Goal: Navigation & Orientation: Find specific page/section

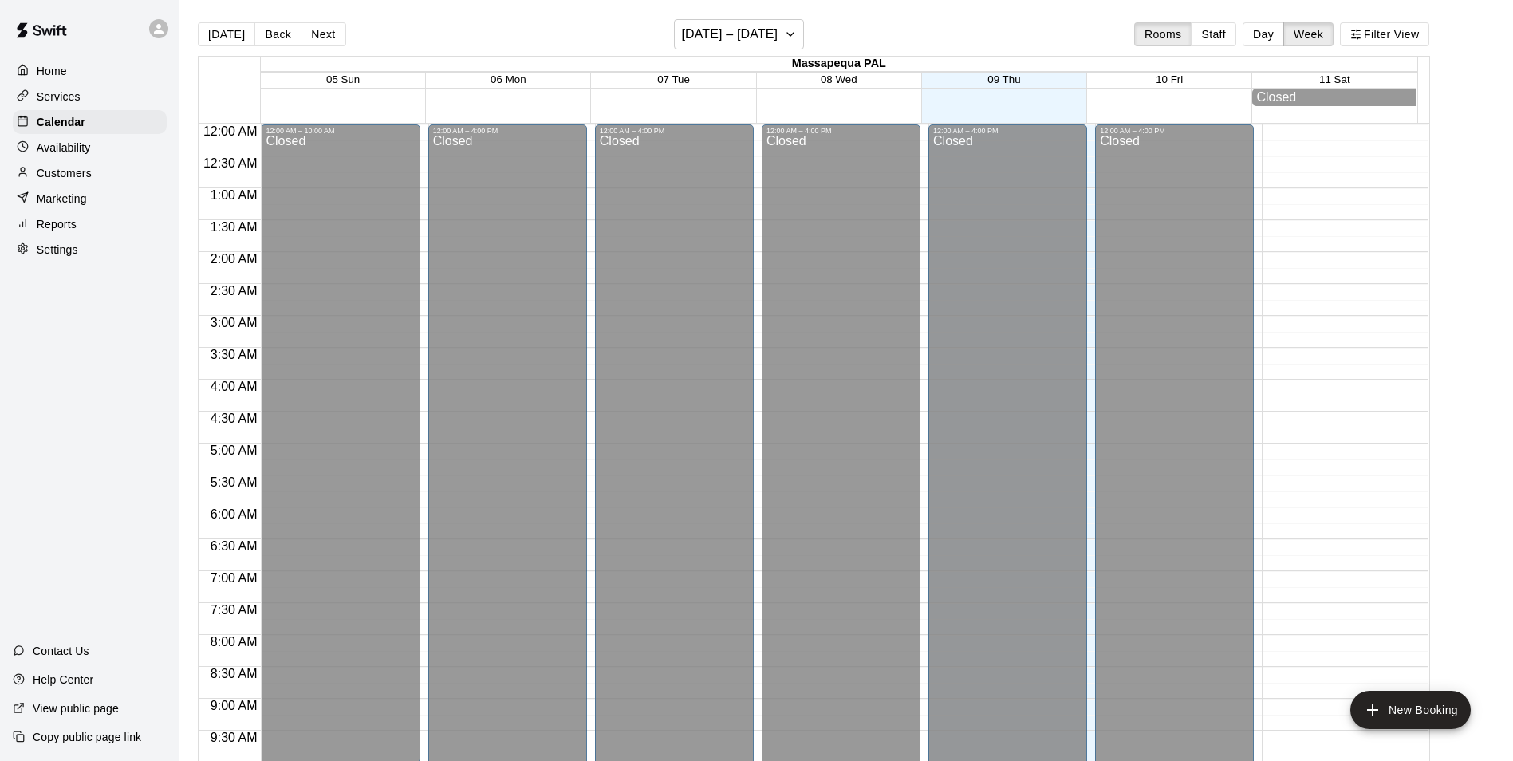
scroll to position [881, 0]
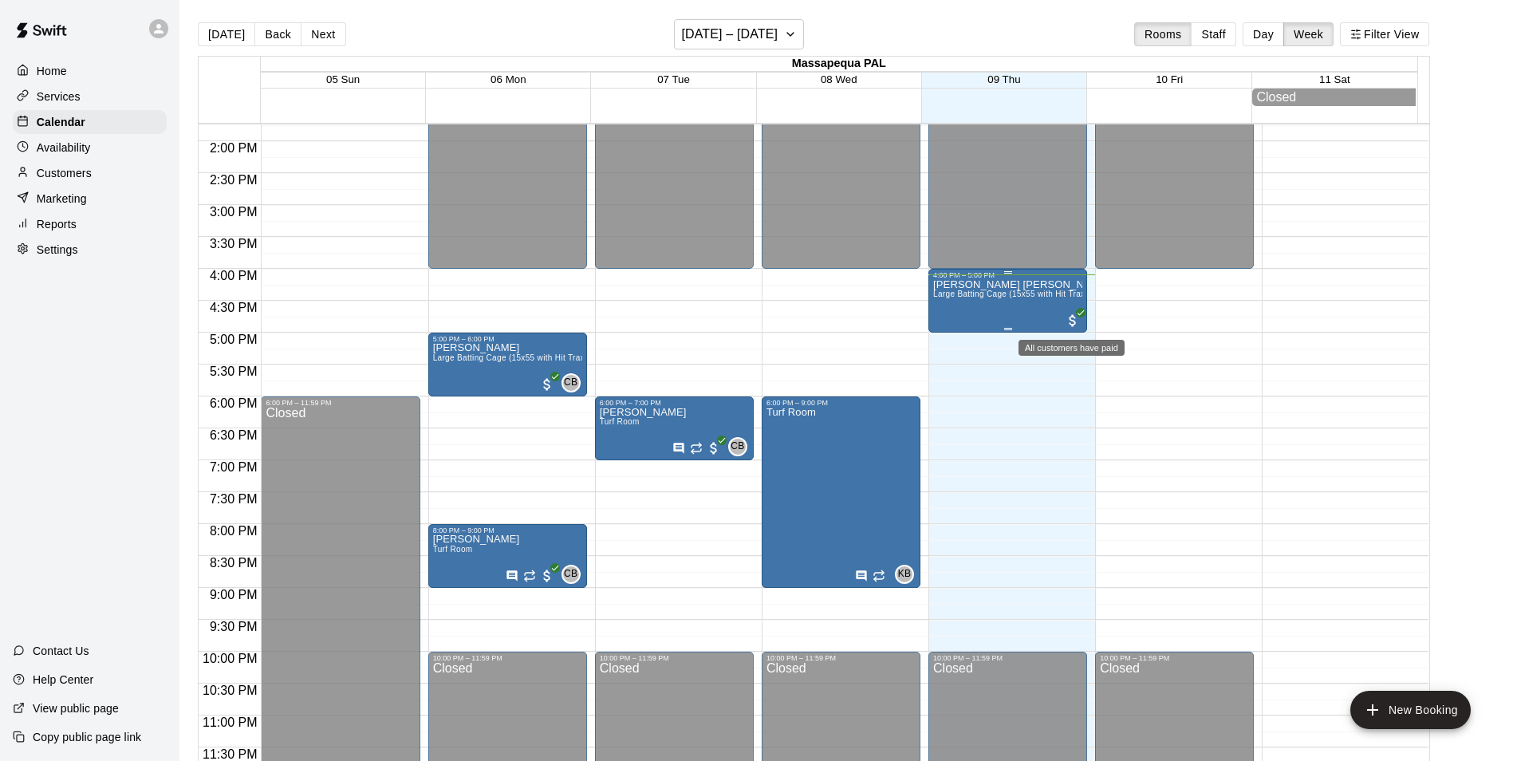
click at [1078, 321] on span "All customers have paid" at bounding box center [1073, 321] width 16 height 16
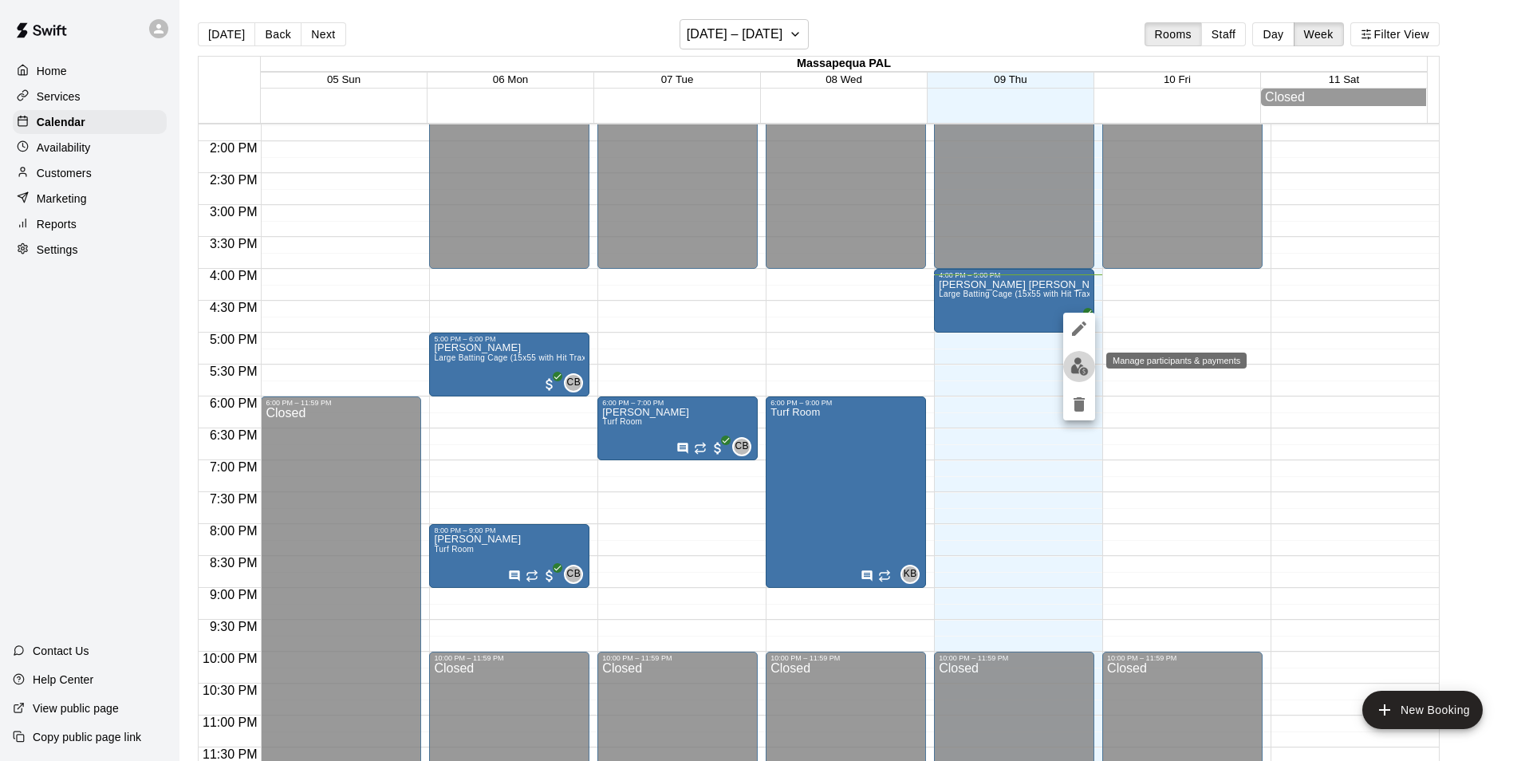
click at [1089, 368] on button "edit" at bounding box center [1079, 366] width 32 height 31
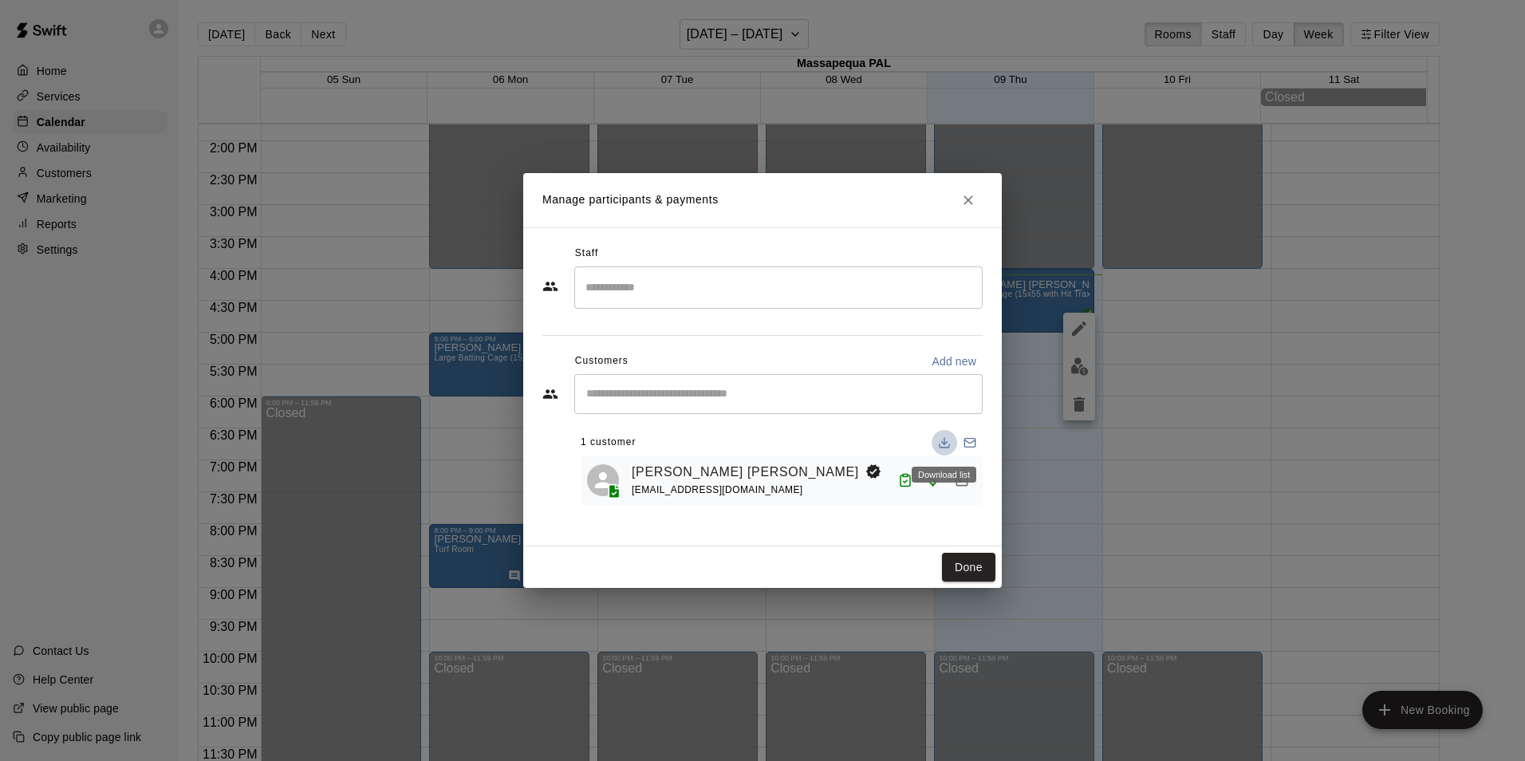
click at [950, 444] on icon "Download list" at bounding box center [944, 442] width 13 height 13
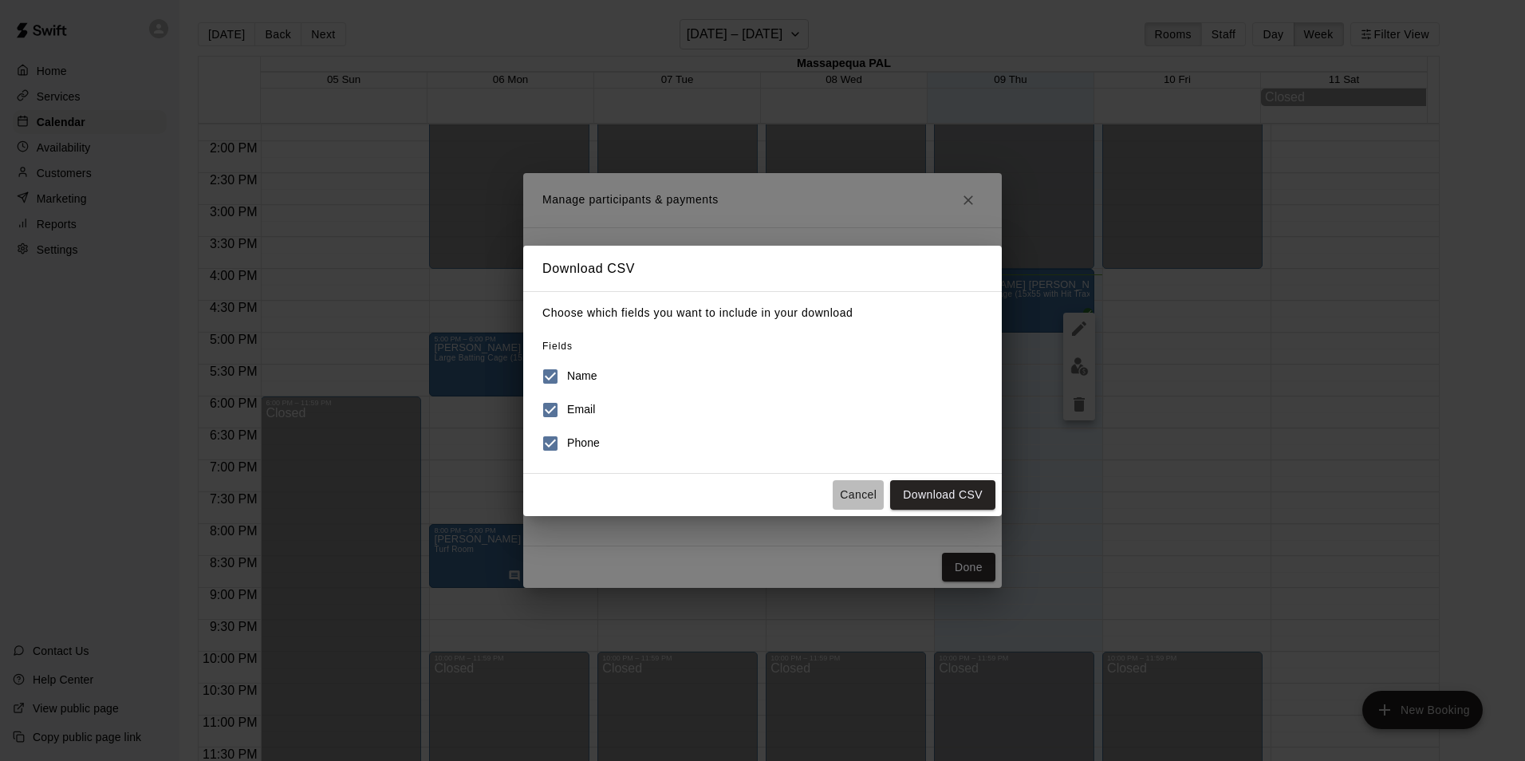
click at [854, 496] on button "Cancel" at bounding box center [858, 495] width 51 height 30
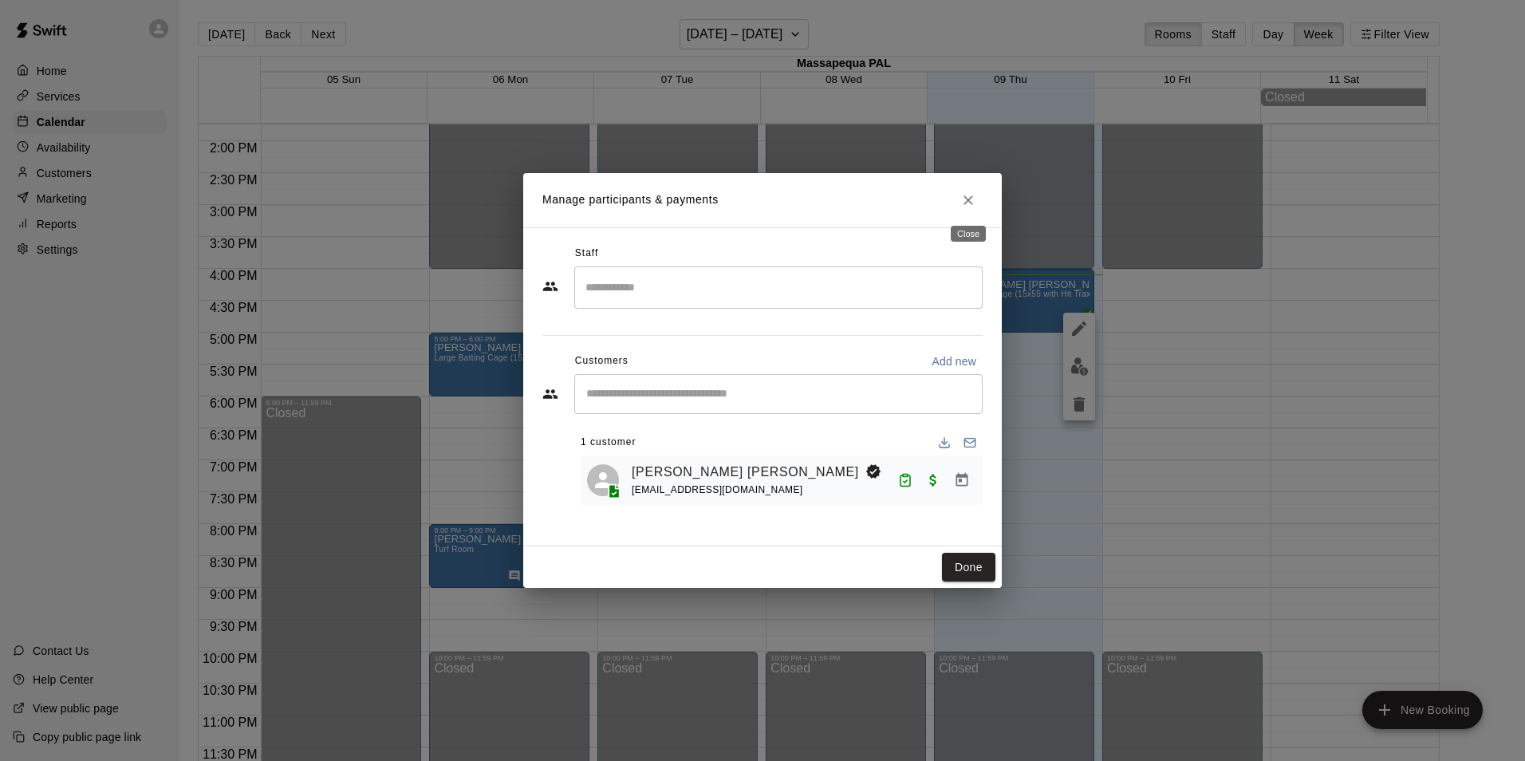
click at [978, 199] on button "Close" at bounding box center [968, 200] width 29 height 29
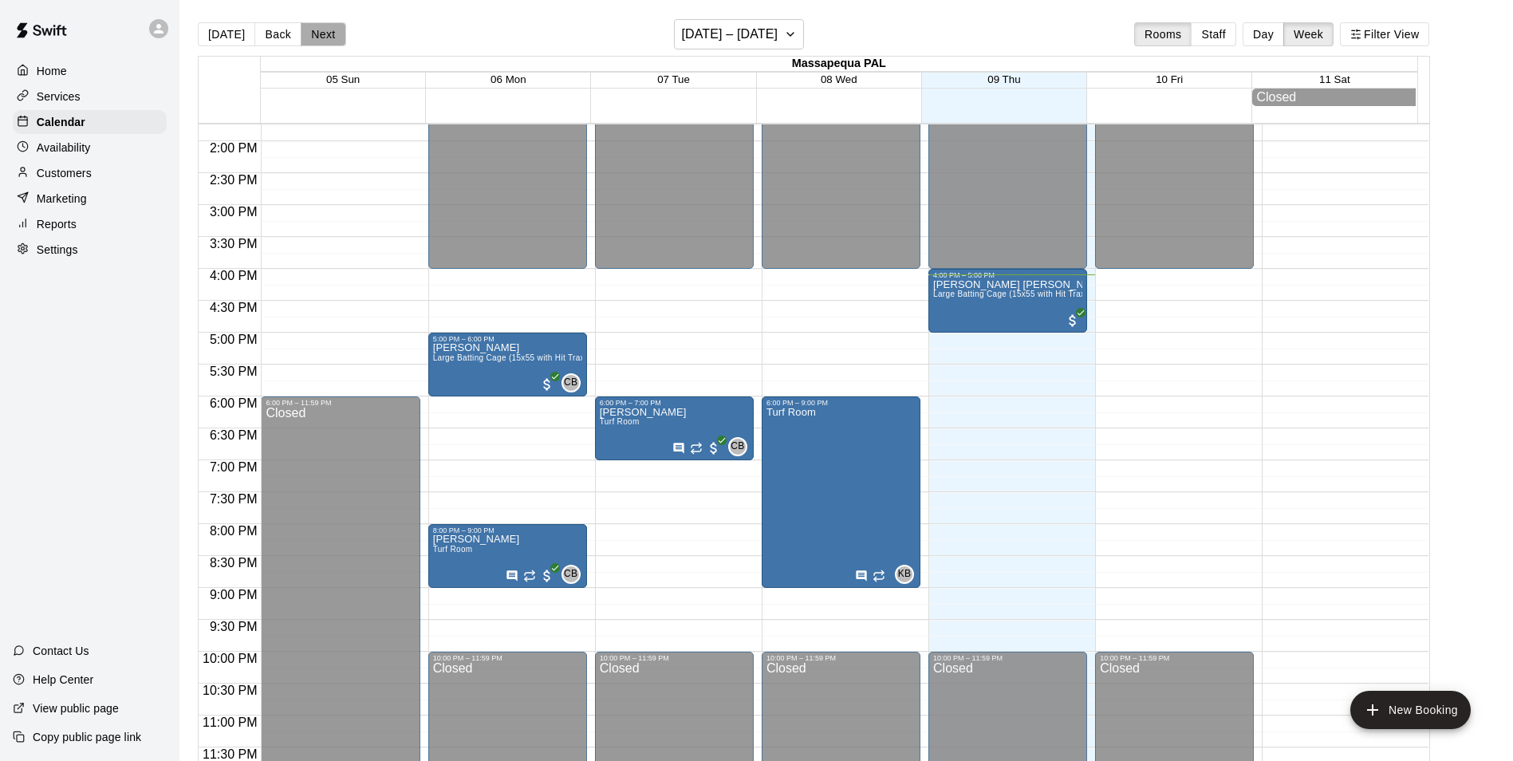
click at [327, 37] on button "Next" at bounding box center [323, 34] width 45 height 24
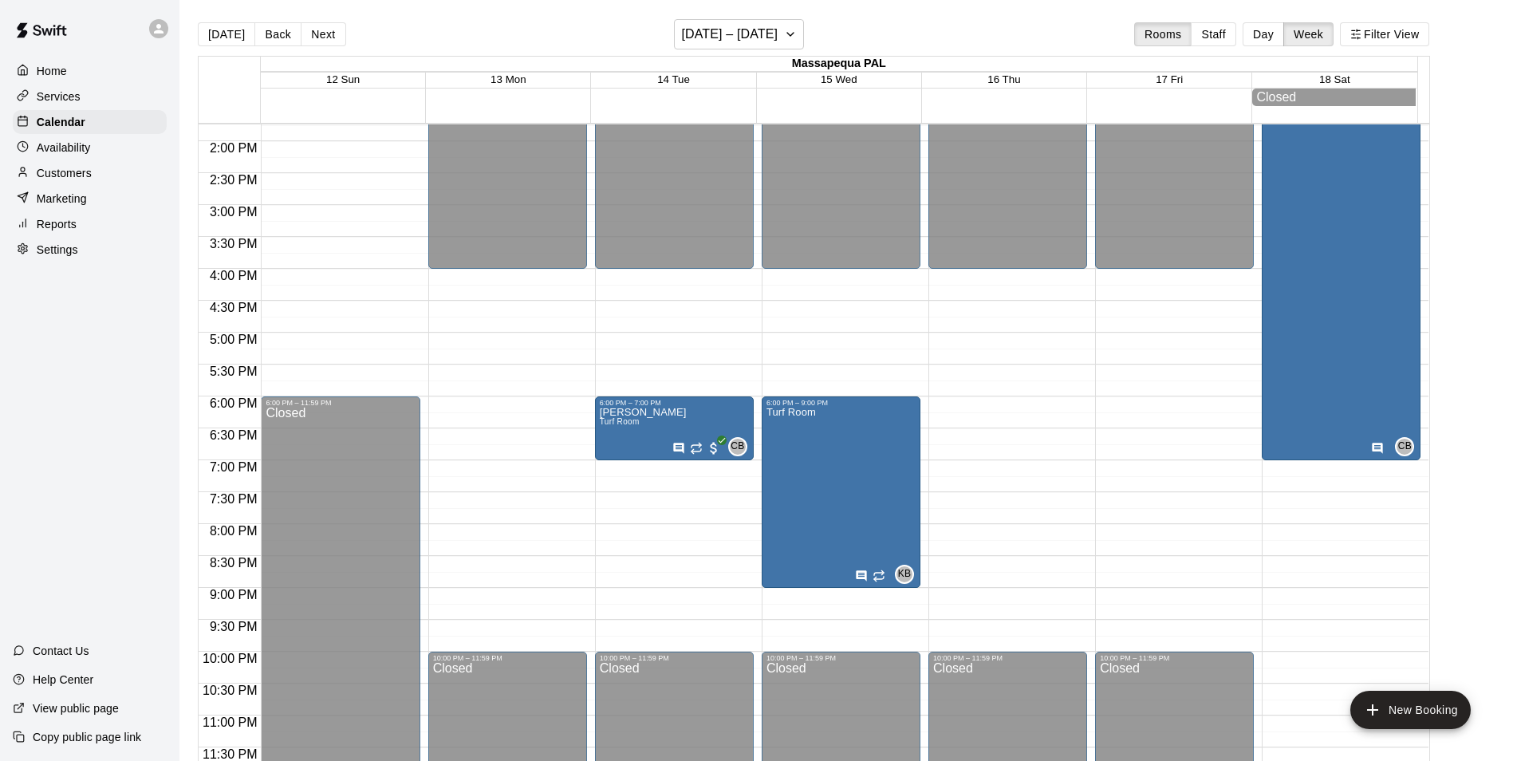
click at [333, 35] on button "Next" at bounding box center [323, 34] width 45 height 24
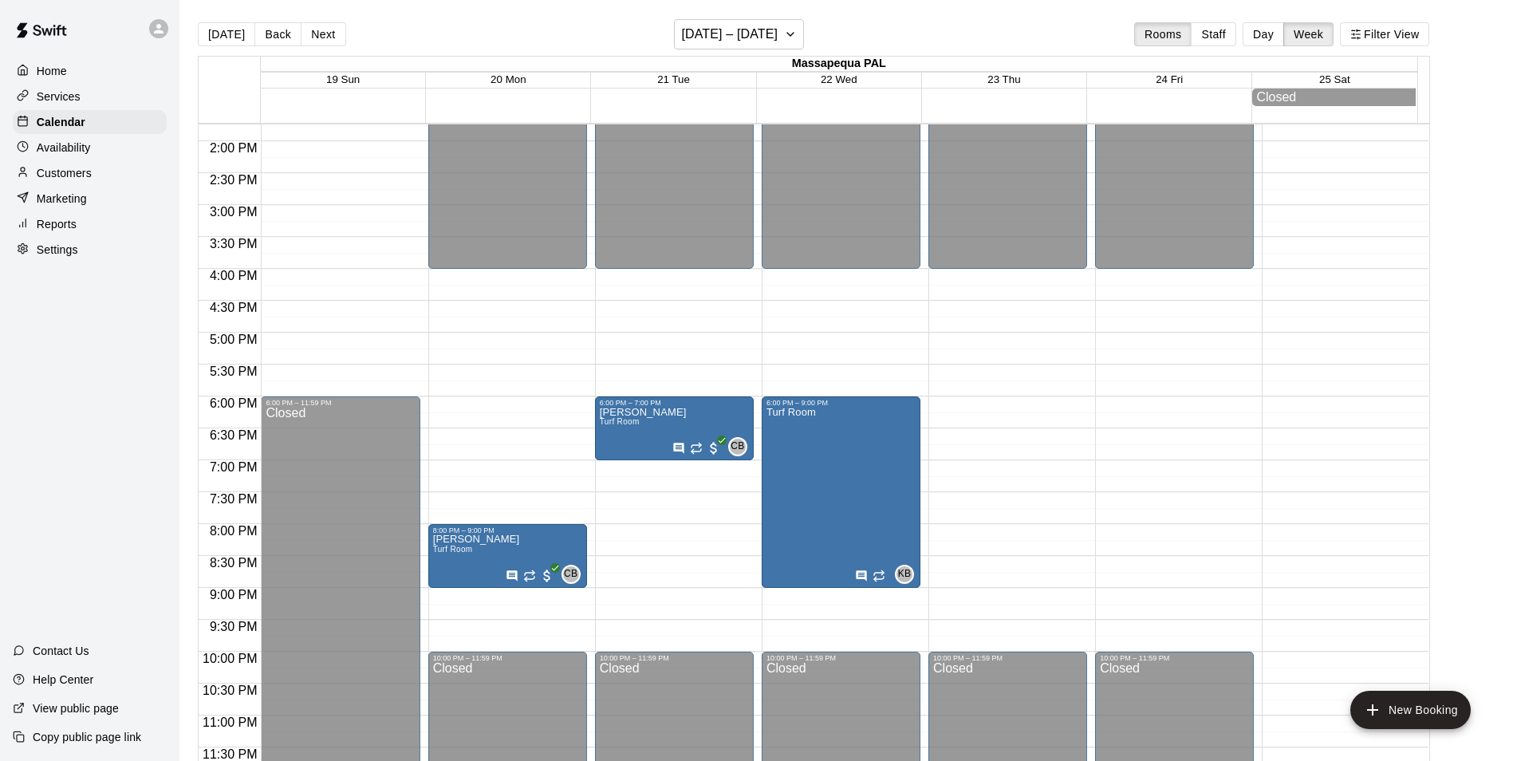
click at [333, 35] on button "Next" at bounding box center [323, 34] width 45 height 24
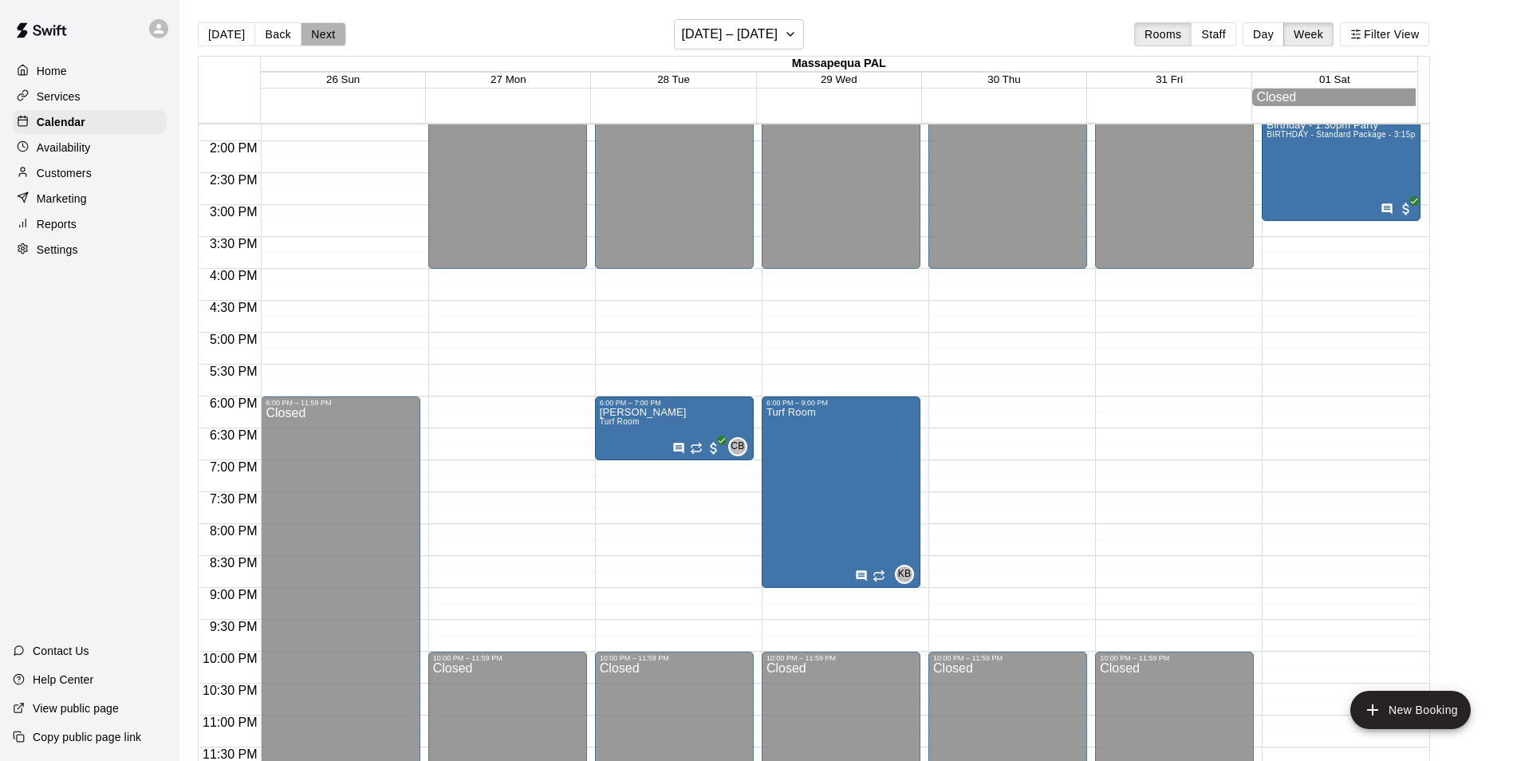
click at [333, 35] on button "Next" at bounding box center [323, 34] width 45 height 24
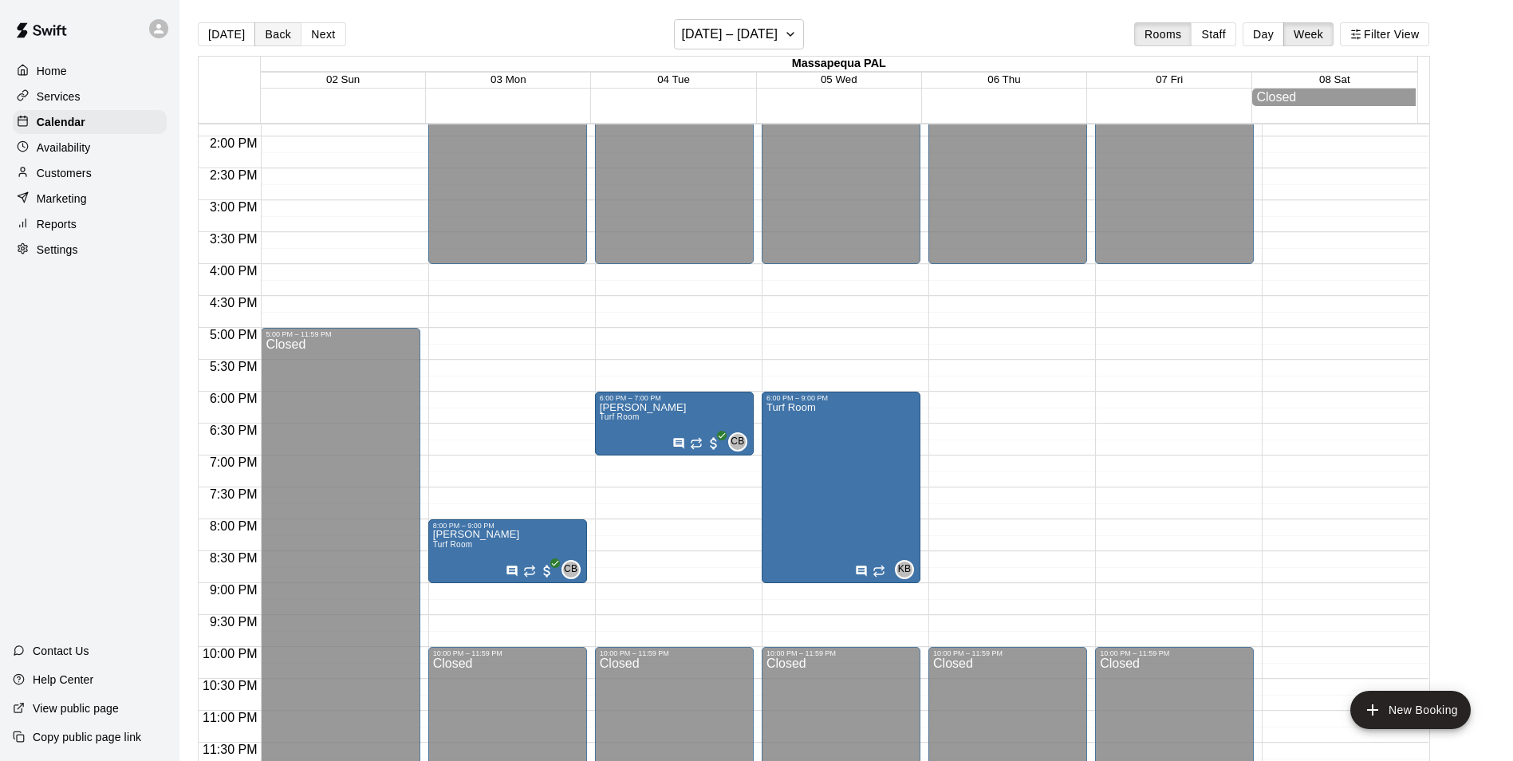
click at [270, 30] on button "Back" at bounding box center [277, 34] width 47 height 24
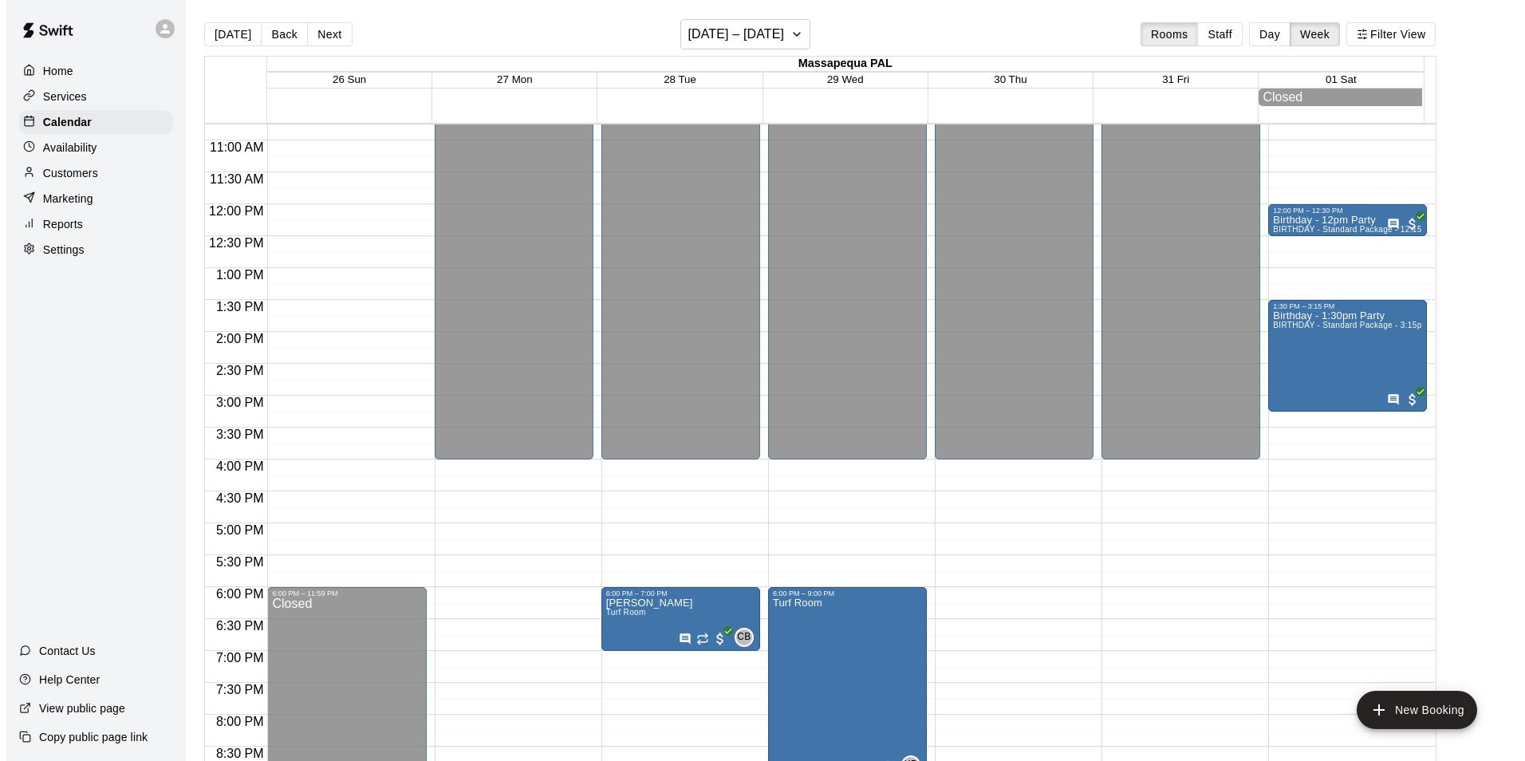
scroll to position [562, 0]
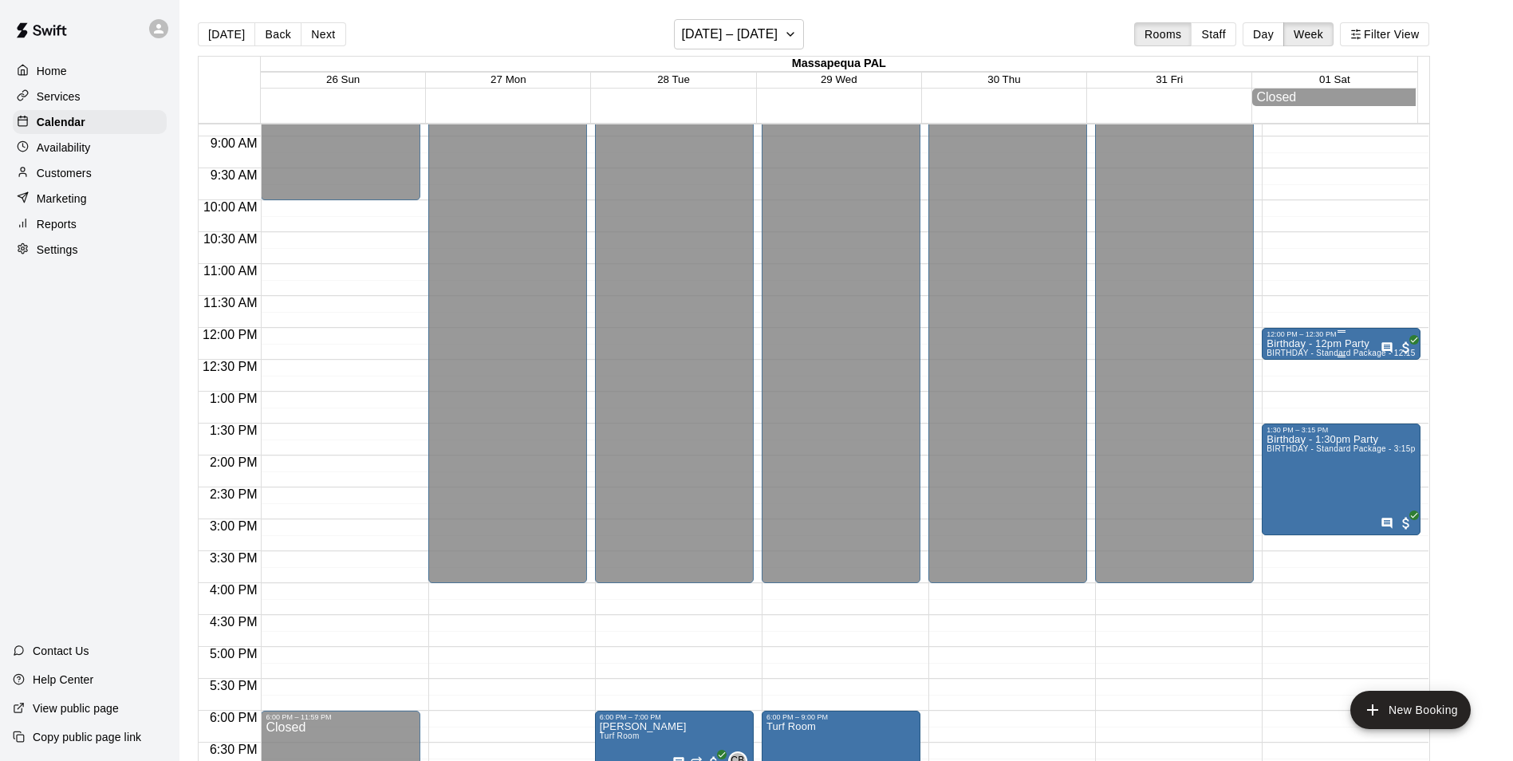
click at [1305, 344] on p "Birthday - 12pm Party" at bounding box center [1341, 344] width 149 height 0
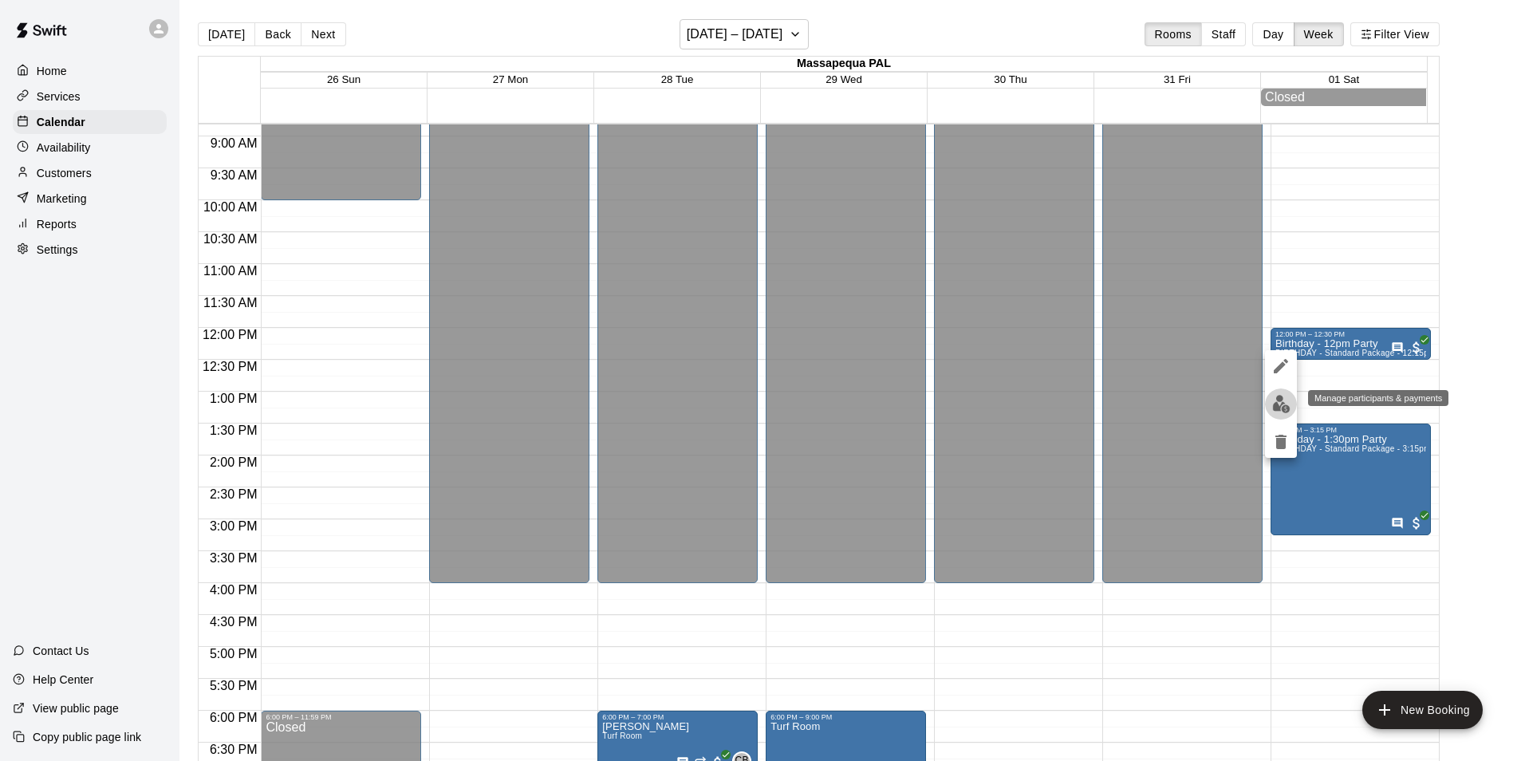
click at [1273, 404] on img "edit" at bounding box center [1281, 404] width 18 height 18
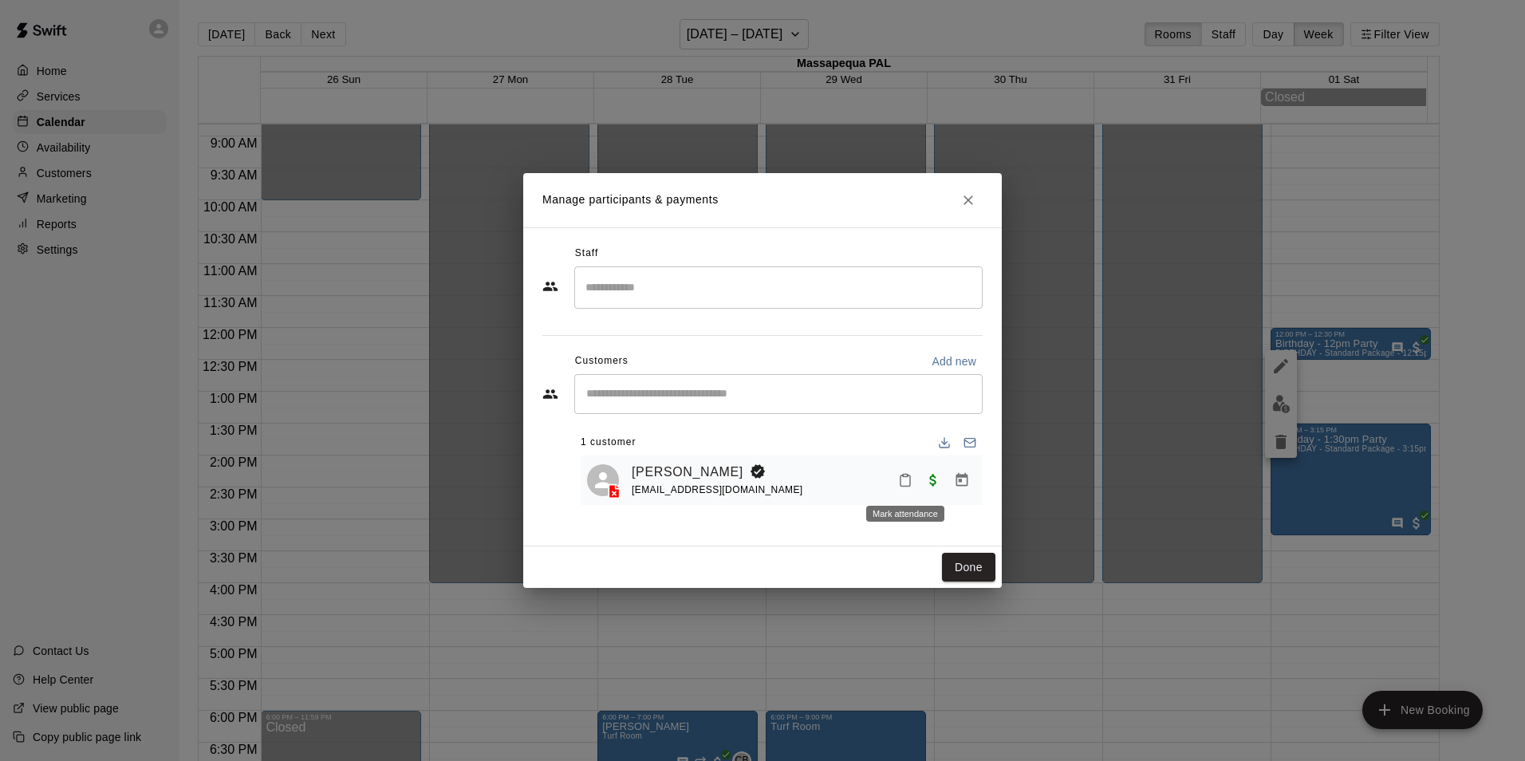
click at [908, 476] on rect "Mark attendance" at bounding box center [905, 475] width 5 height 2
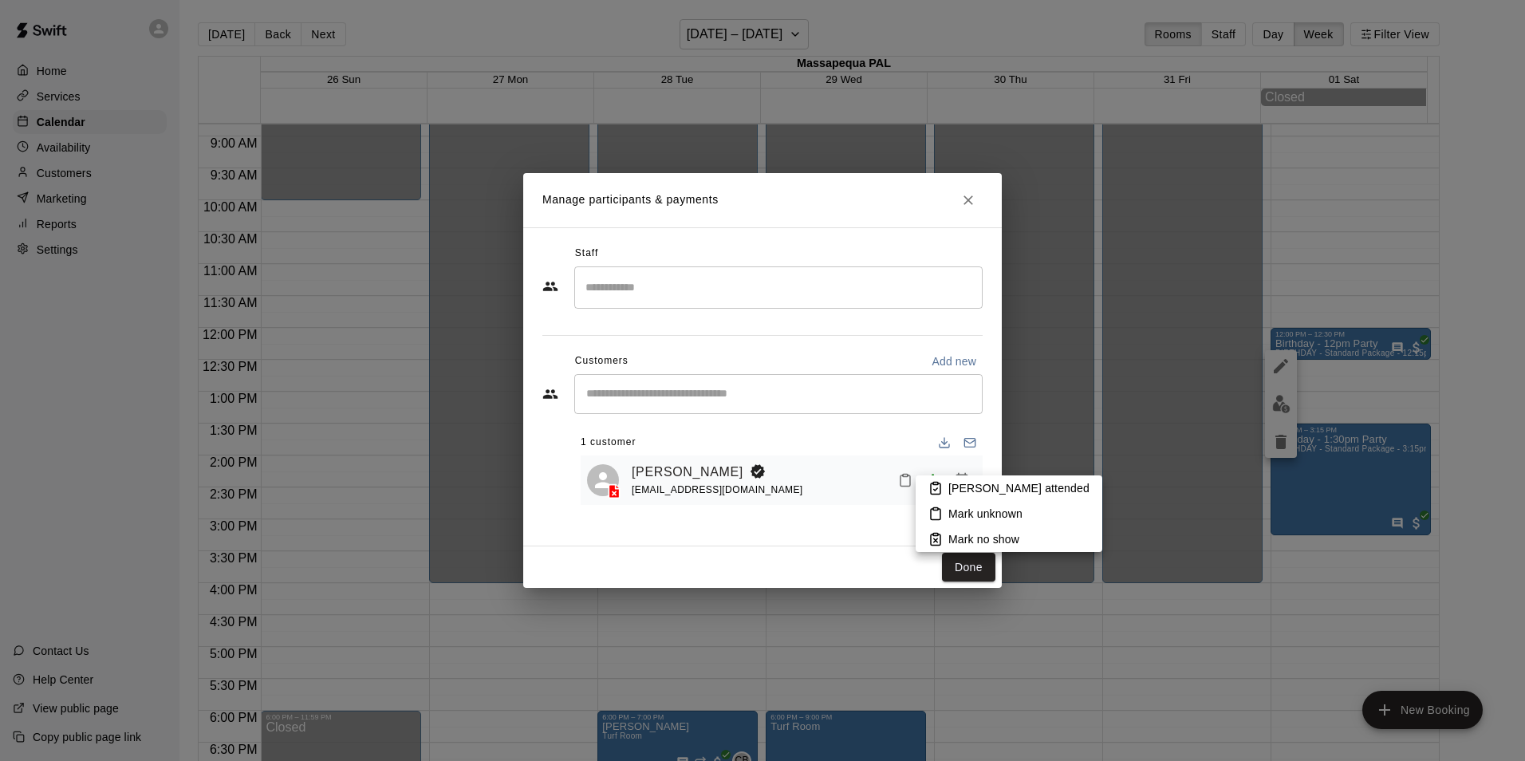
click at [967, 509] on p "Mark unknown" at bounding box center [986, 514] width 74 height 16
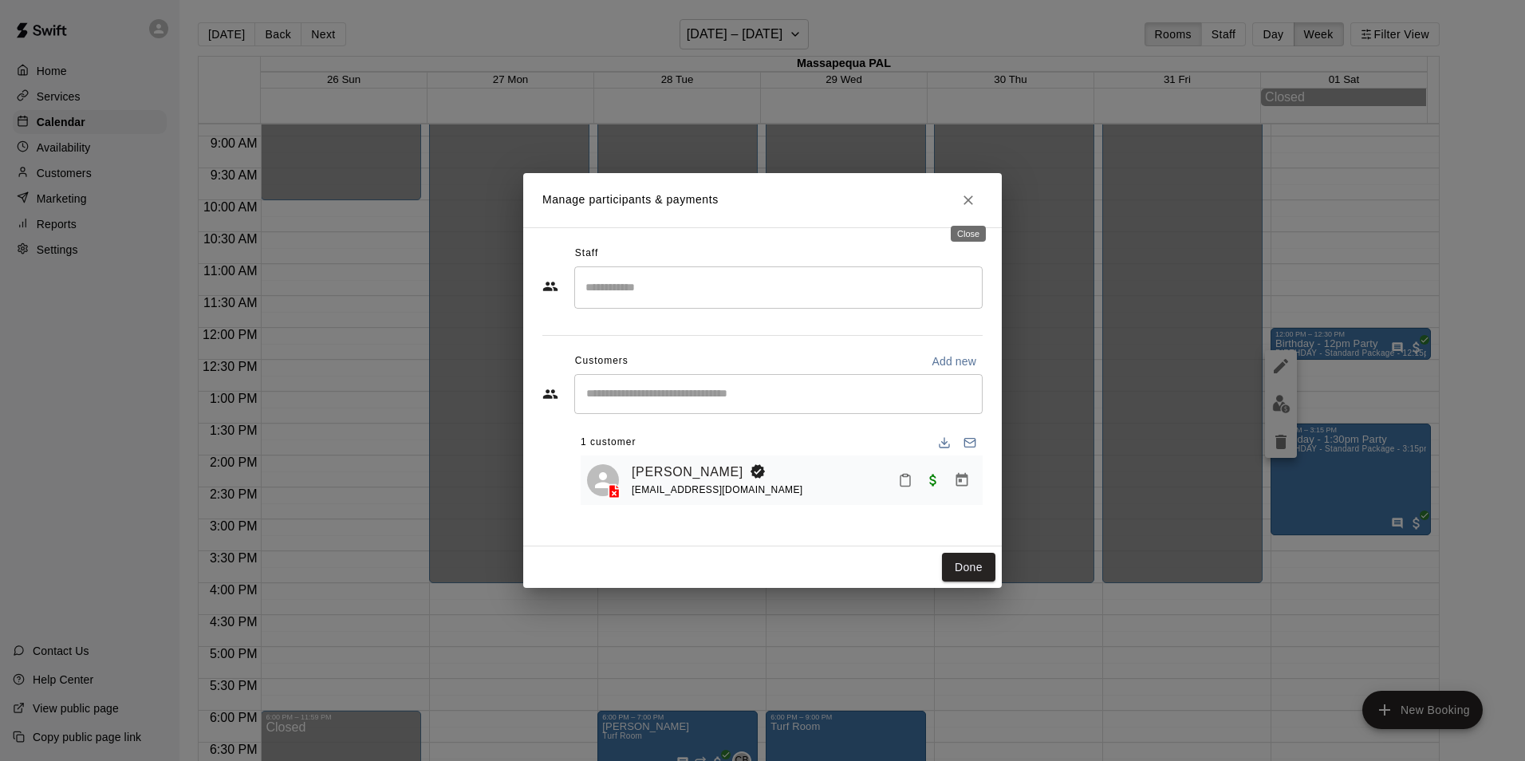
click at [972, 199] on icon "Close" at bounding box center [968, 200] width 16 height 16
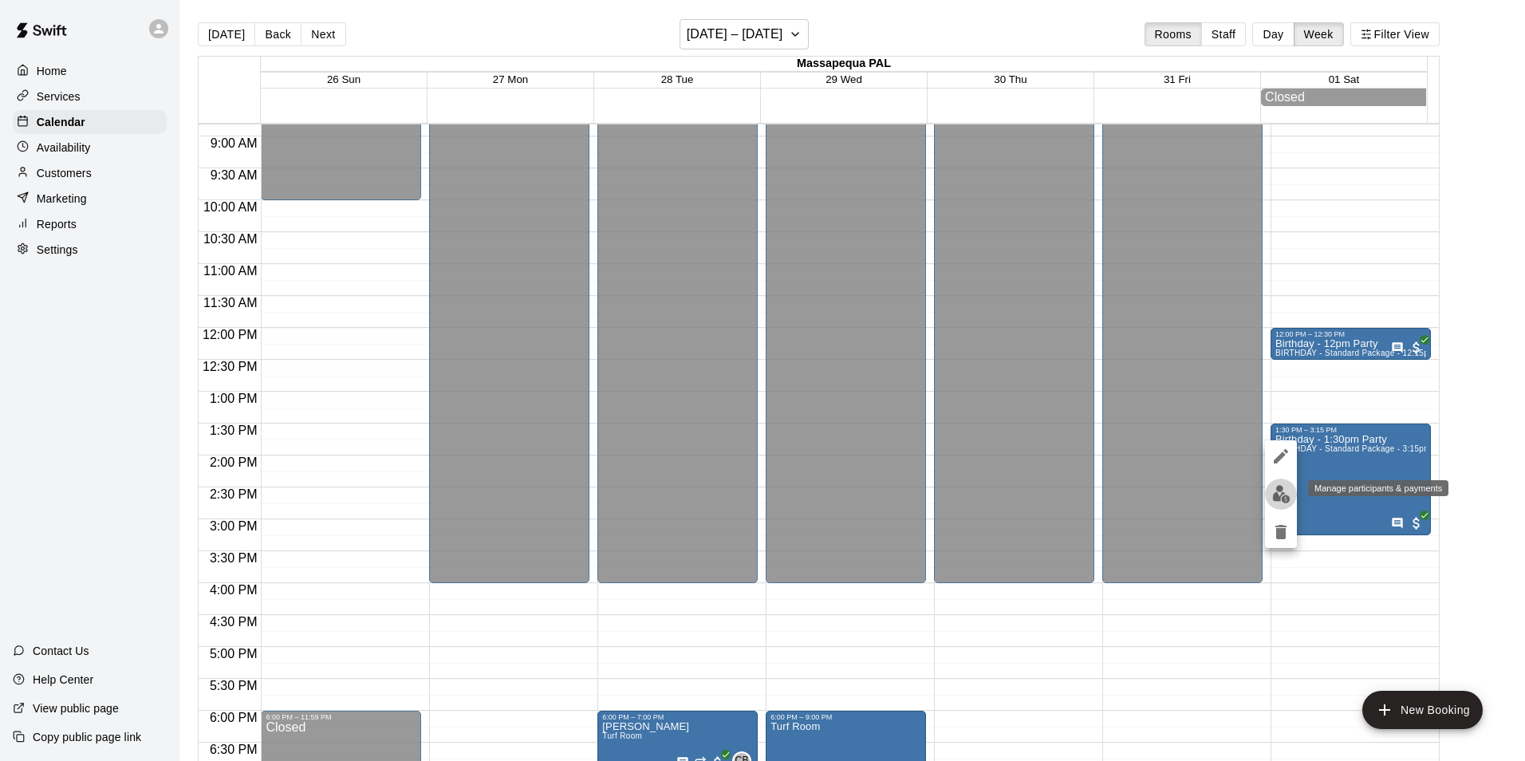
click at [1278, 498] on img "edit" at bounding box center [1281, 494] width 18 height 18
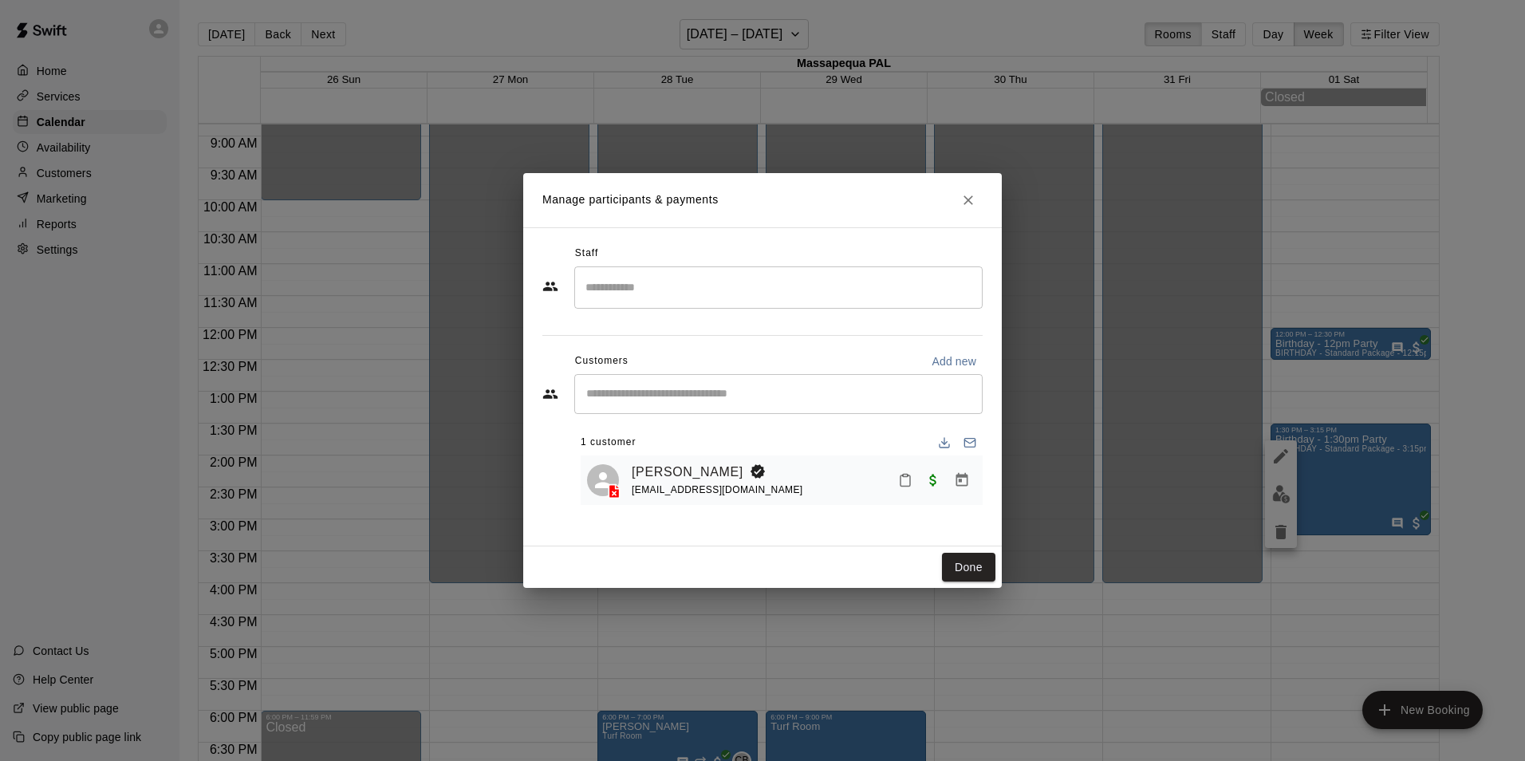
click at [1276, 478] on div "Manage participants & payments Staff ​ Customers Add new ​ 1 customer [PERSON_N…" at bounding box center [762, 380] width 1525 height 761
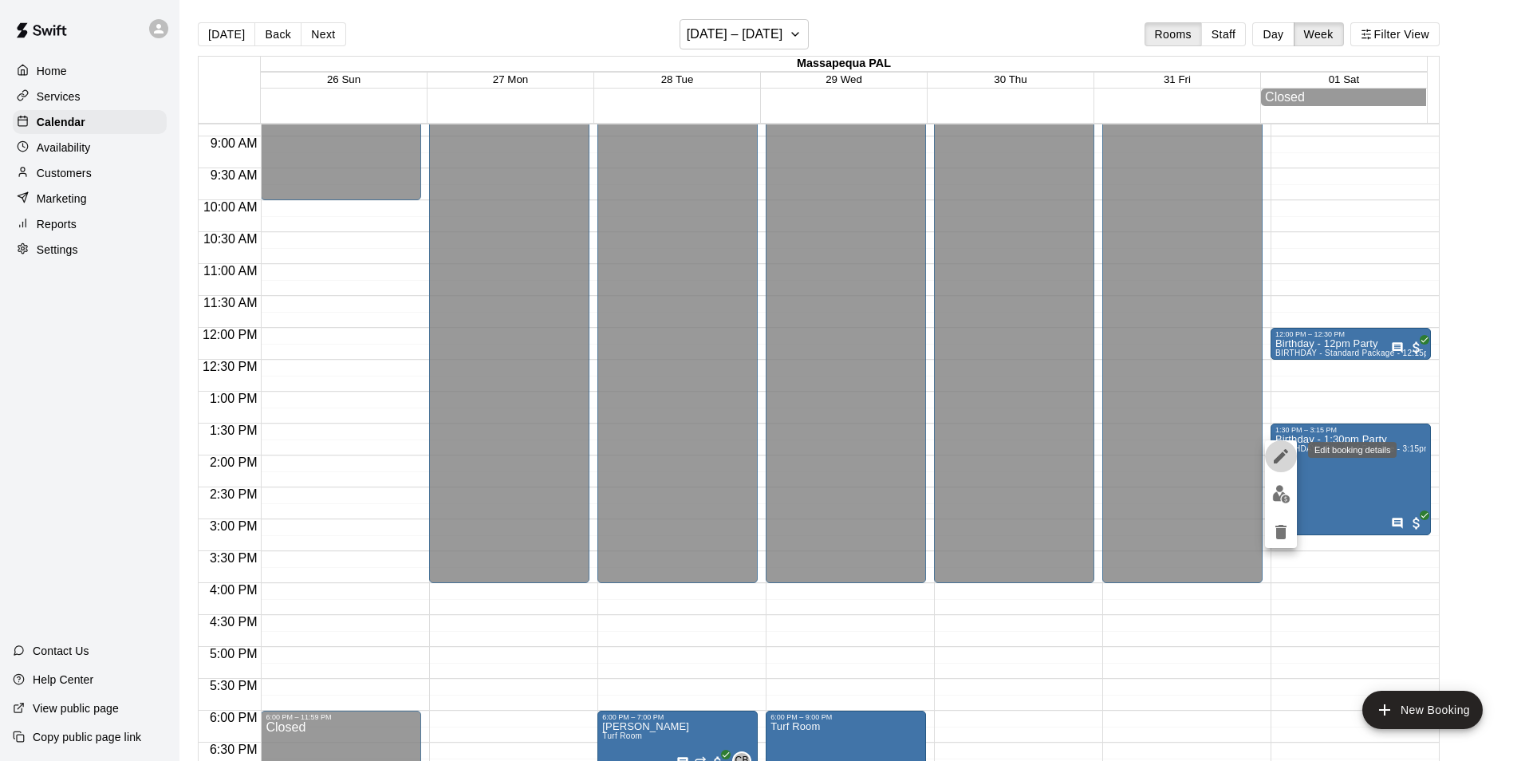
click at [1282, 455] on icon "edit" at bounding box center [1281, 456] width 14 height 14
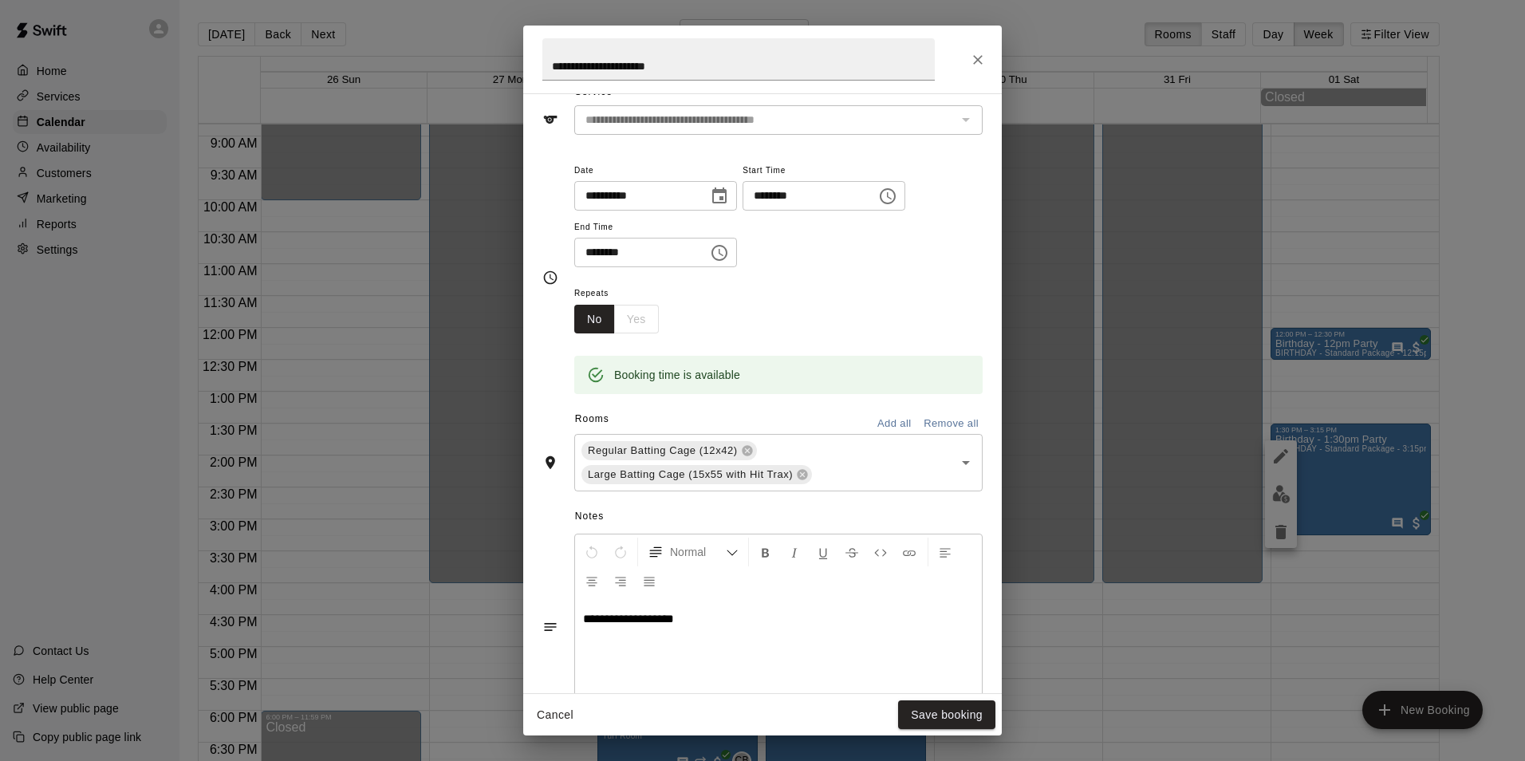
scroll to position [0, 0]
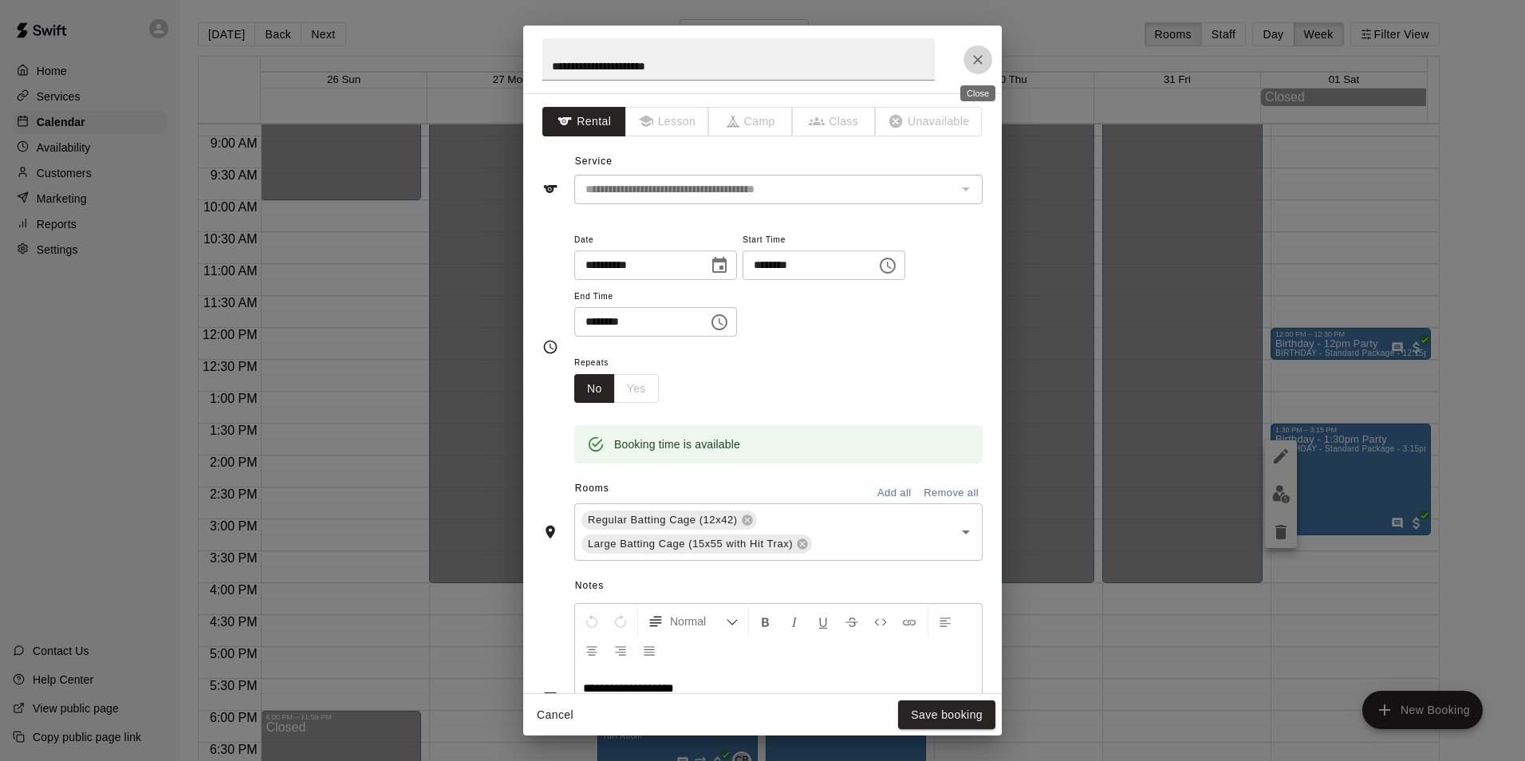
drag, startPoint x: 984, startPoint y: 65, endPoint x: 1138, endPoint y: 154, distance: 177.3
click at [984, 65] on icon "Close" at bounding box center [978, 60] width 16 height 16
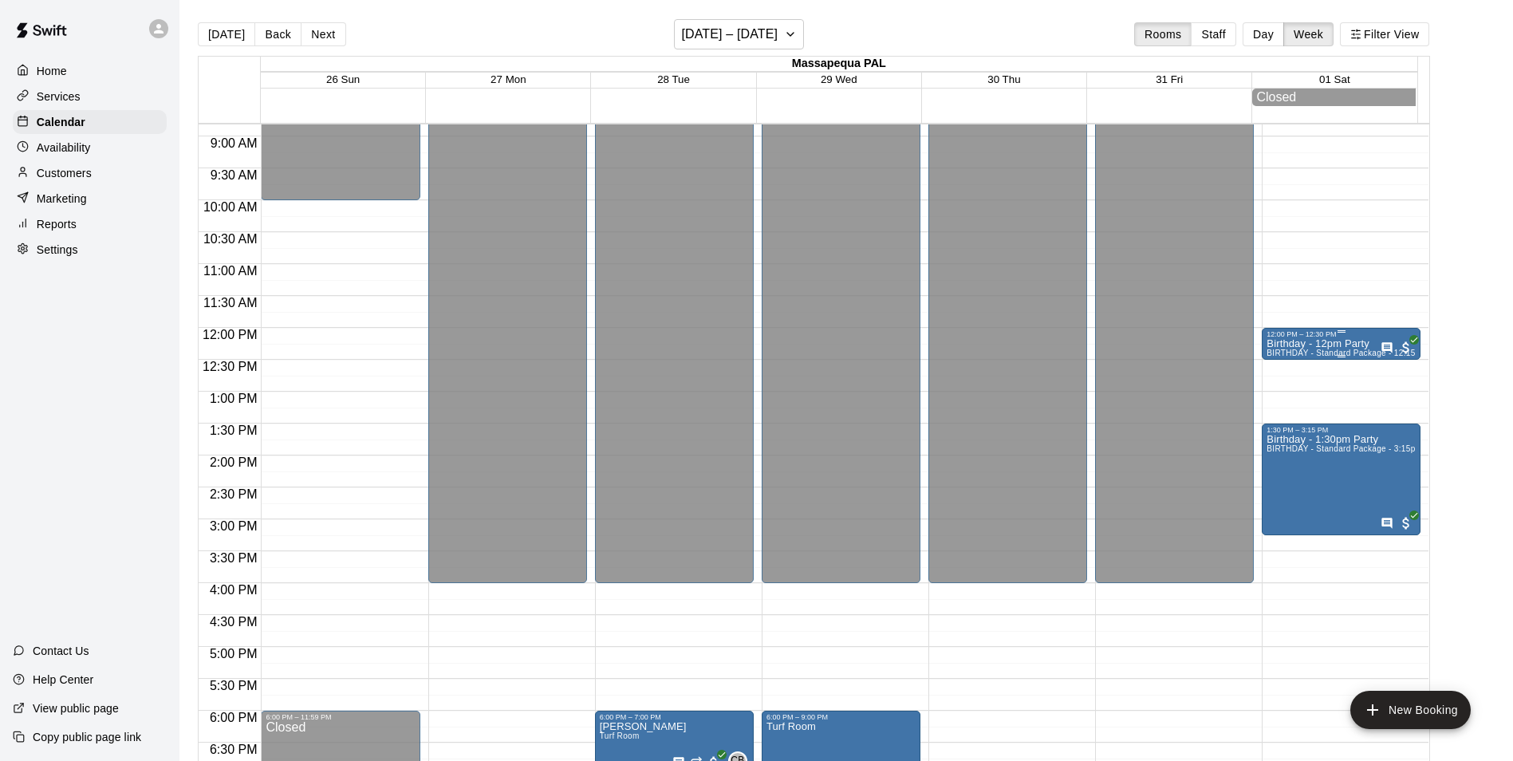
click at [1316, 344] on p "Birthday - 12pm Party" at bounding box center [1341, 344] width 149 height 0
click at [1279, 361] on icon "edit" at bounding box center [1281, 366] width 19 height 19
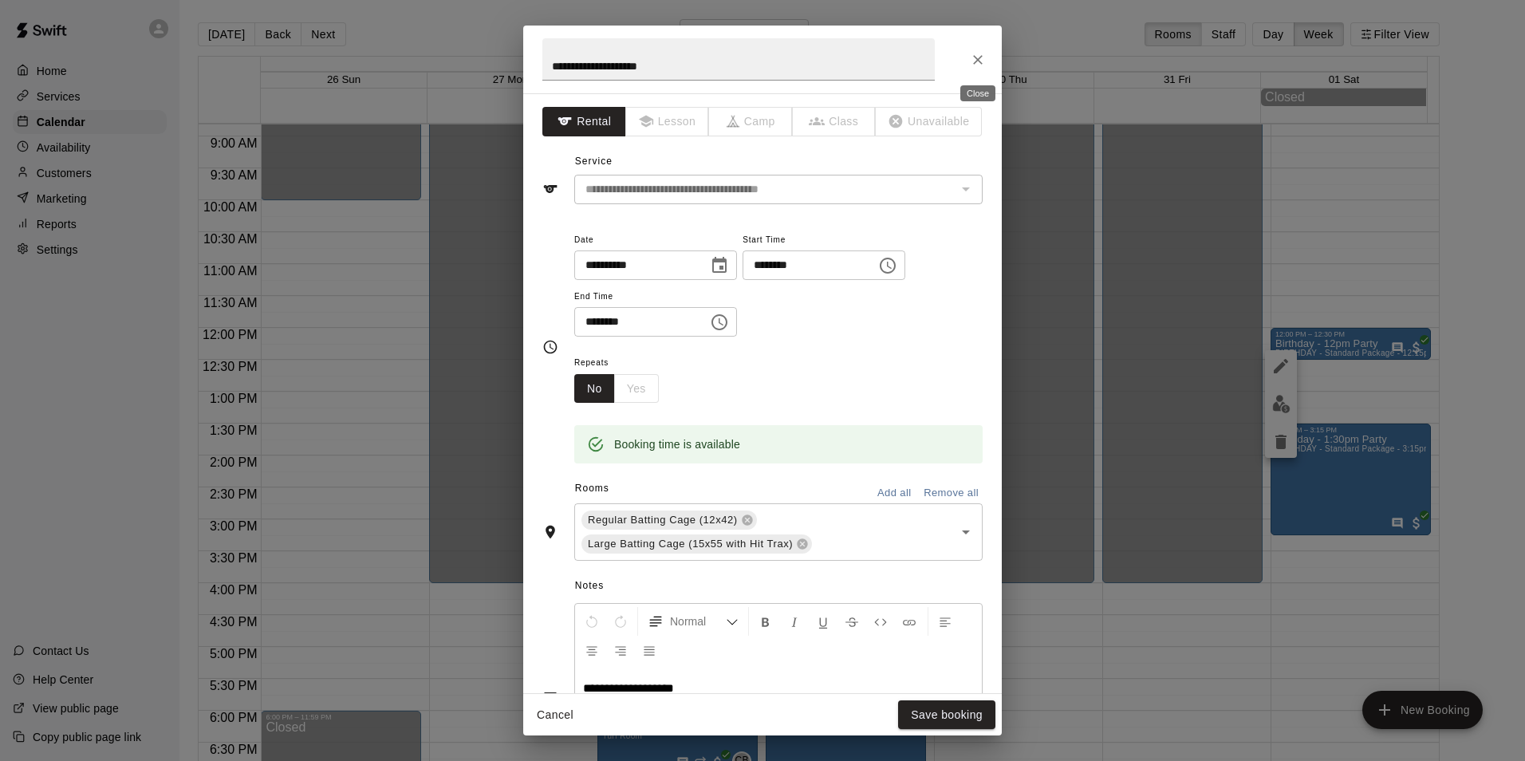
click at [979, 68] on button "Close" at bounding box center [978, 59] width 29 height 29
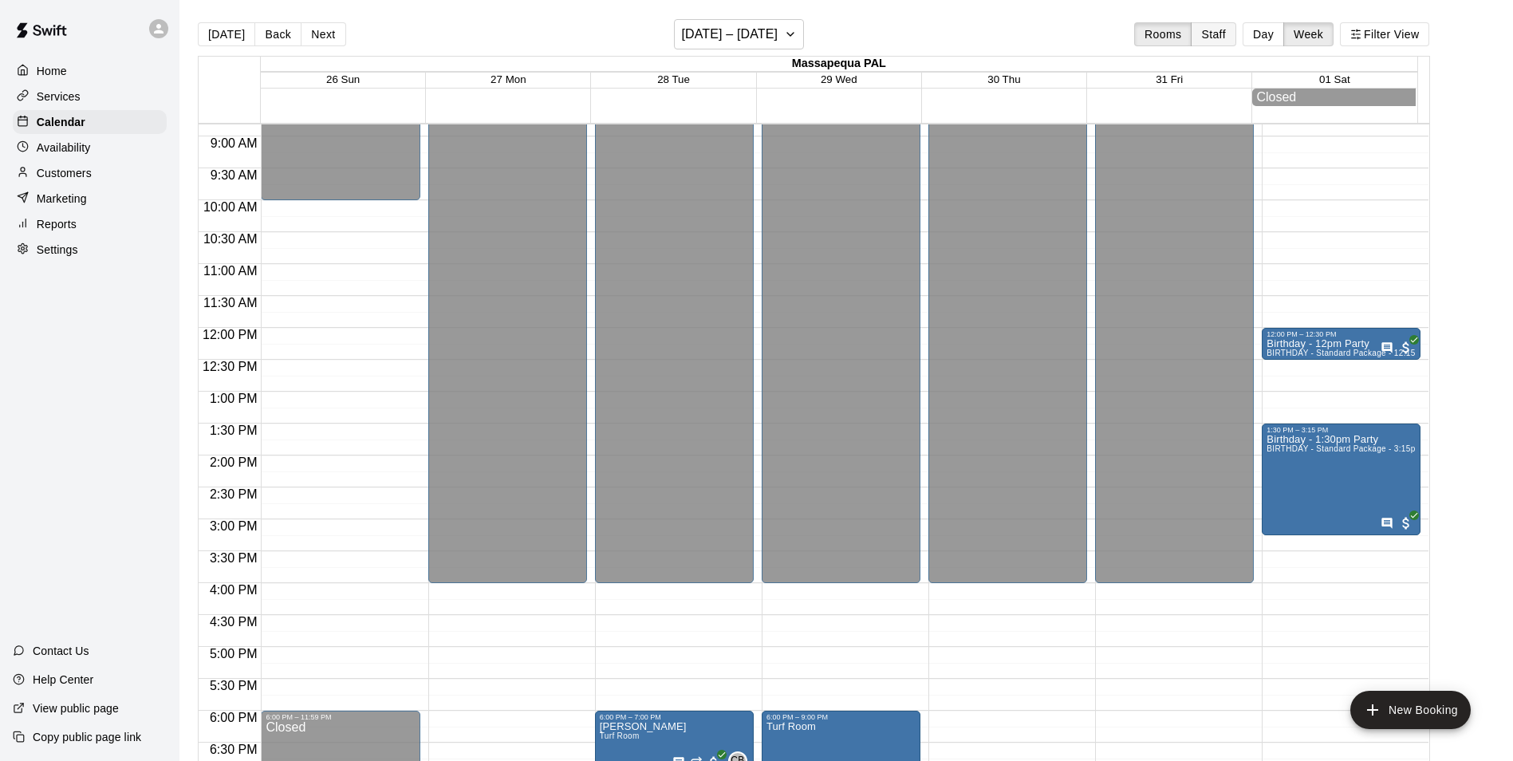
click at [1232, 45] on button "Staff" at bounding box center [1213, 34] width 45 height 24
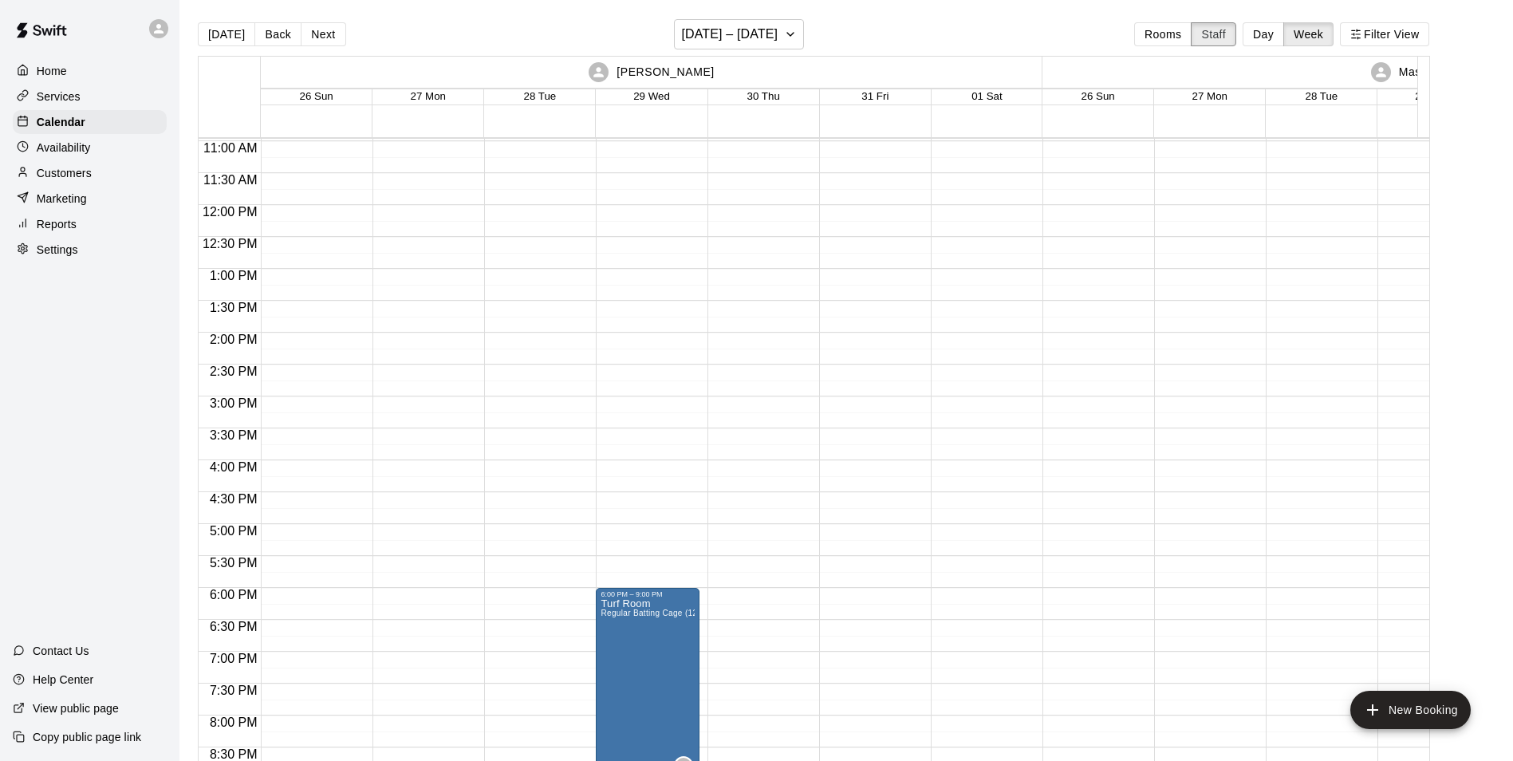
scroll to position [345, 0]
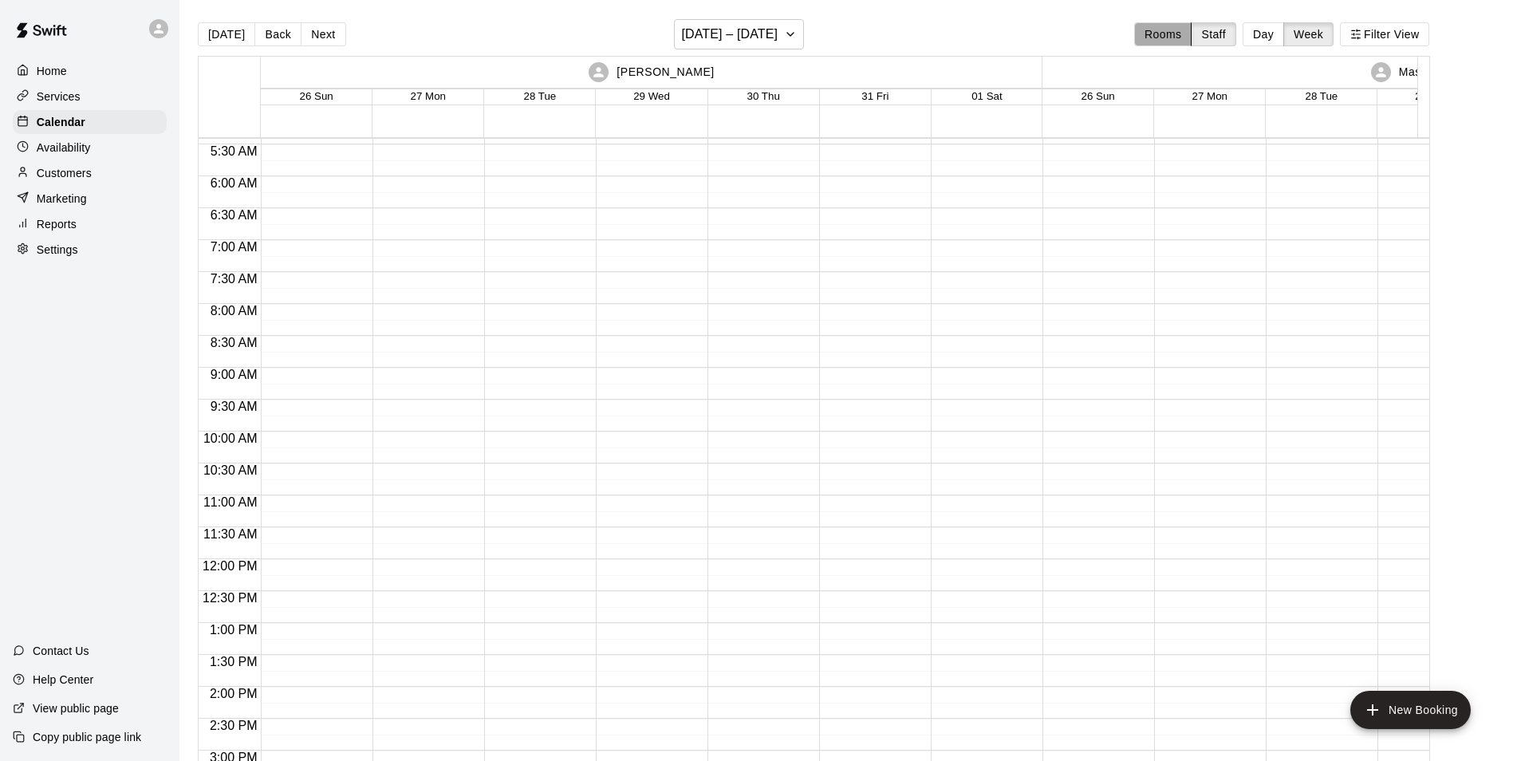
click at [1180, 39] on button "Rooms" at bounding box center [1162, 34] width 57 height 24
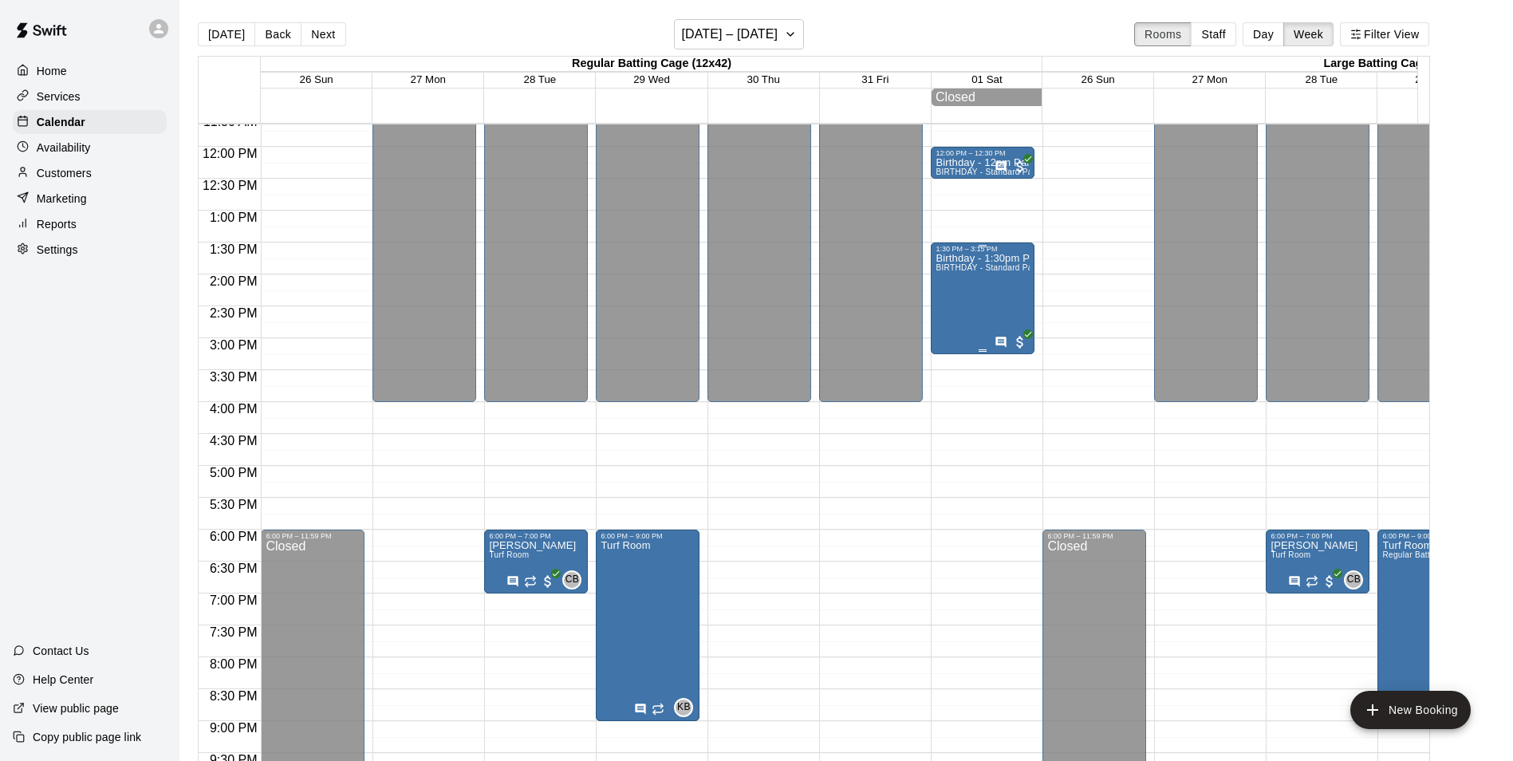
scroll to position [744, 0]
drag, startPoint x: 1104, startPoint y: 342, endPoint x: 1024, endPoint y: 340, distance: 79.8
click at [1024, 340] on div "12:00 AM 12:30 AM 1:00 AM 1:30 AM 2:00 AM 2:30 AM 3:00 AM 3:30 AM 4:00 AM 4:30 …" at bounding box center [814, 451] width 1231 height 657
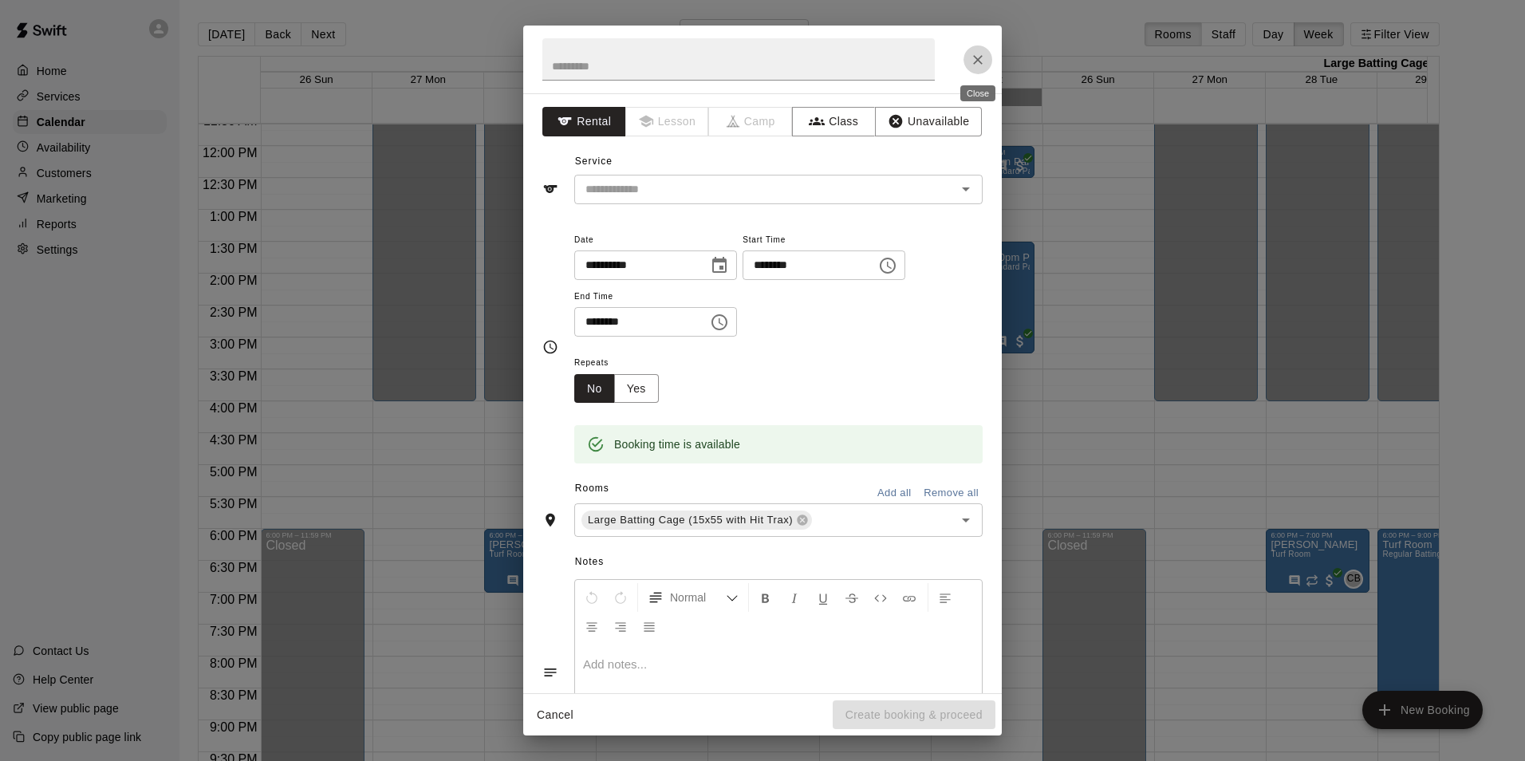
click at [977, 62] on icon "Close" at bounding box center [978, 60] width 16 height 16
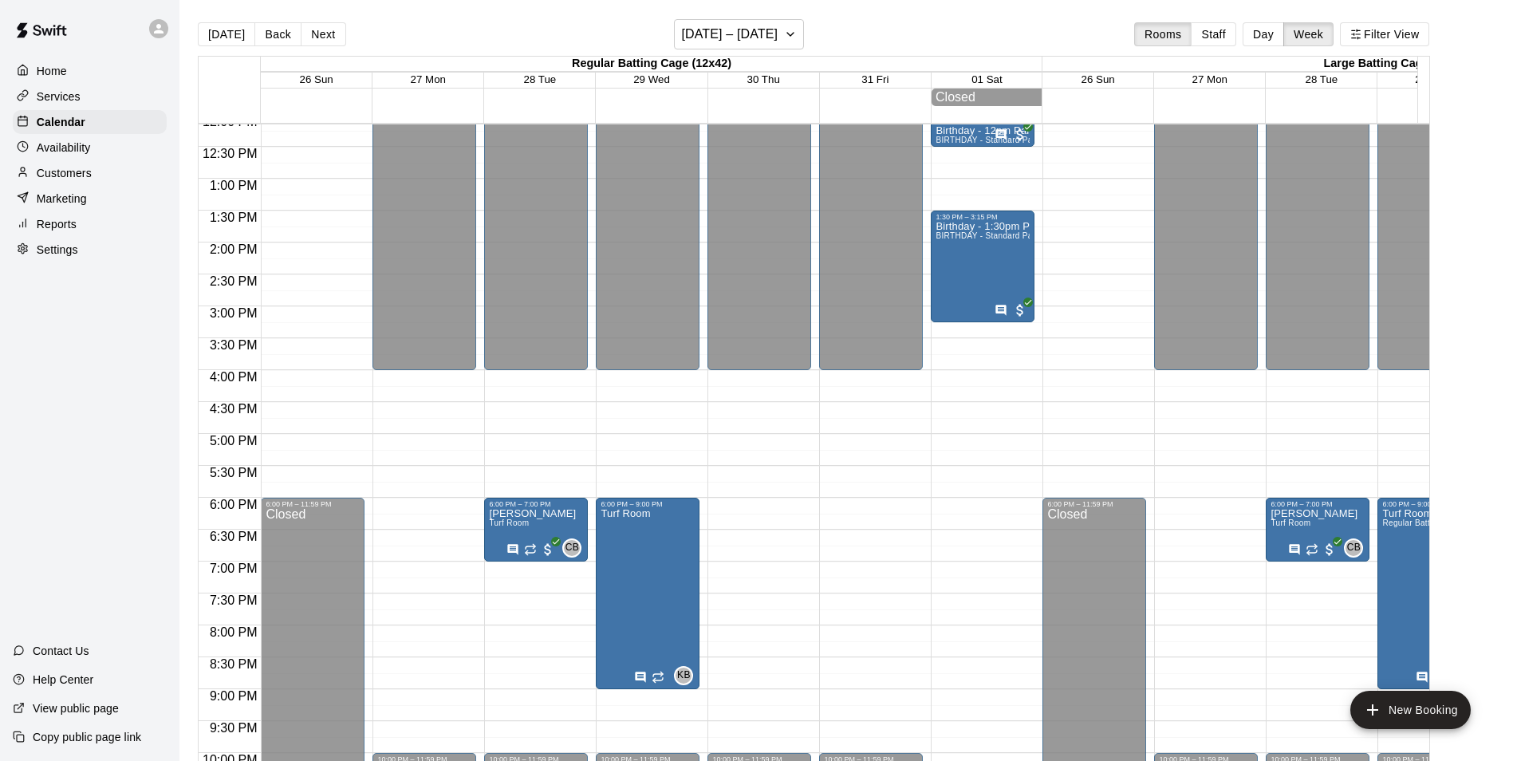
scroll to position [893, 0]
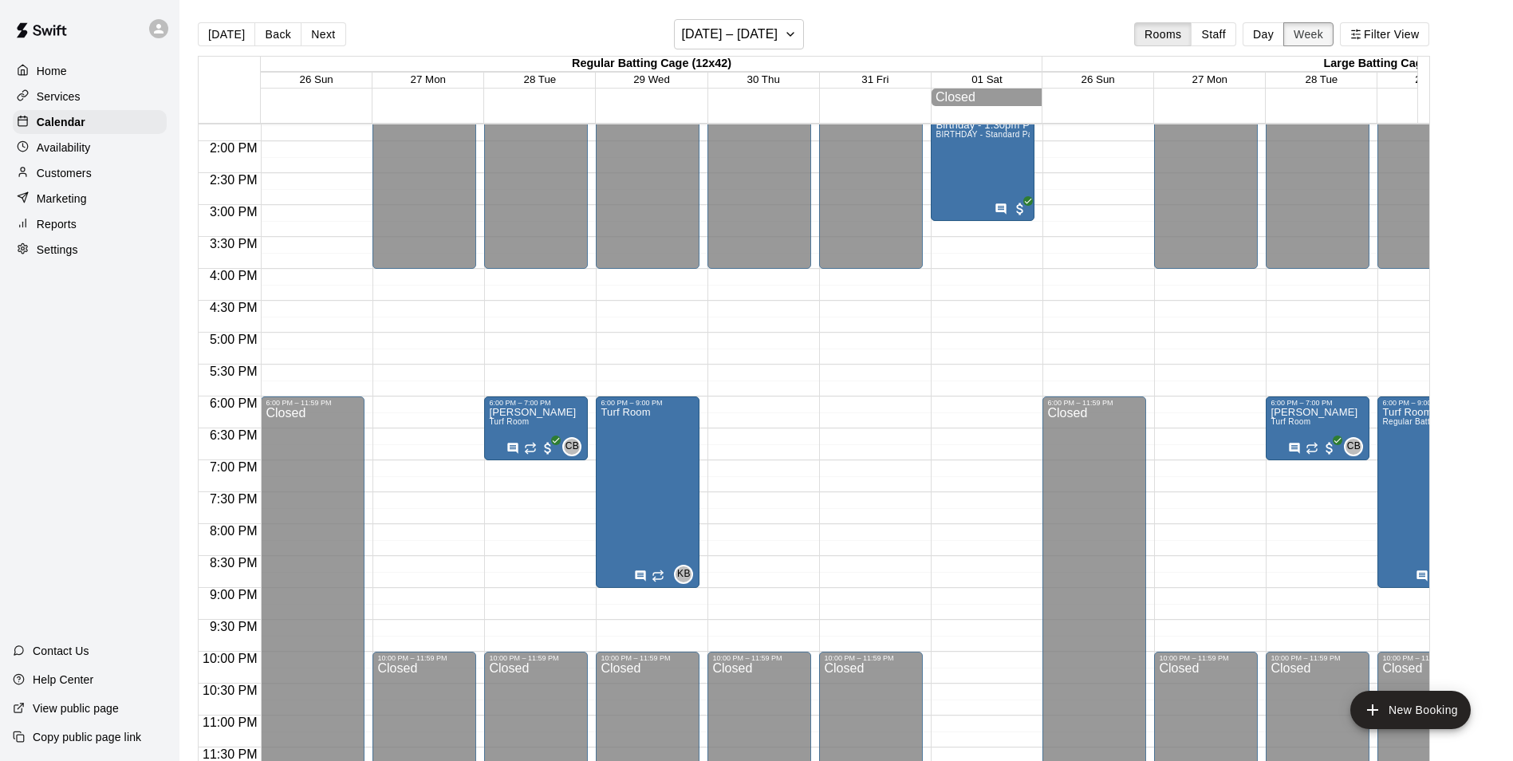
click at [1330, 38] on button "Week" at bounding box center [1309, 34] width 50 height 24
click at [274, 30] on button "Back" at bounding box center [277, 34] width 47 height 24
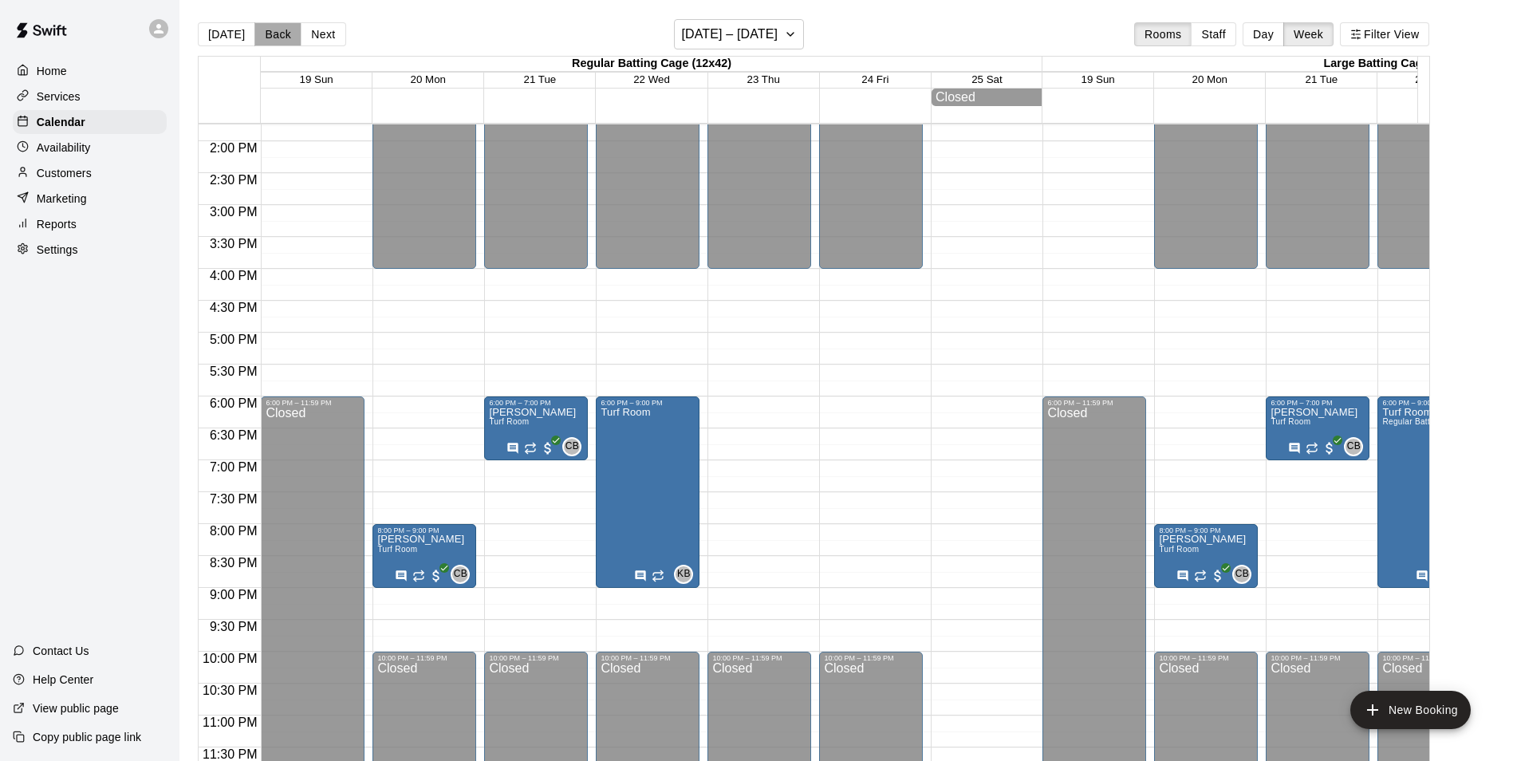
click at [281, 30] on button "Back" at bounding box center [277, 34] width 47 height 24
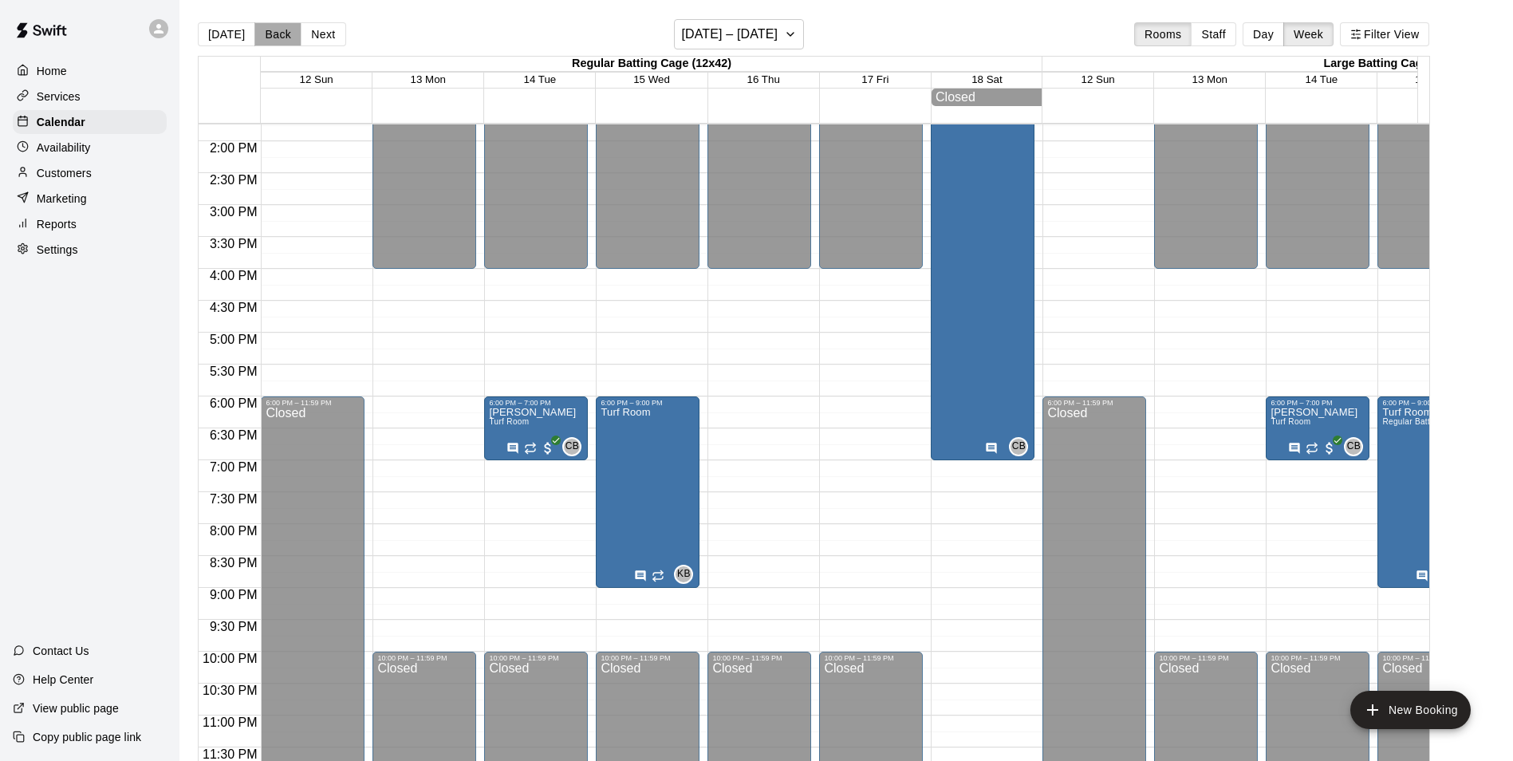
click at [281, 30] on button "Back" at bounding box center [277, 34] width 47 height 24
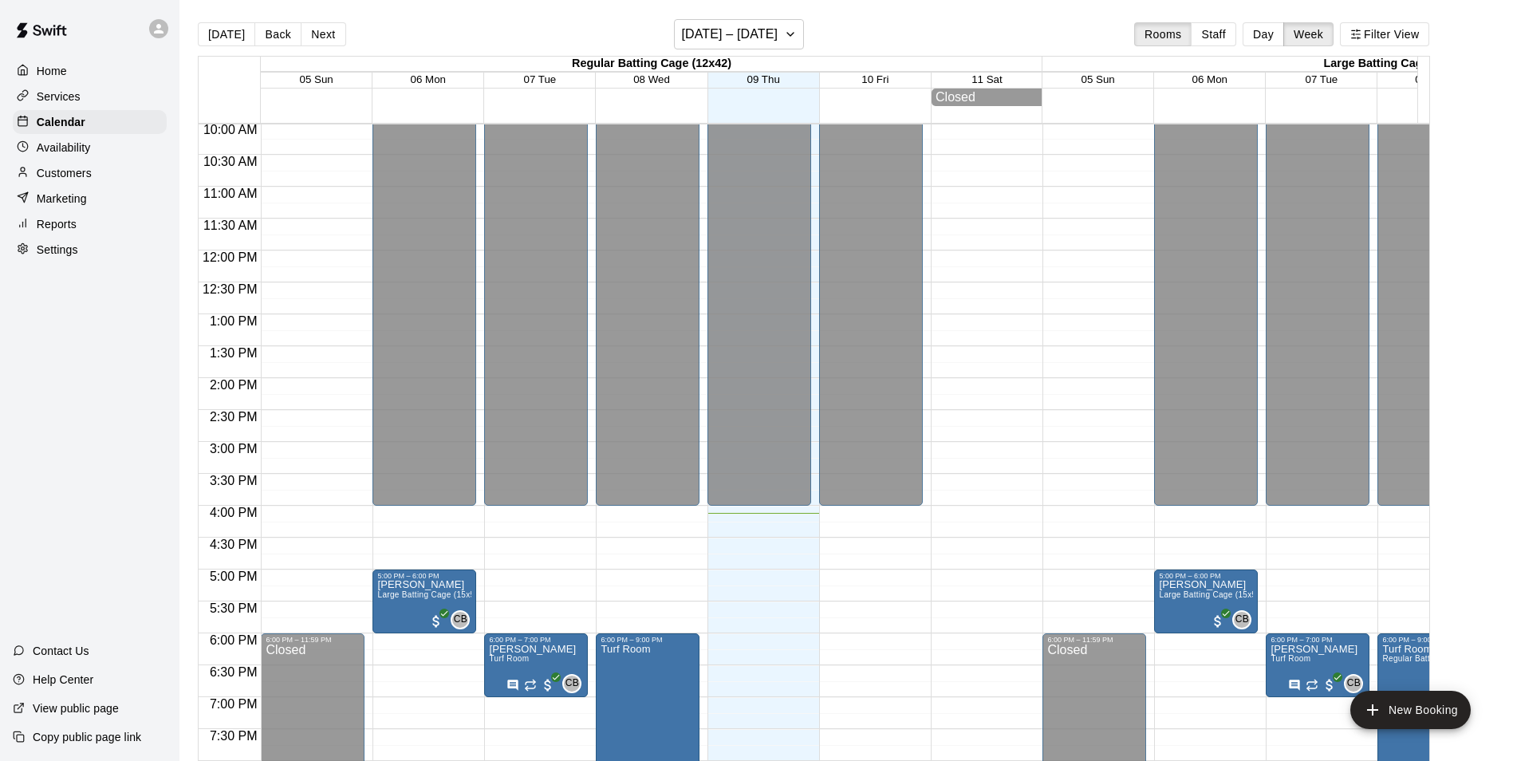
scroll to position [878, 0]
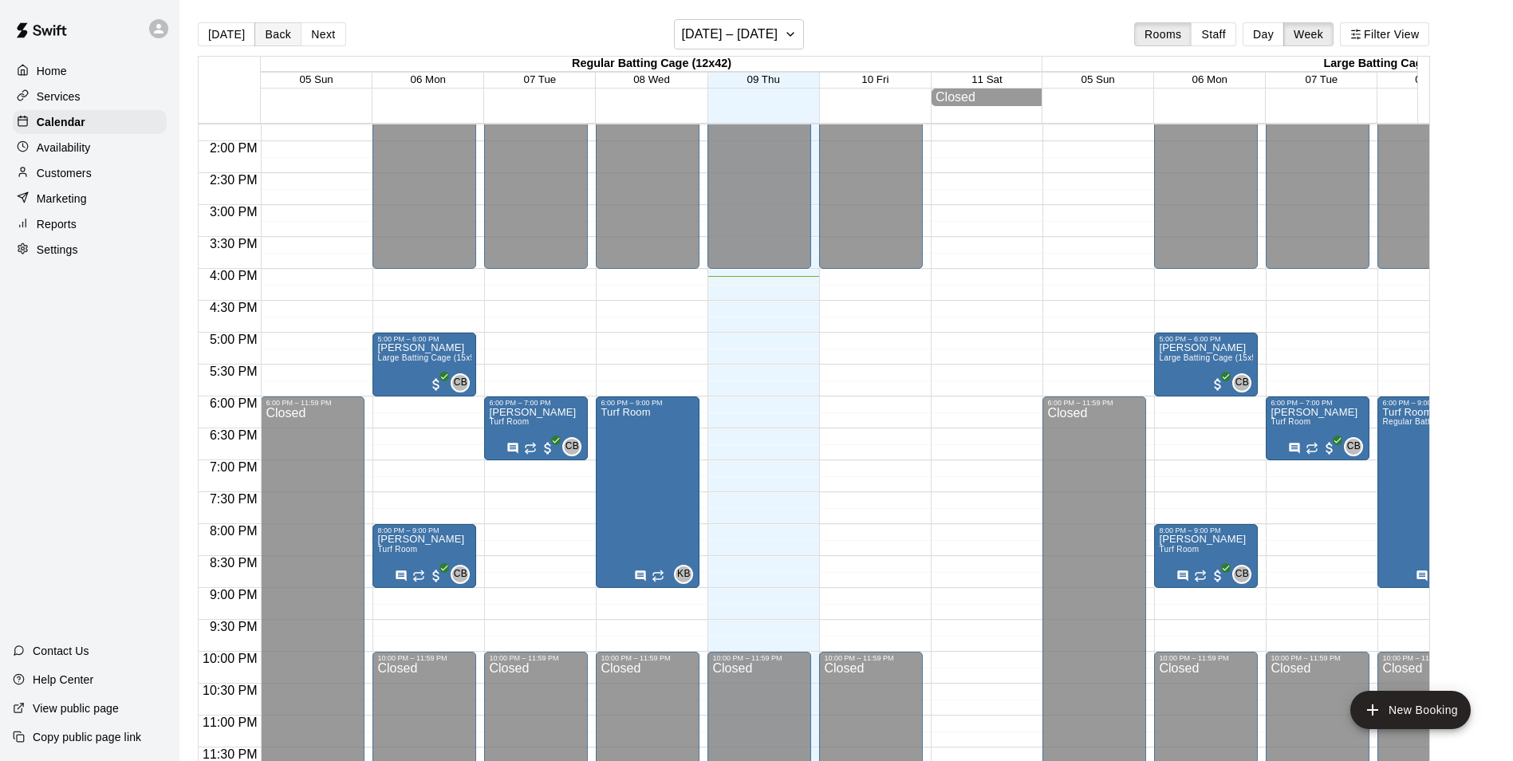
click at [288, 33] on button "Back" at bounding box center [277, 34] width 47 height 24
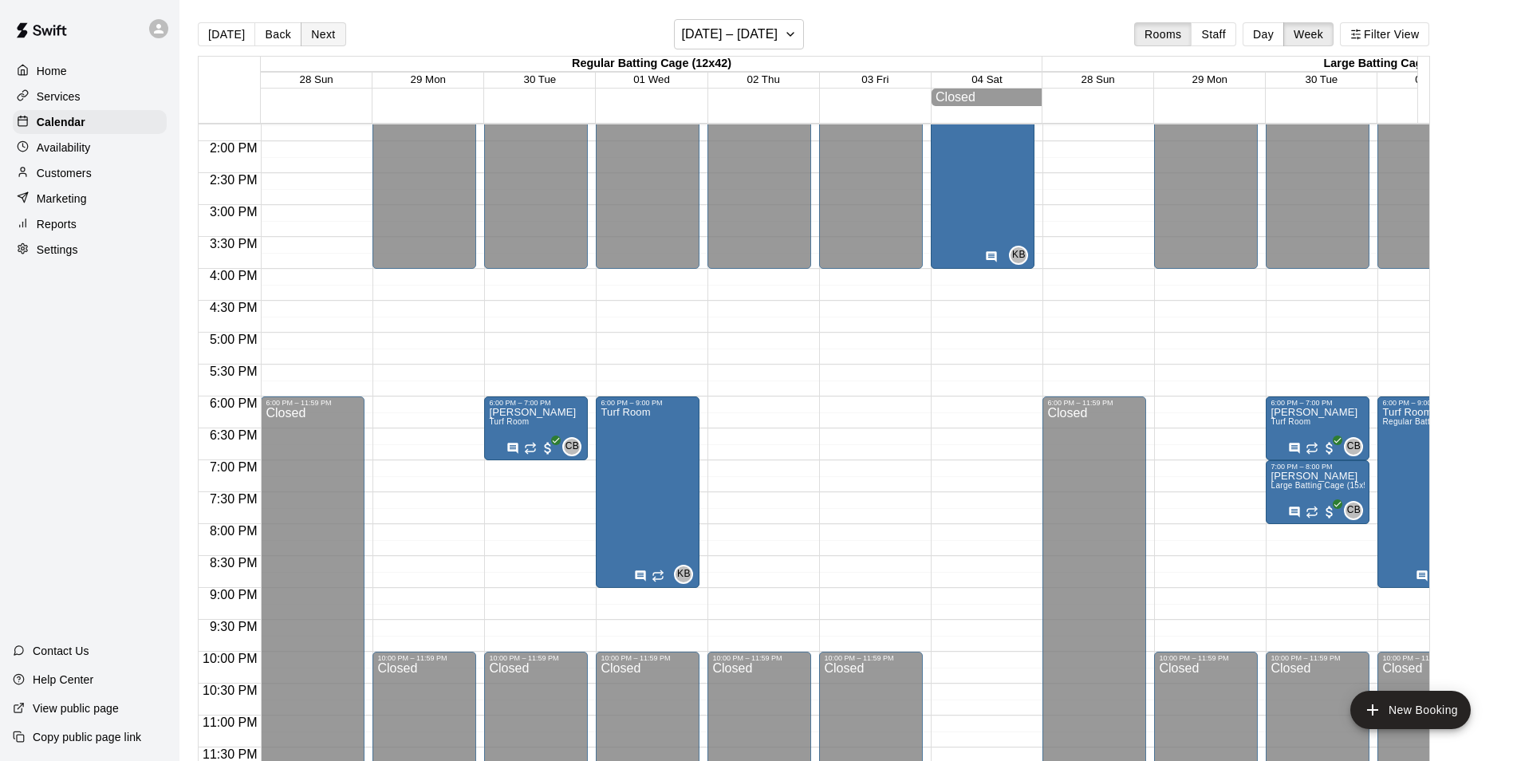
click at [334, 30] on button "Next" at bounding box center [323, 34] width 45 height 24
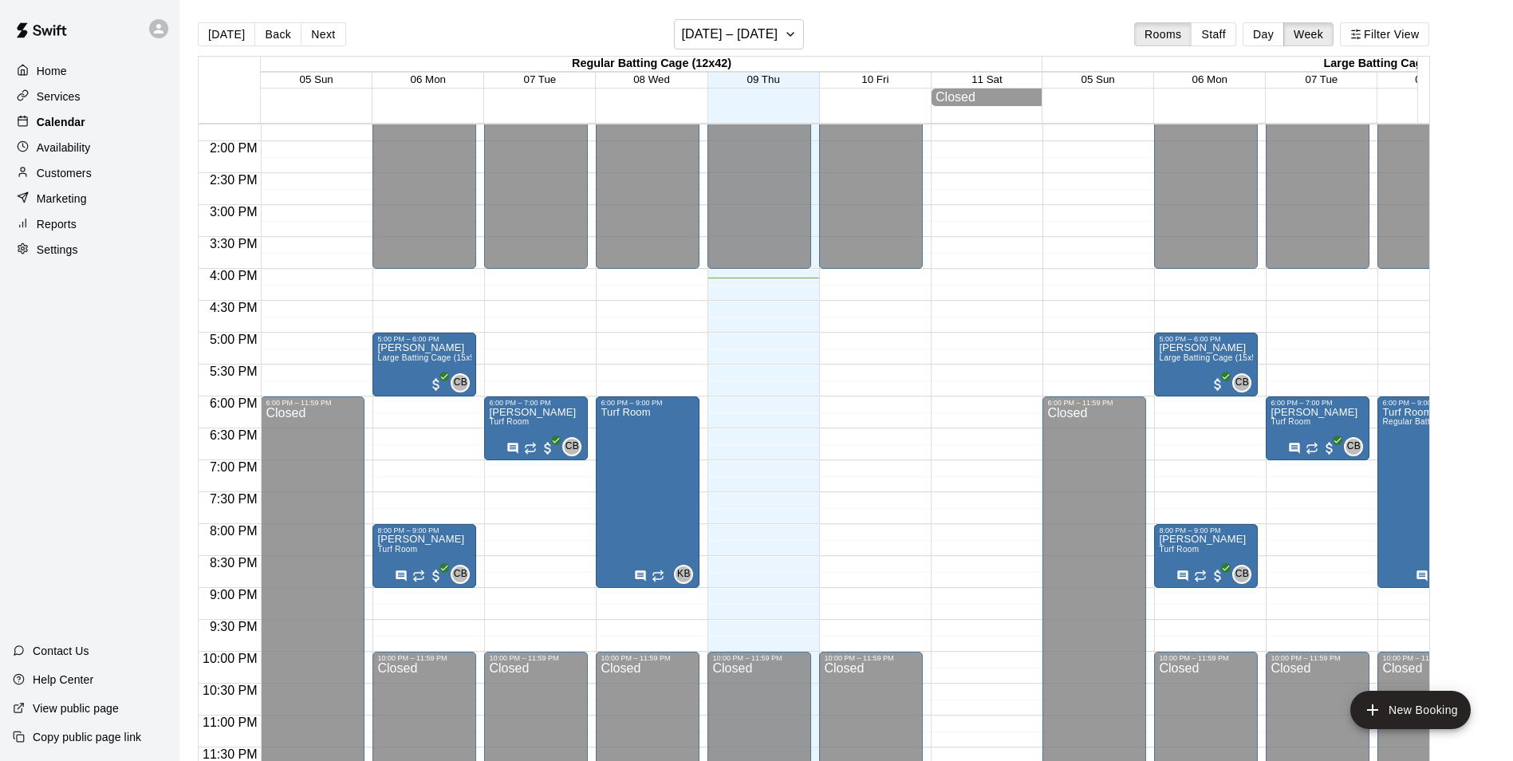
click at [60, 118] on p "Calendar" at bounding box center [61, 122] width 49 height 16
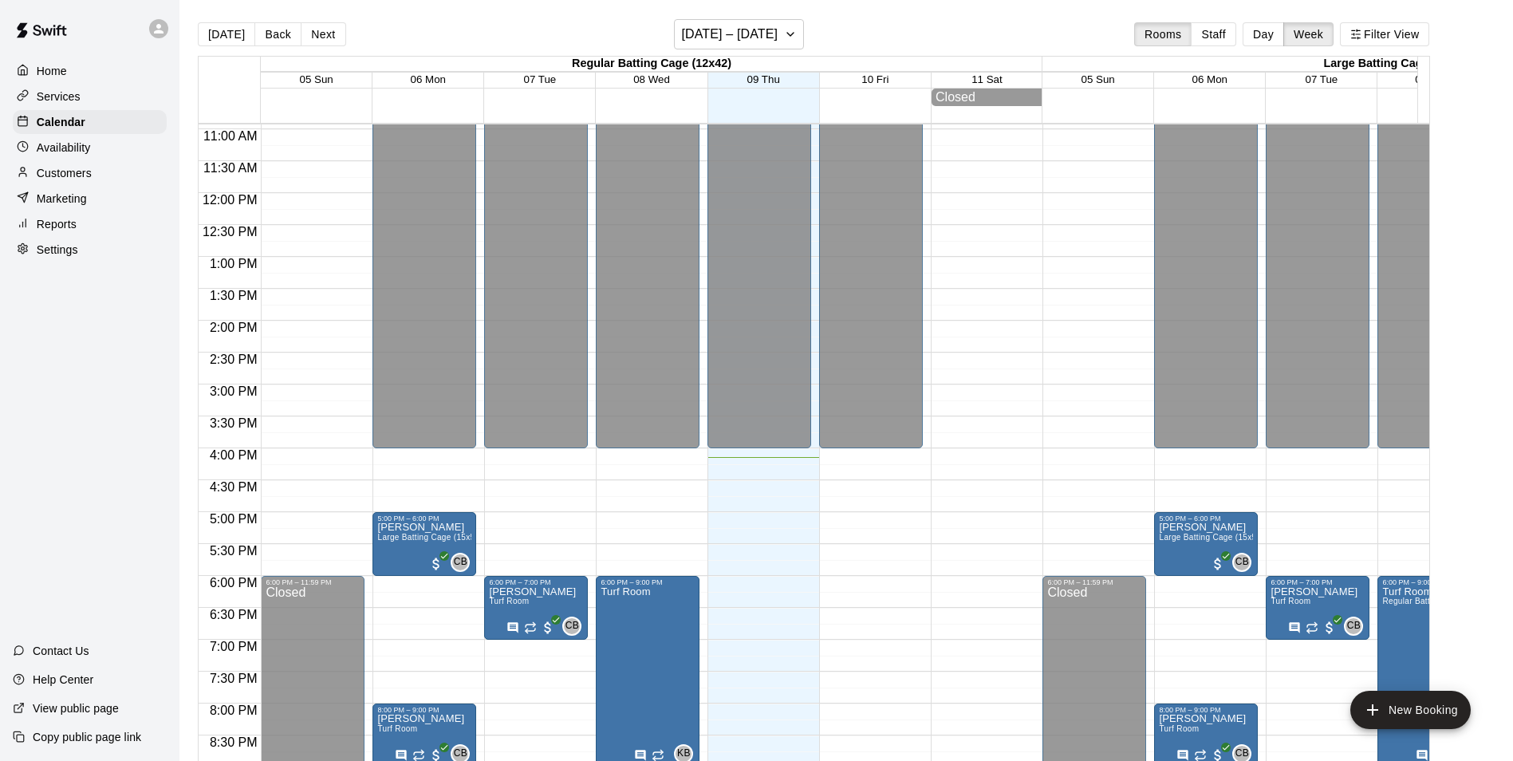
scroll to position [893, 0]
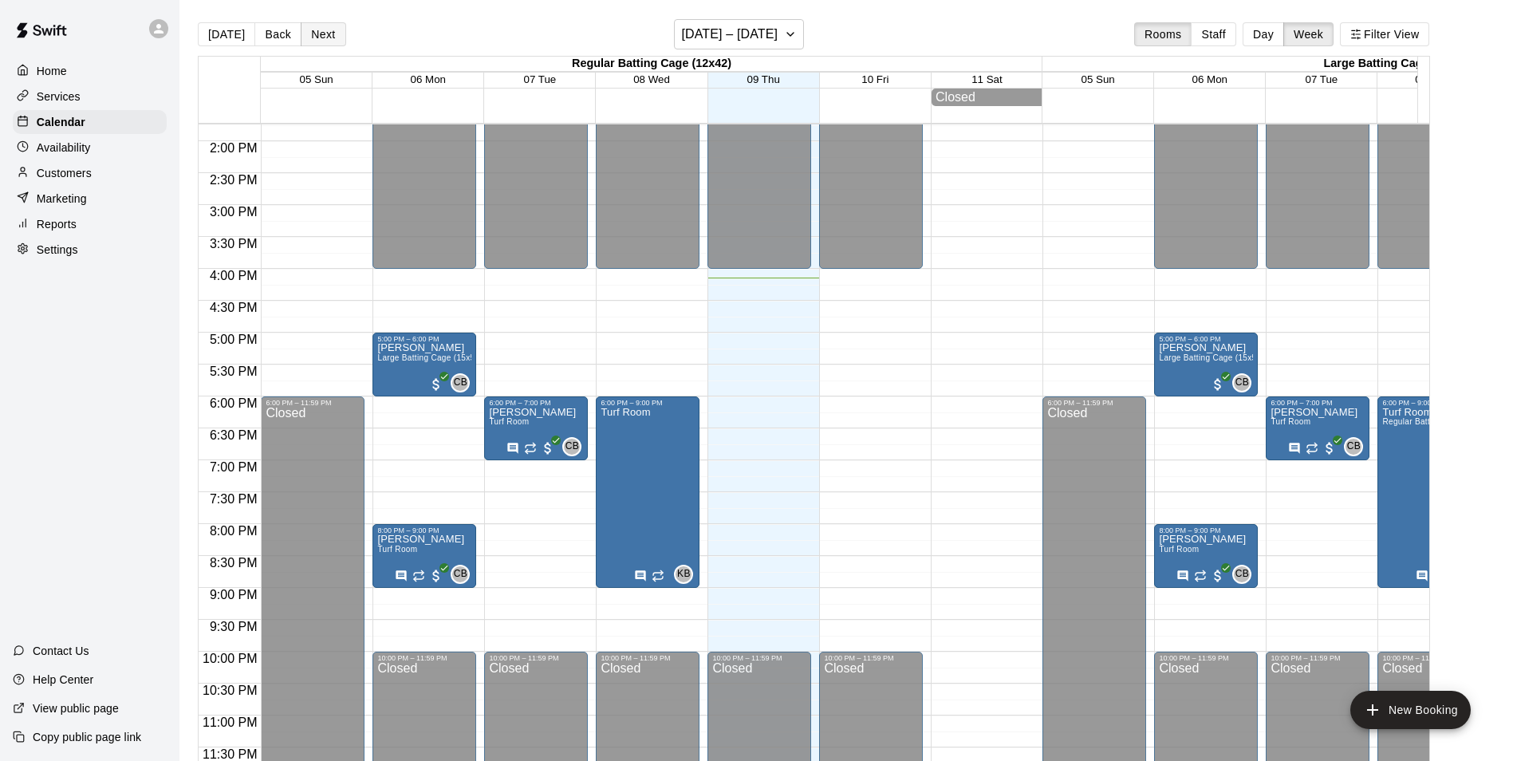
click at [320, 36] on button "Next" at bounding box center [323, 34] width 45 height 24
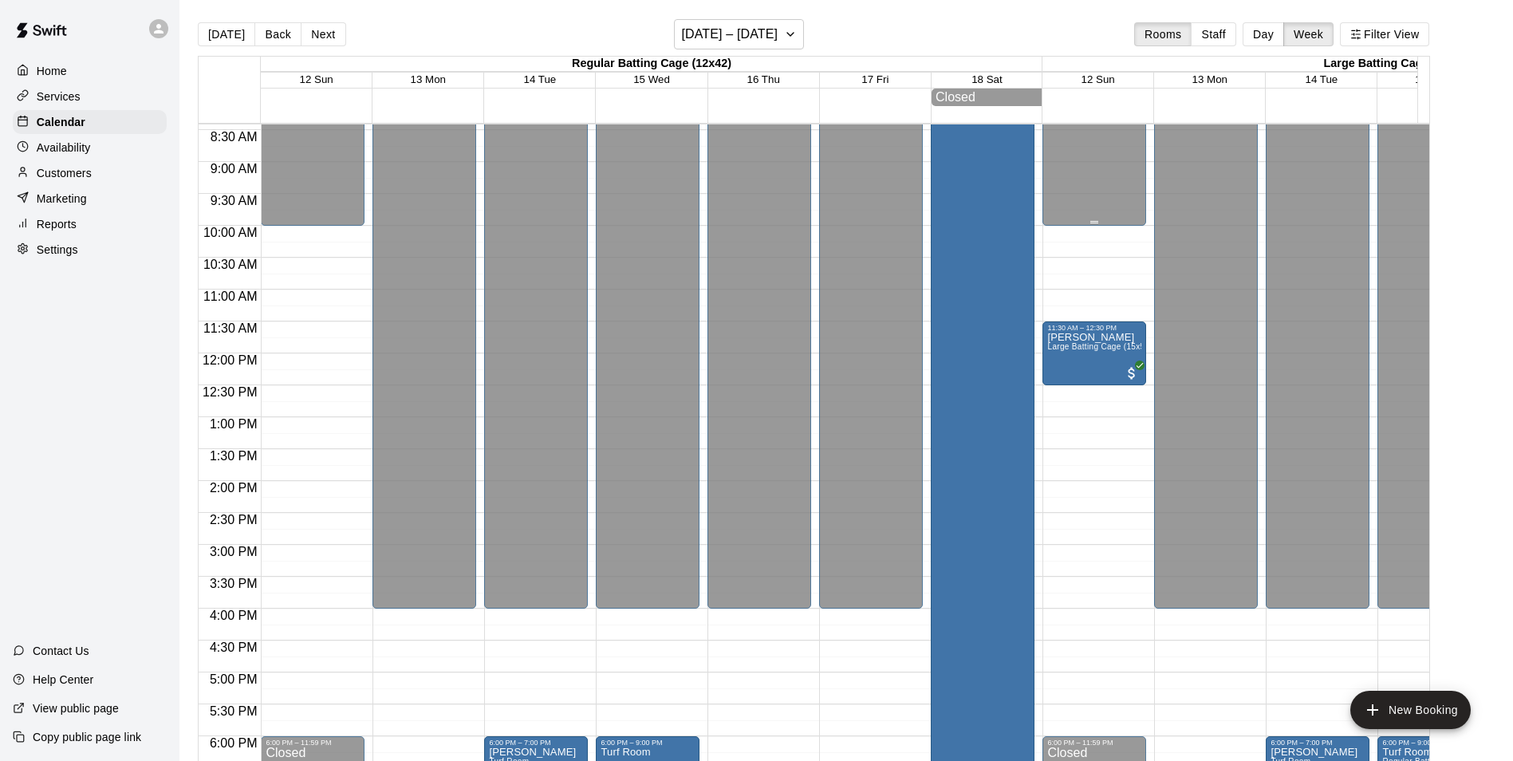
scroll to position [335, 0]
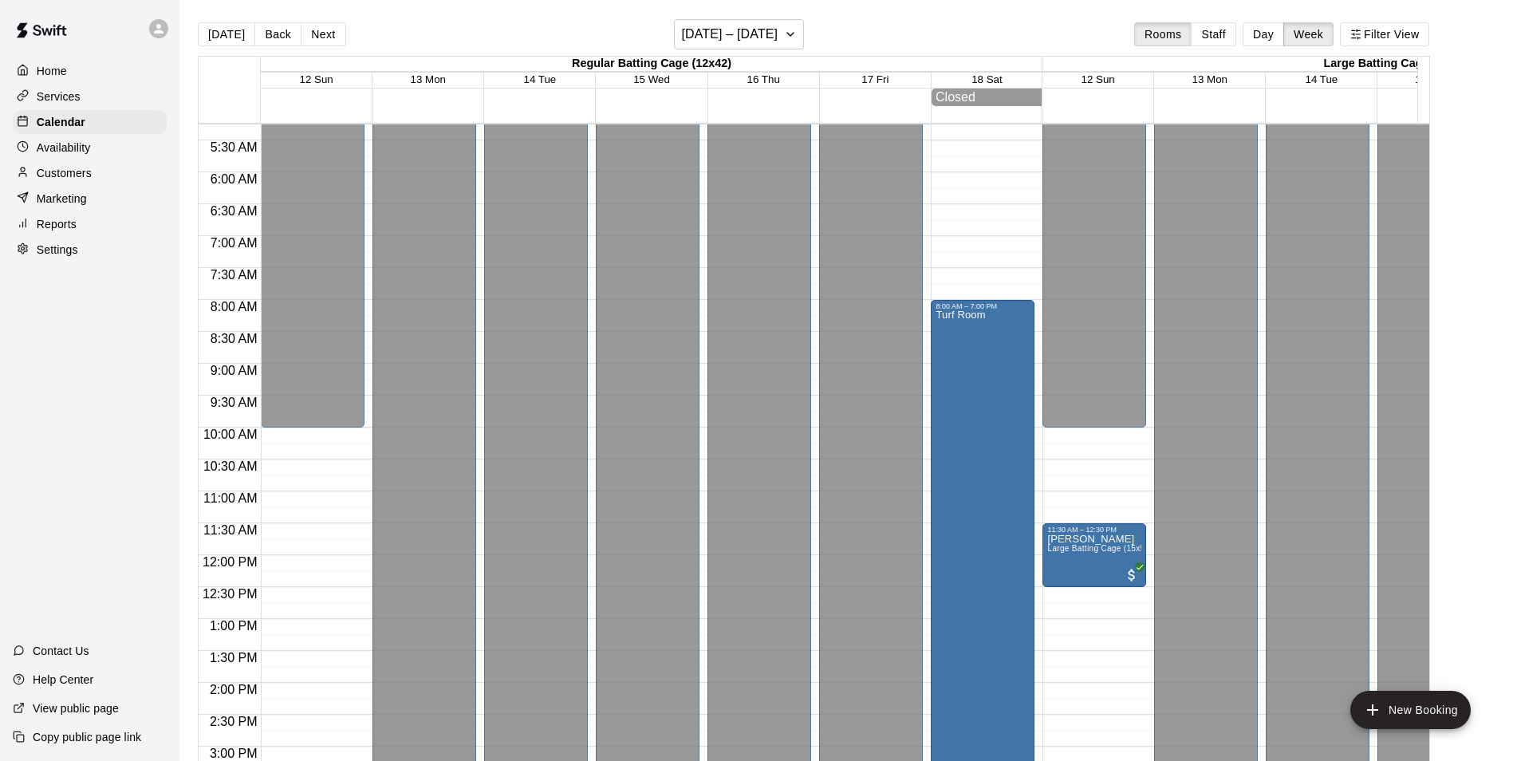
click at [66, 77] on p "Home" at bounding box center [52, 71] width 30 height 16
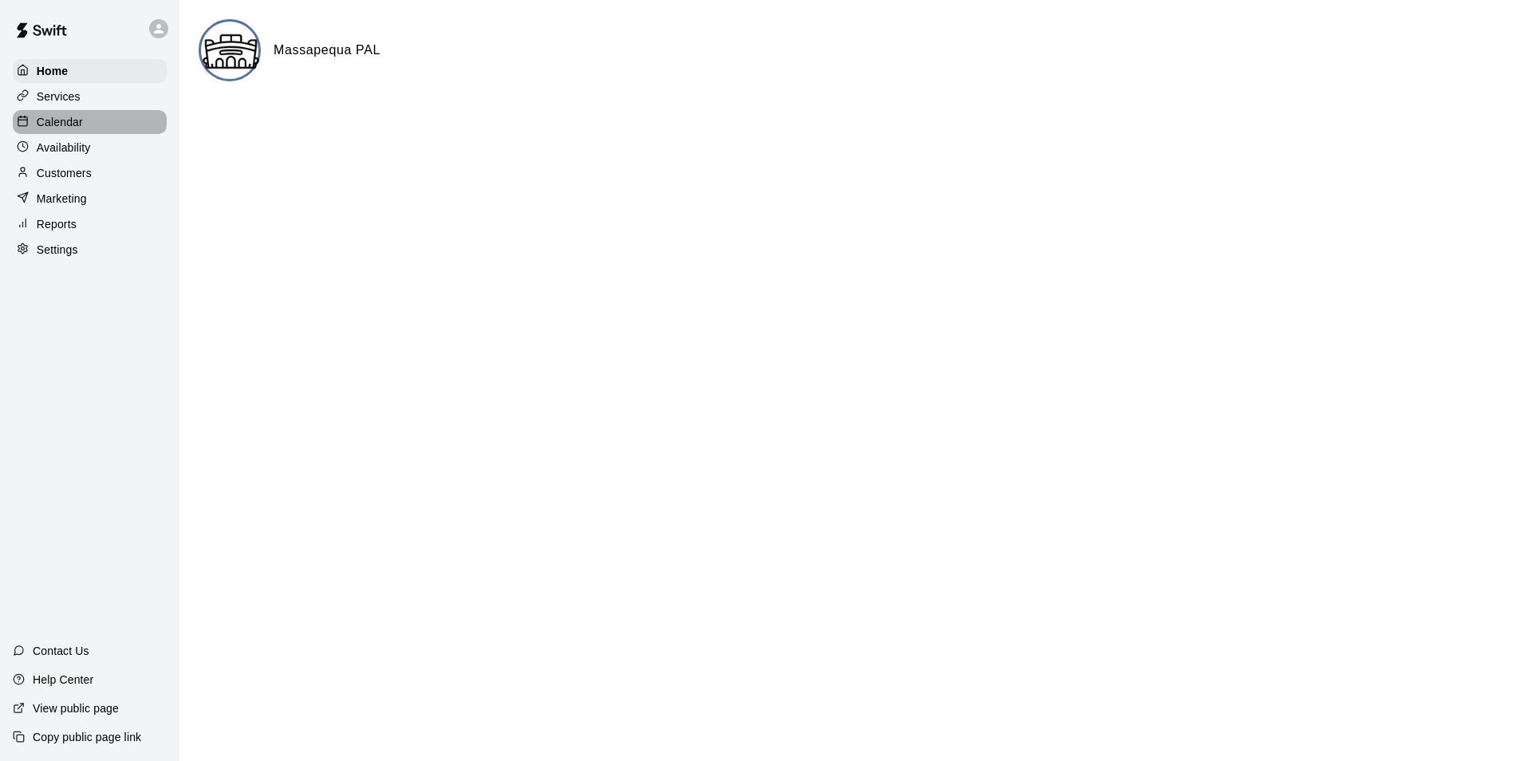
click at [65, 122] on p "Calendar" at bounding box center [60, 122] width 46 height 16
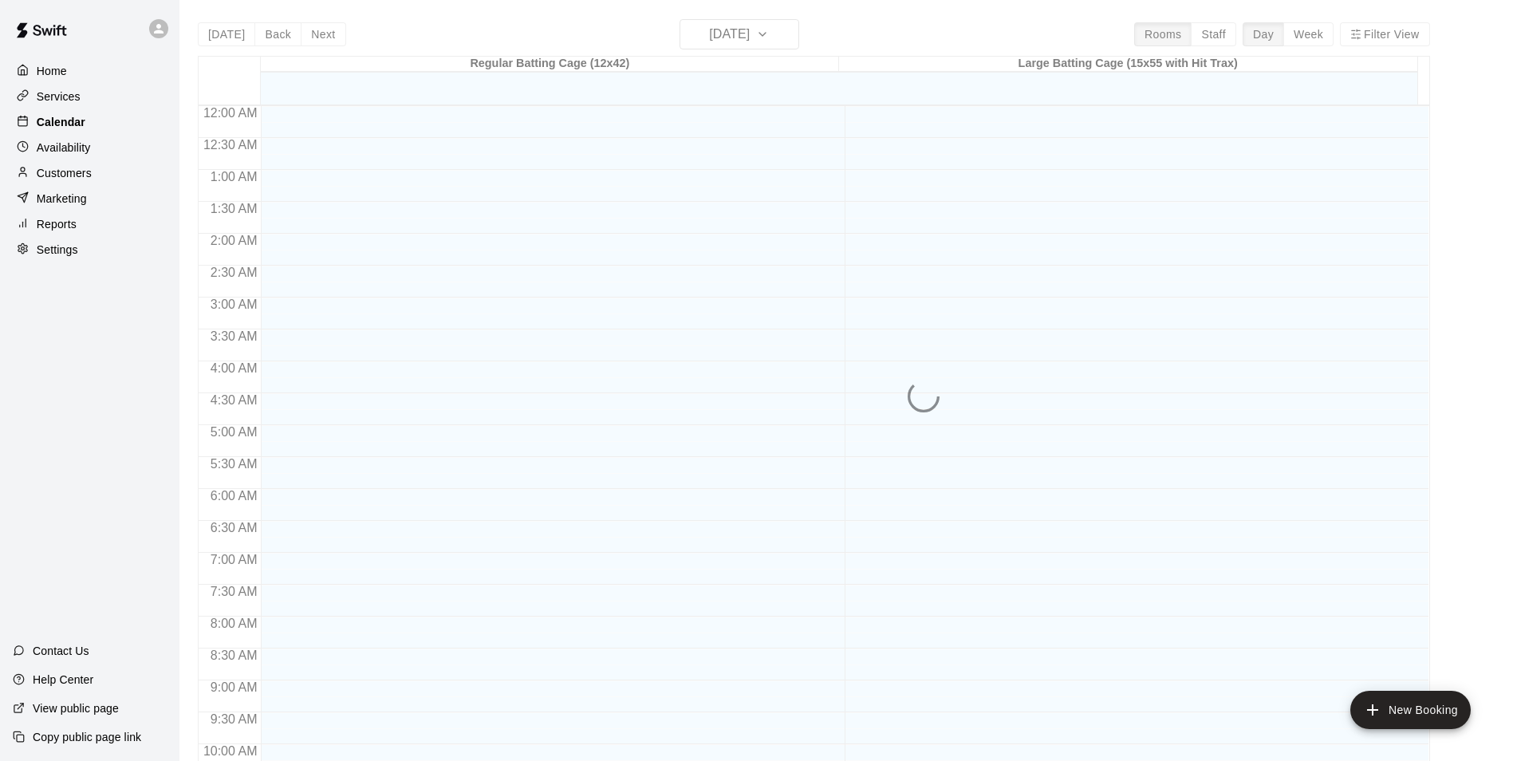
scroll to position [810, 0]
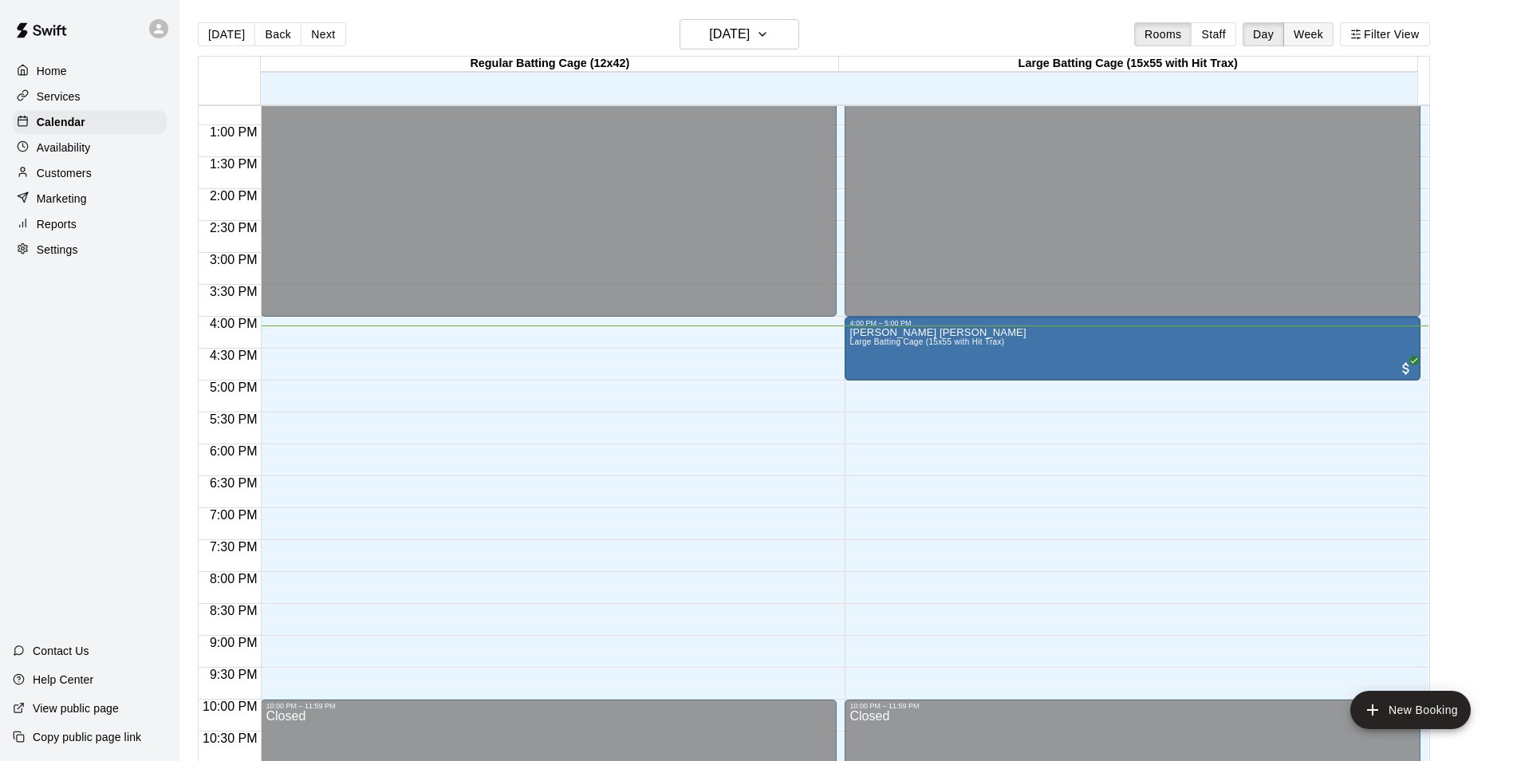
click at [1327, 29] on button "Week" at bounding box center [1309, 34] width 50 height 24
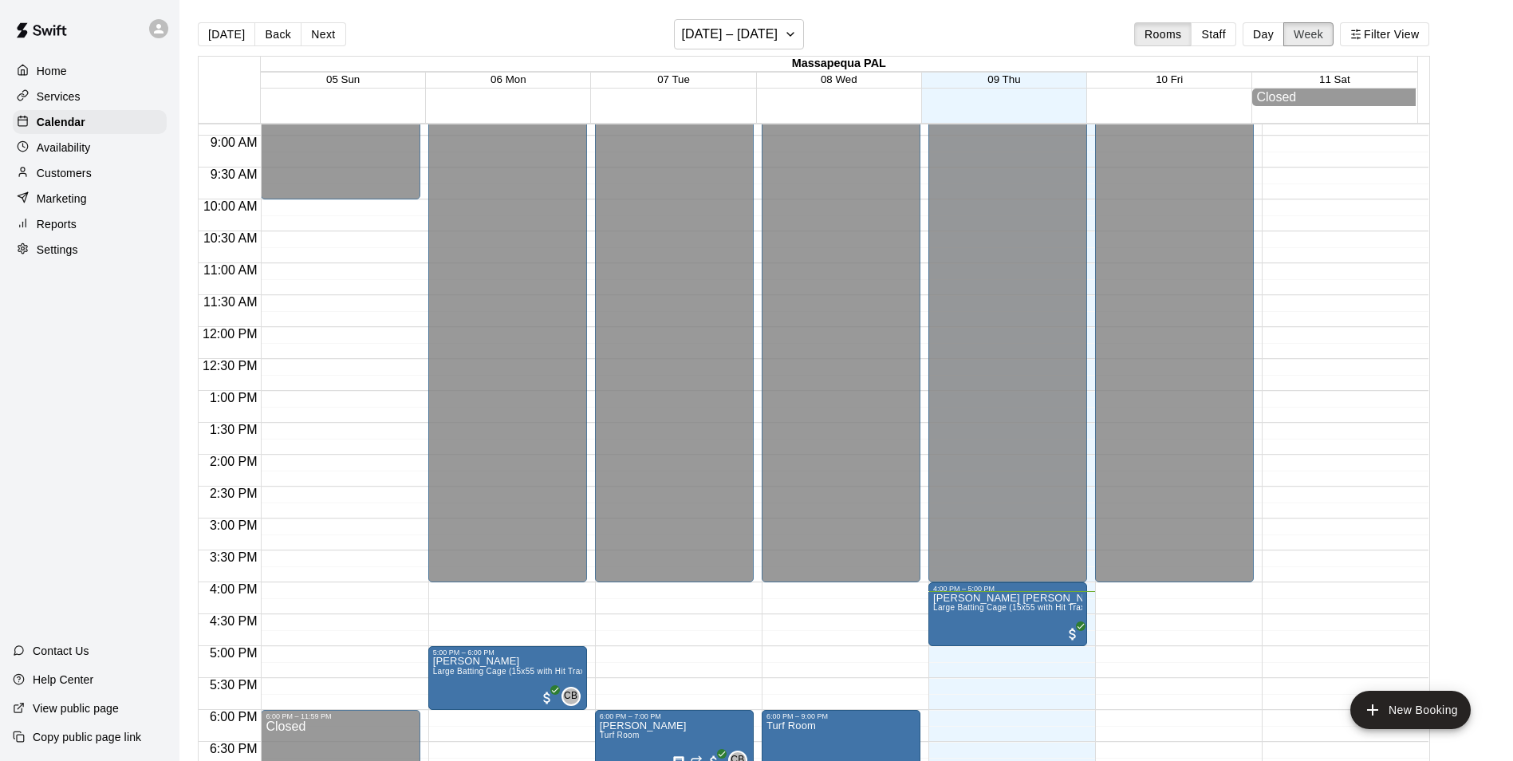
scroll to position [562, 0]
click at [333, 40] on button "Next" at bounding box center [323, 34] width 45 height 24
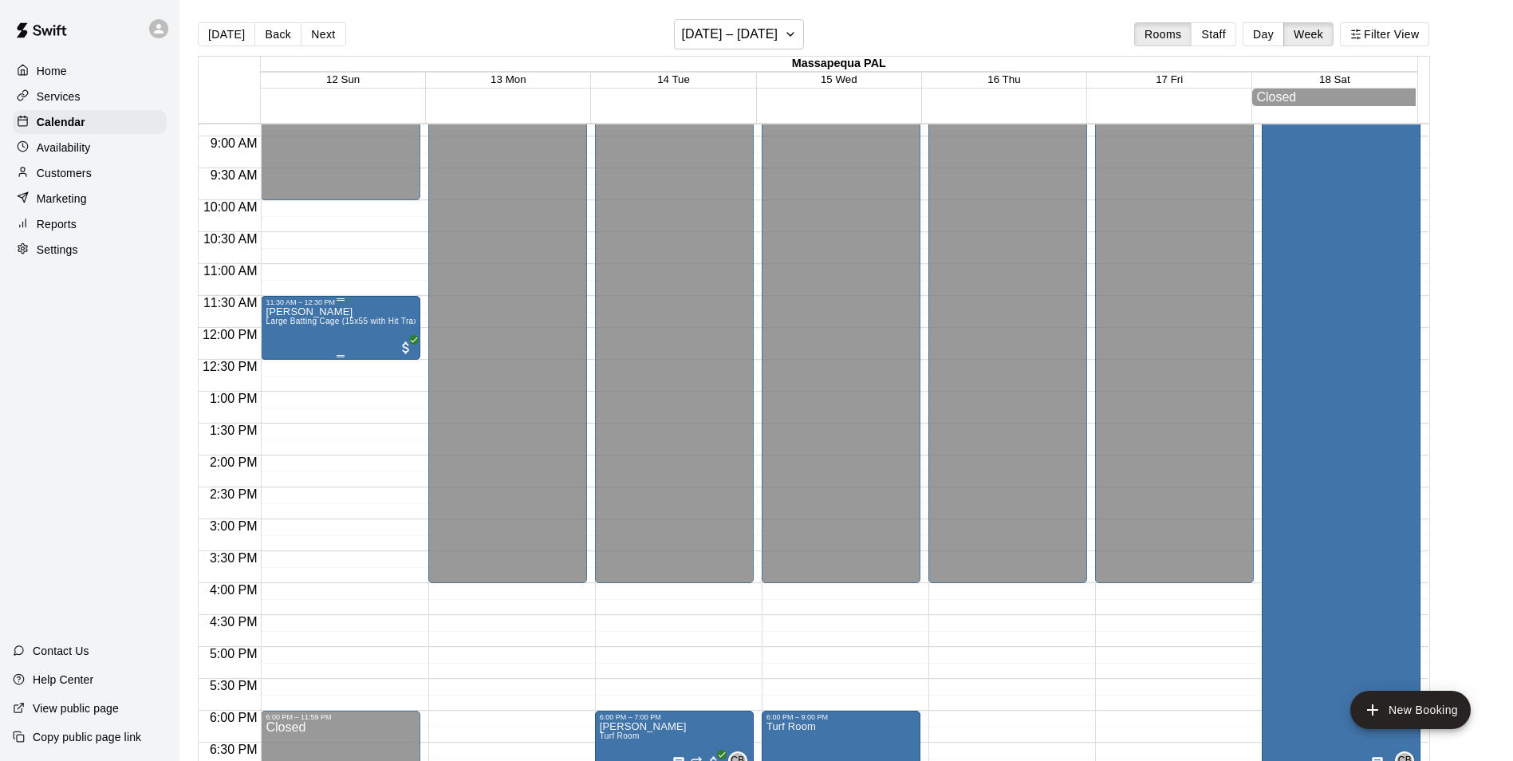
click at [394, 347] on div "[PERSON_NAME] Large Batting Cage (15x55 with Hit Trax)" at bounding box center [340, 686] width 149 height 761
click at [339, 430] on div at bounding box center [762, 380] width 1525 height 761
click at [318, 37] on button "Next" at bounding box center [323, 34] width 45 height 24
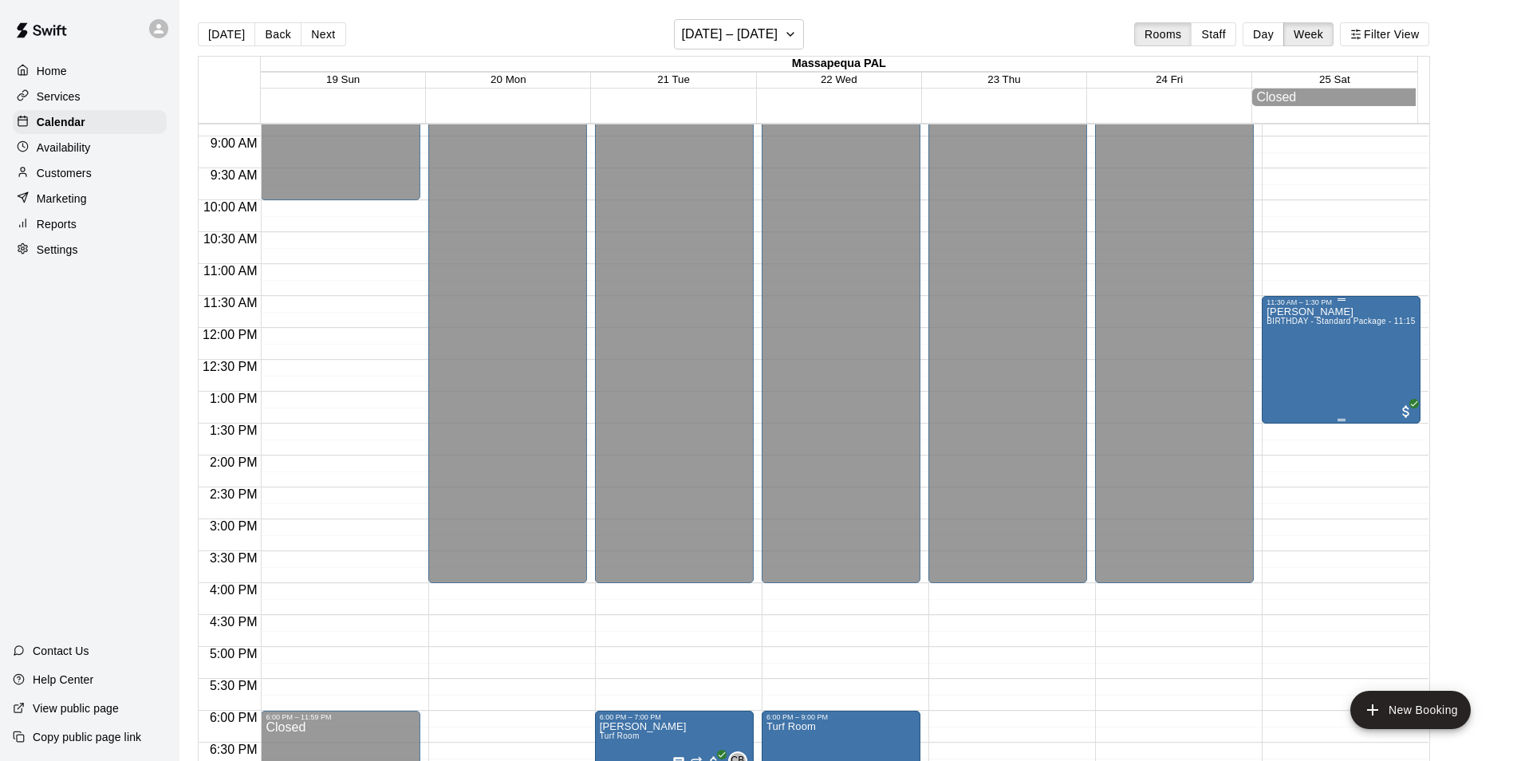
click at [1332, 358] on div "[PERSON_NAME] BIRTHDAY - Standard Package - 11:15am Party" at bounding box center [1341, 686] width 149 height 761
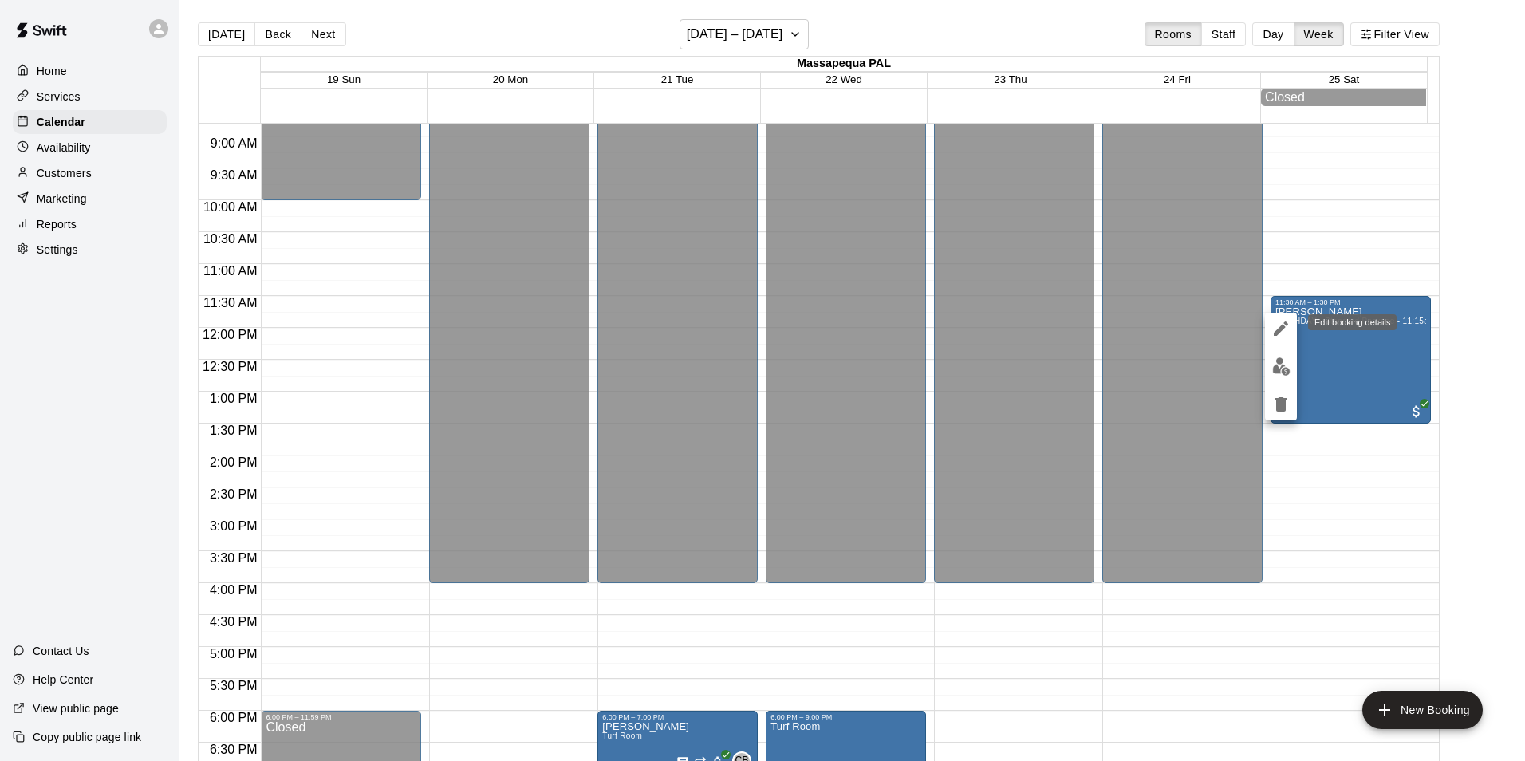
click at [1273, 329] on icon "edit" at bounding box center [1281, 328] width 19 height 19
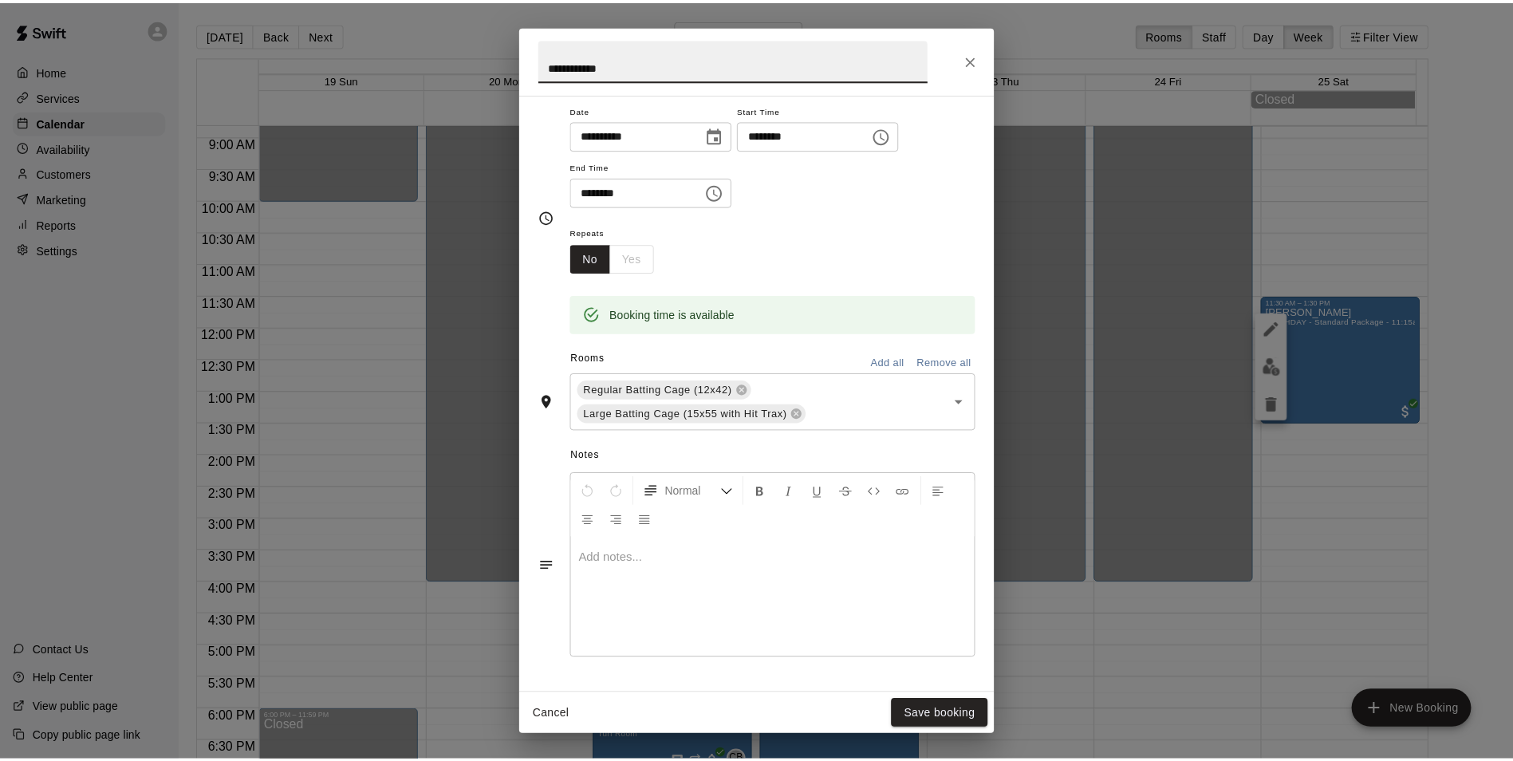
scroll to position [0, 0]
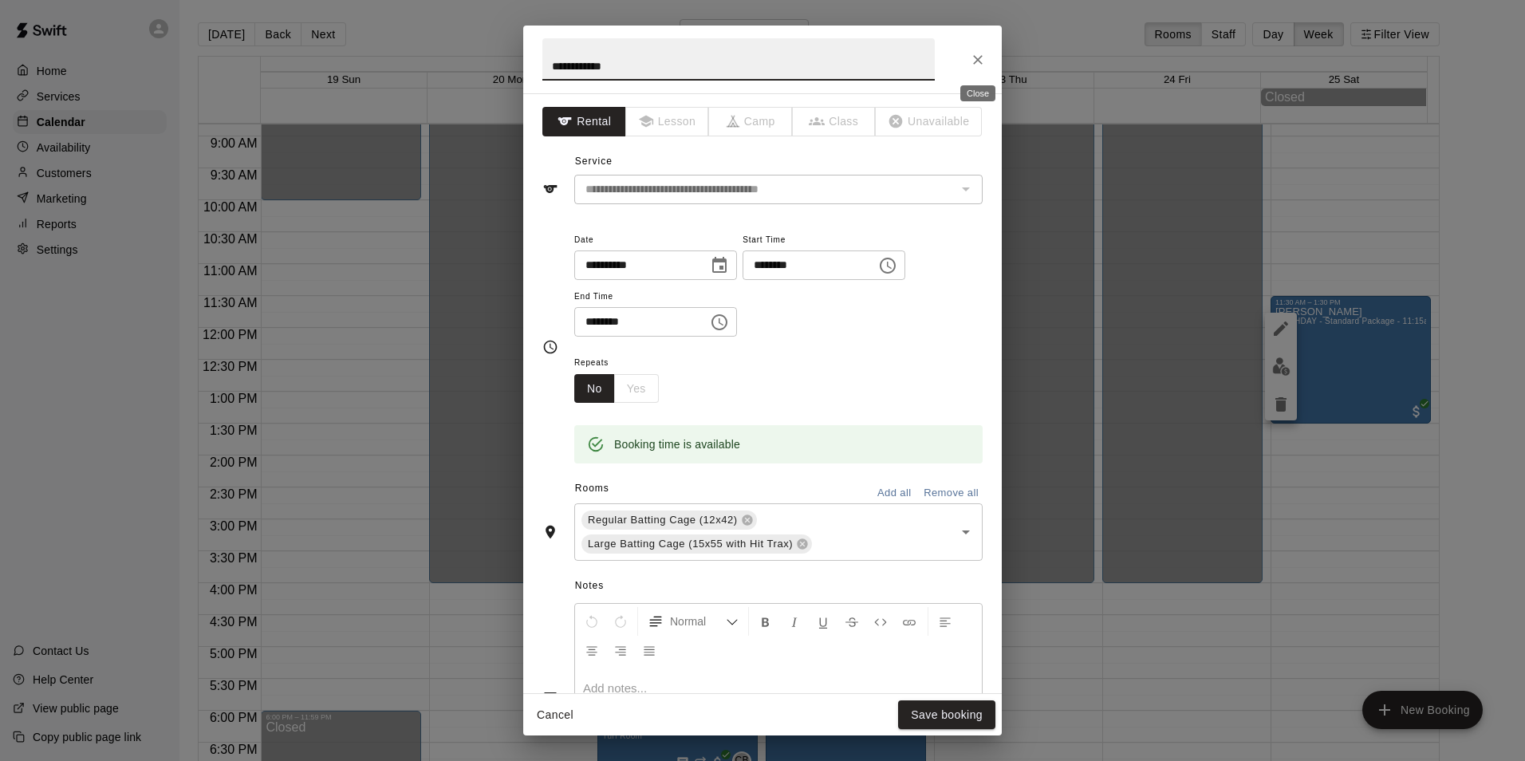
click at [979, 53] on icon "Close" at bounding box center [978, 60] width 16 height 16
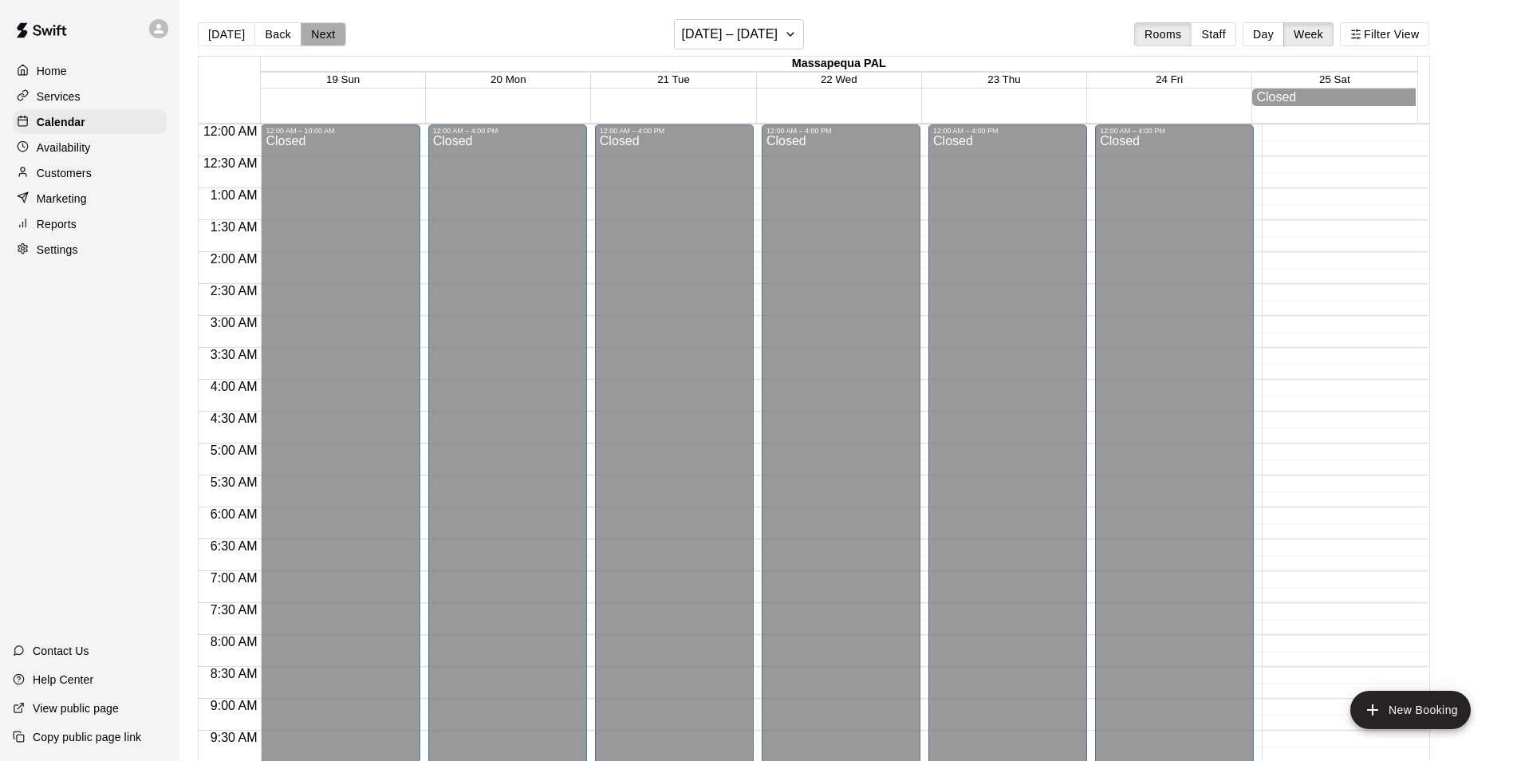
click at [321, 28] on button "Next" at bounding box center [323, 34] width 45 height 24
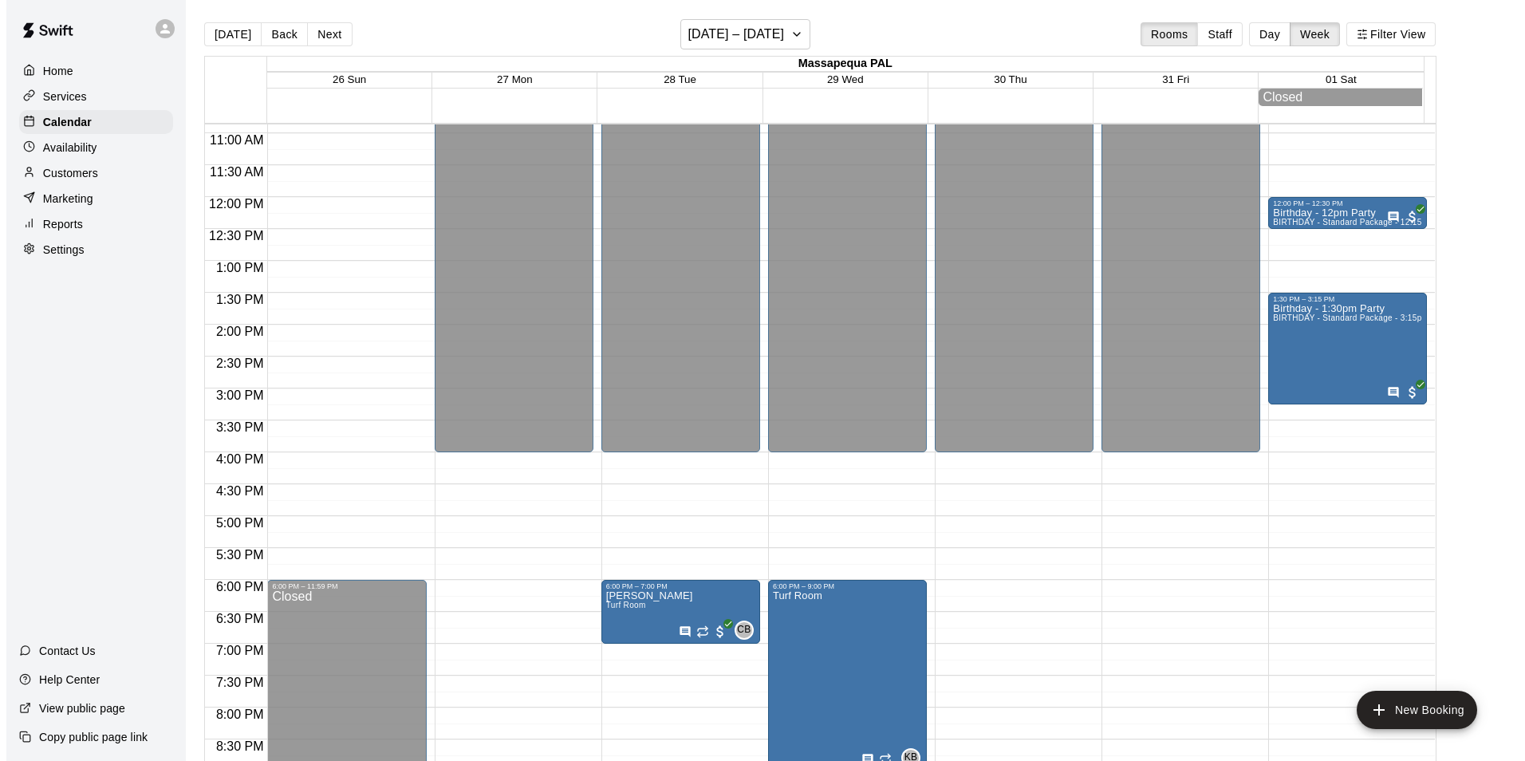
scroll to position [718, 0]
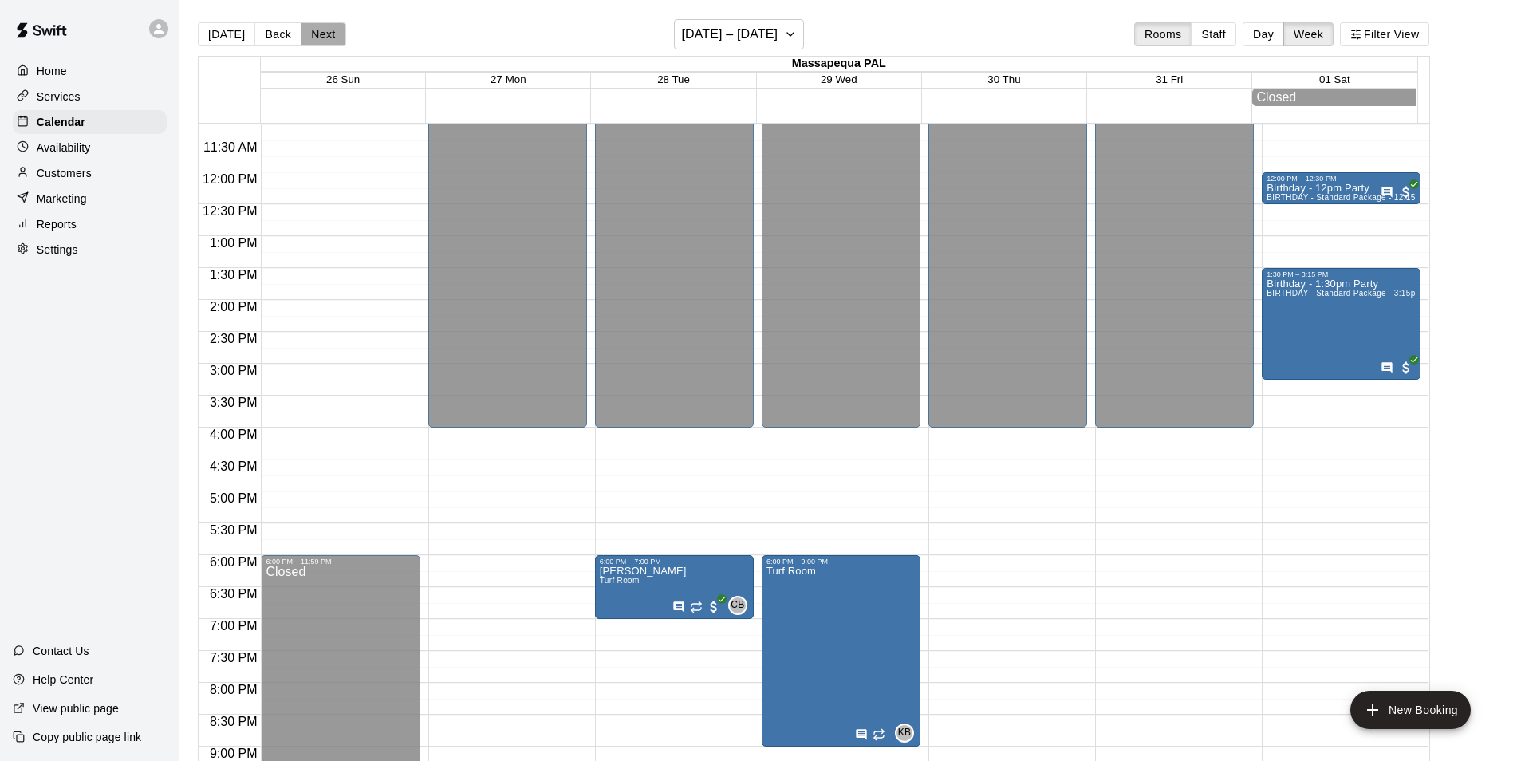
click at [325, 39] on button "Next" at bounding box center [323, 34] width 45 height 24
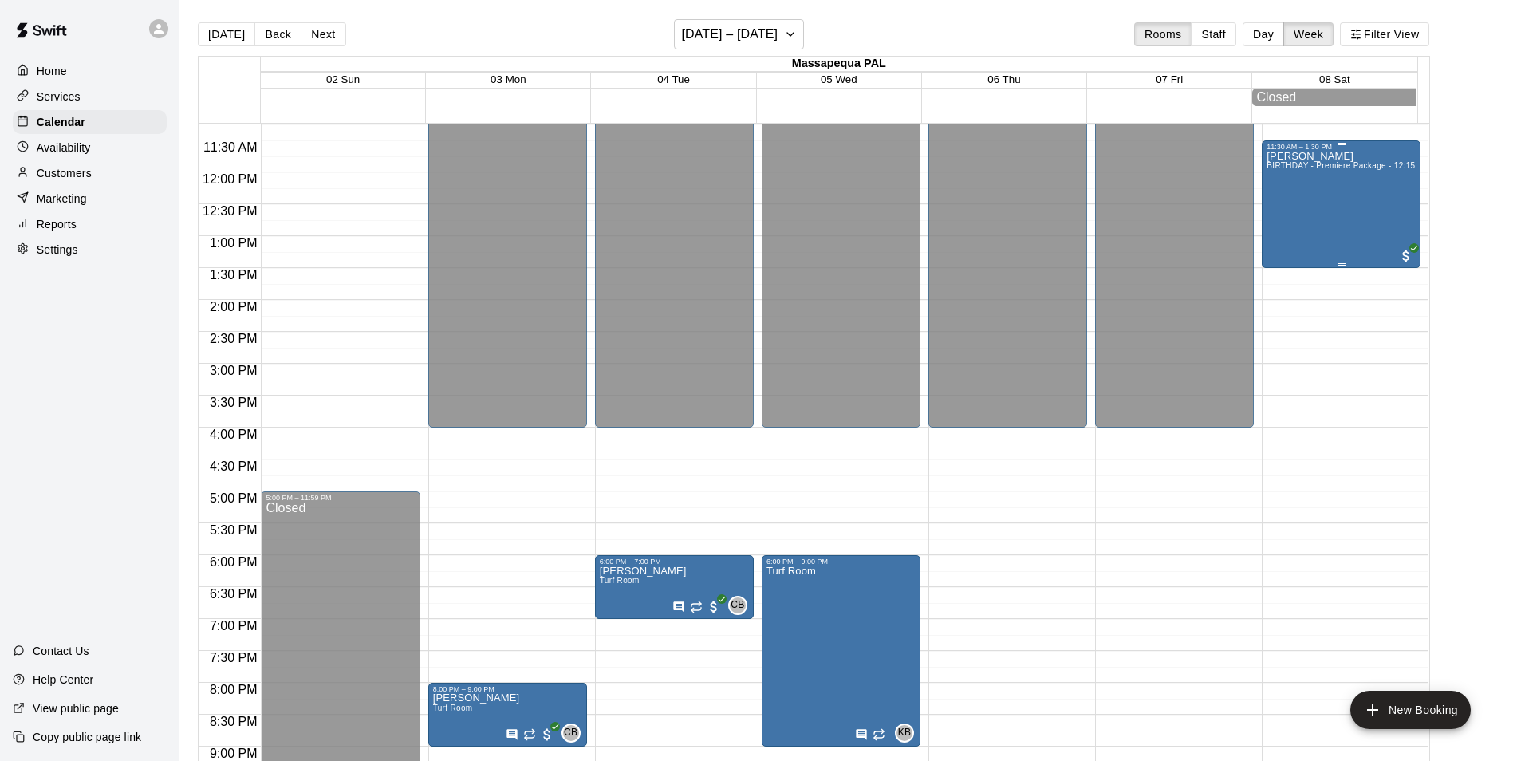
click at [1350, 193] on div "[PERSON_NAME] BIRTHDAY - Premiere Package - 12:15pm Party" at bounding box center [1341, 531] width 149 height 761
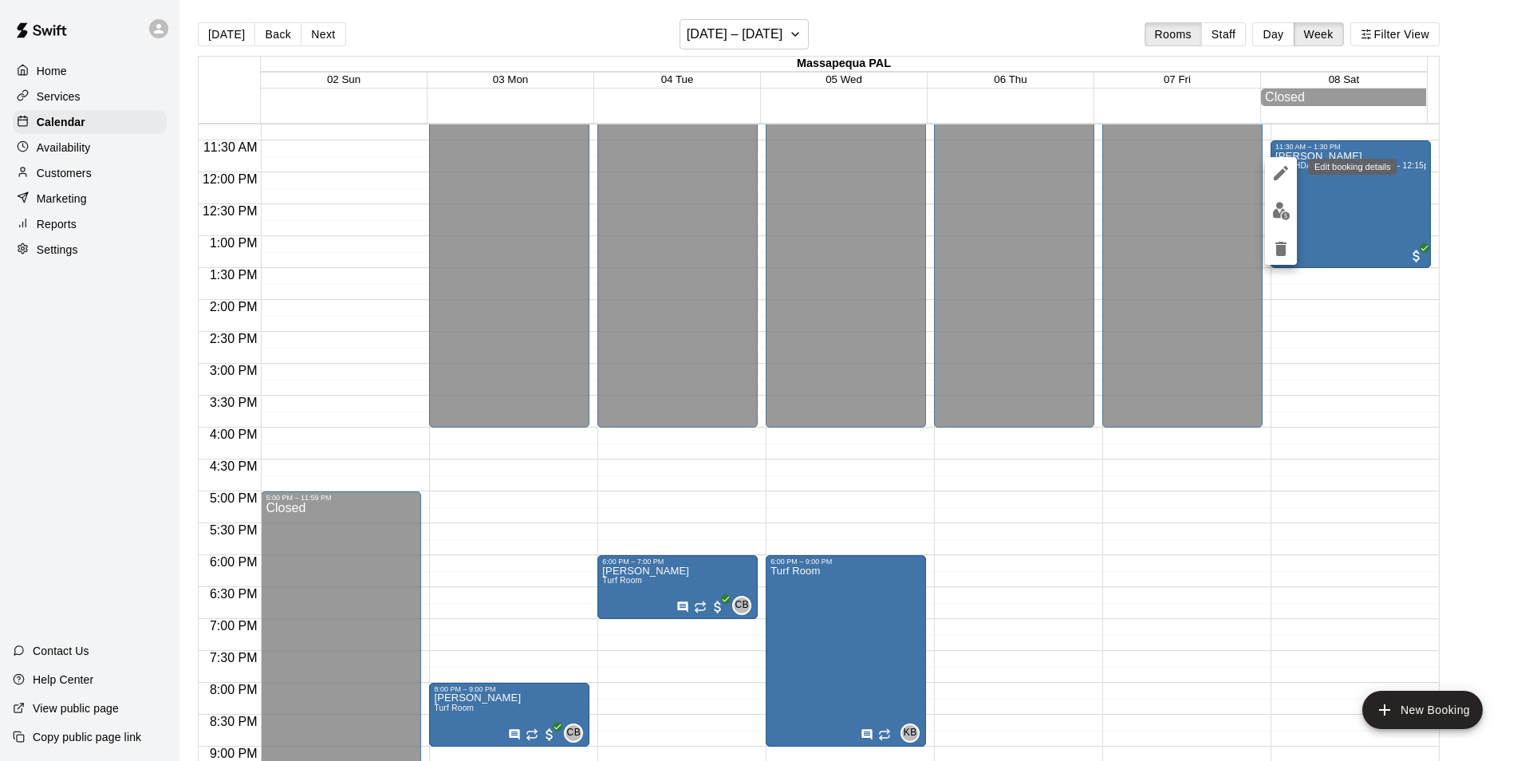
click at [1280, 166] on icon "edit" at bounding box center [1281, 173] width 19 height 19
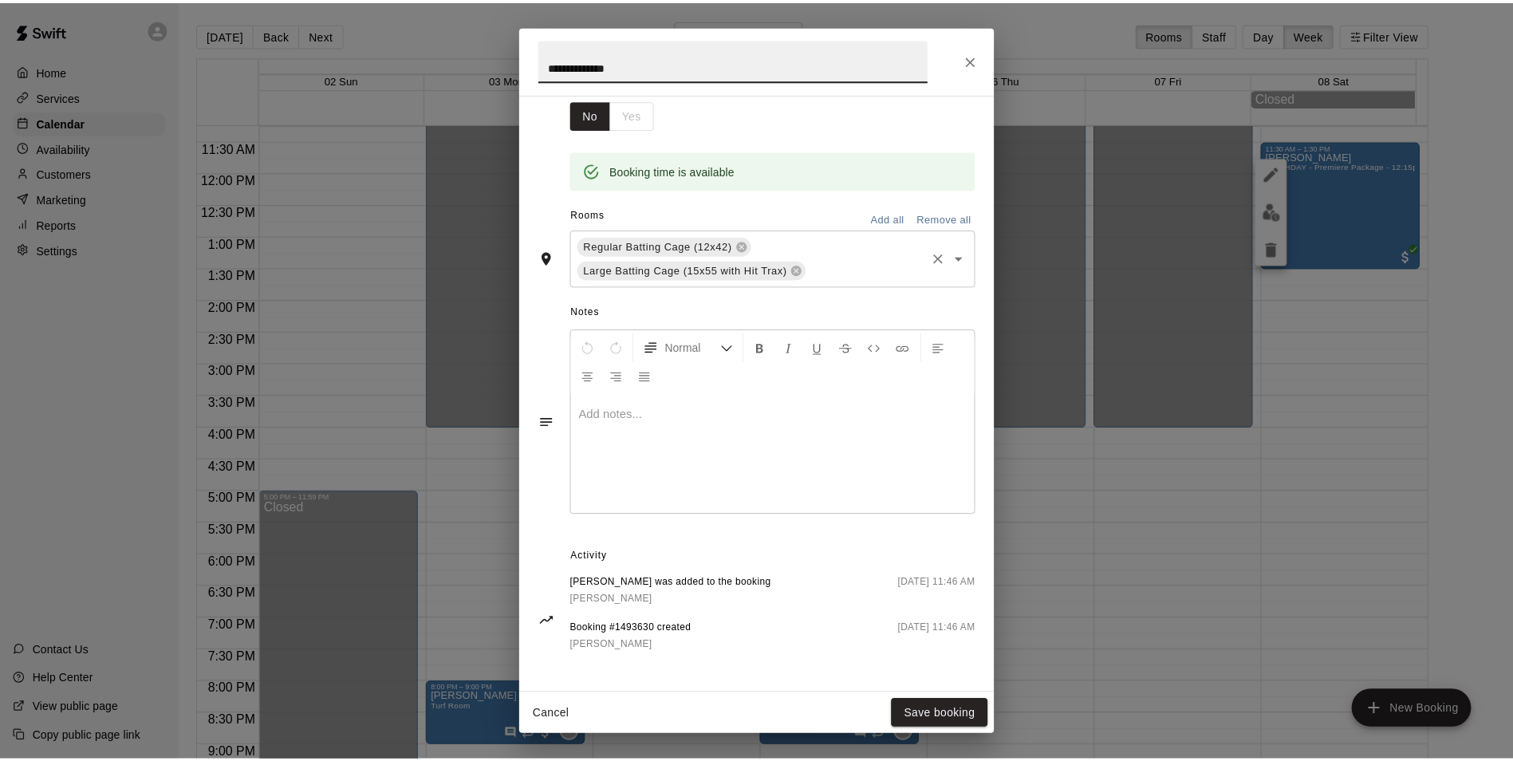
scroll to position [0, 0]
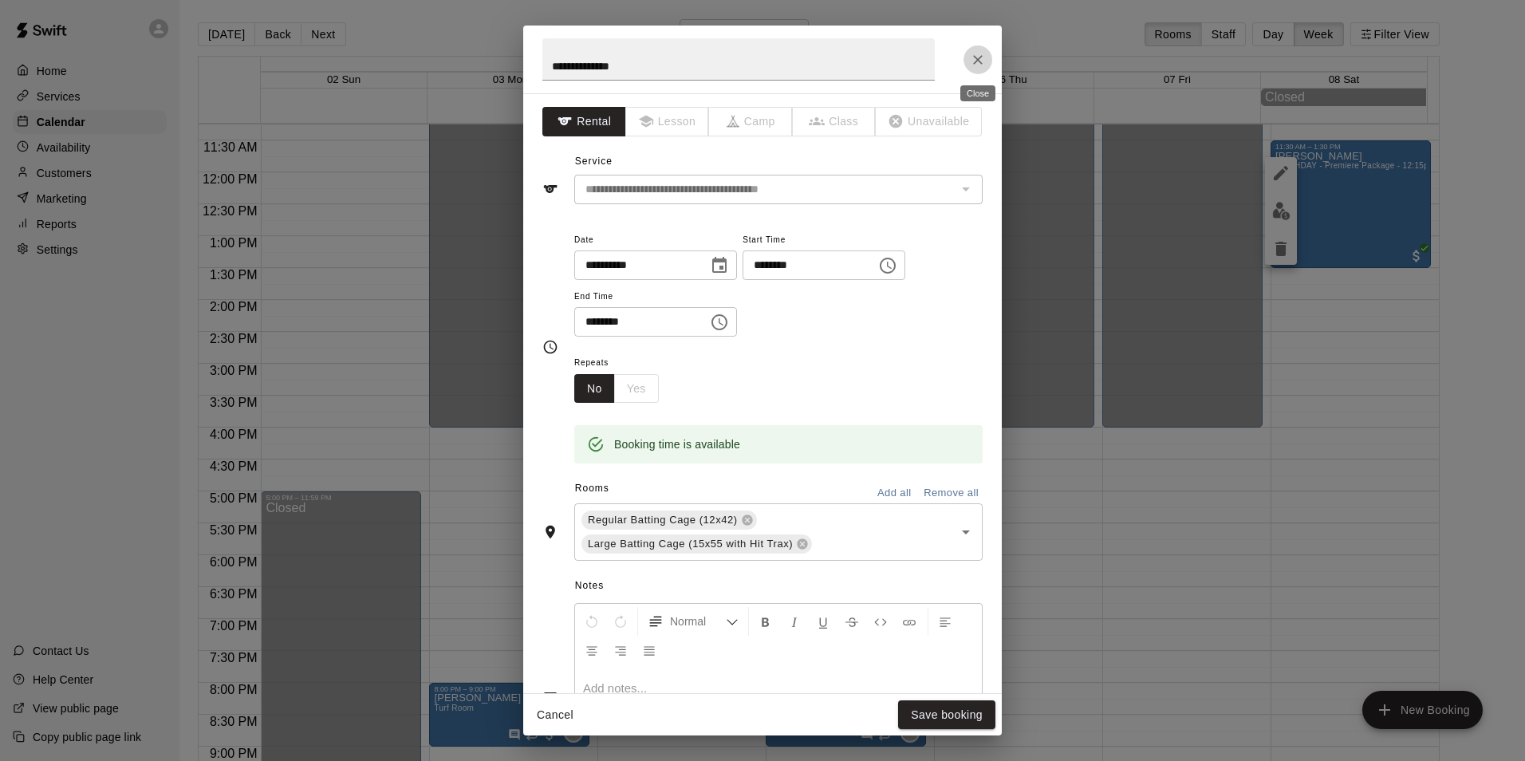
click at [973, 60] on icon "Close" at bounding box center [978, 60] width 16 height 16
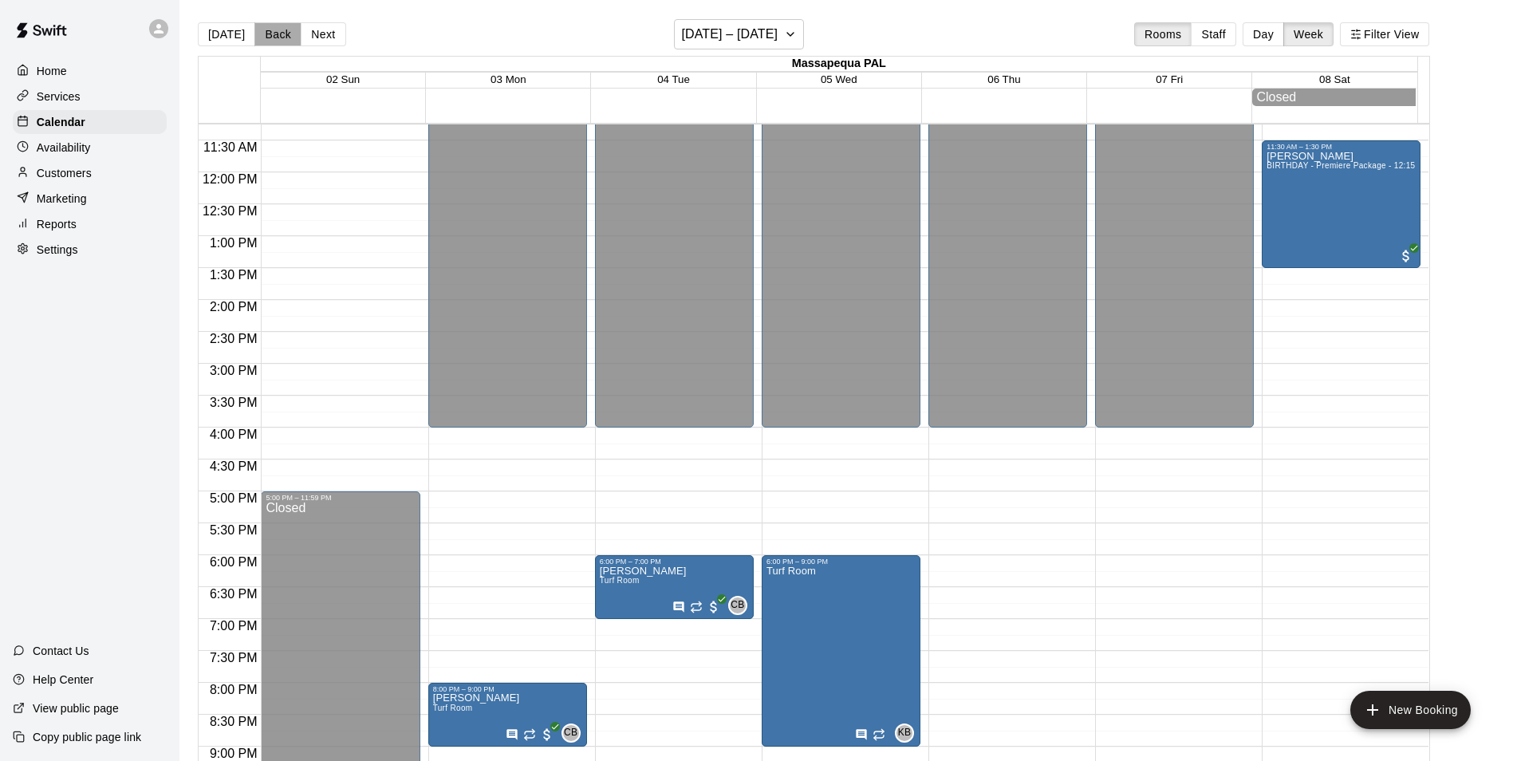
click at [294, 27] on button "Back" at bounding box center [277, 34] width 47 height 24
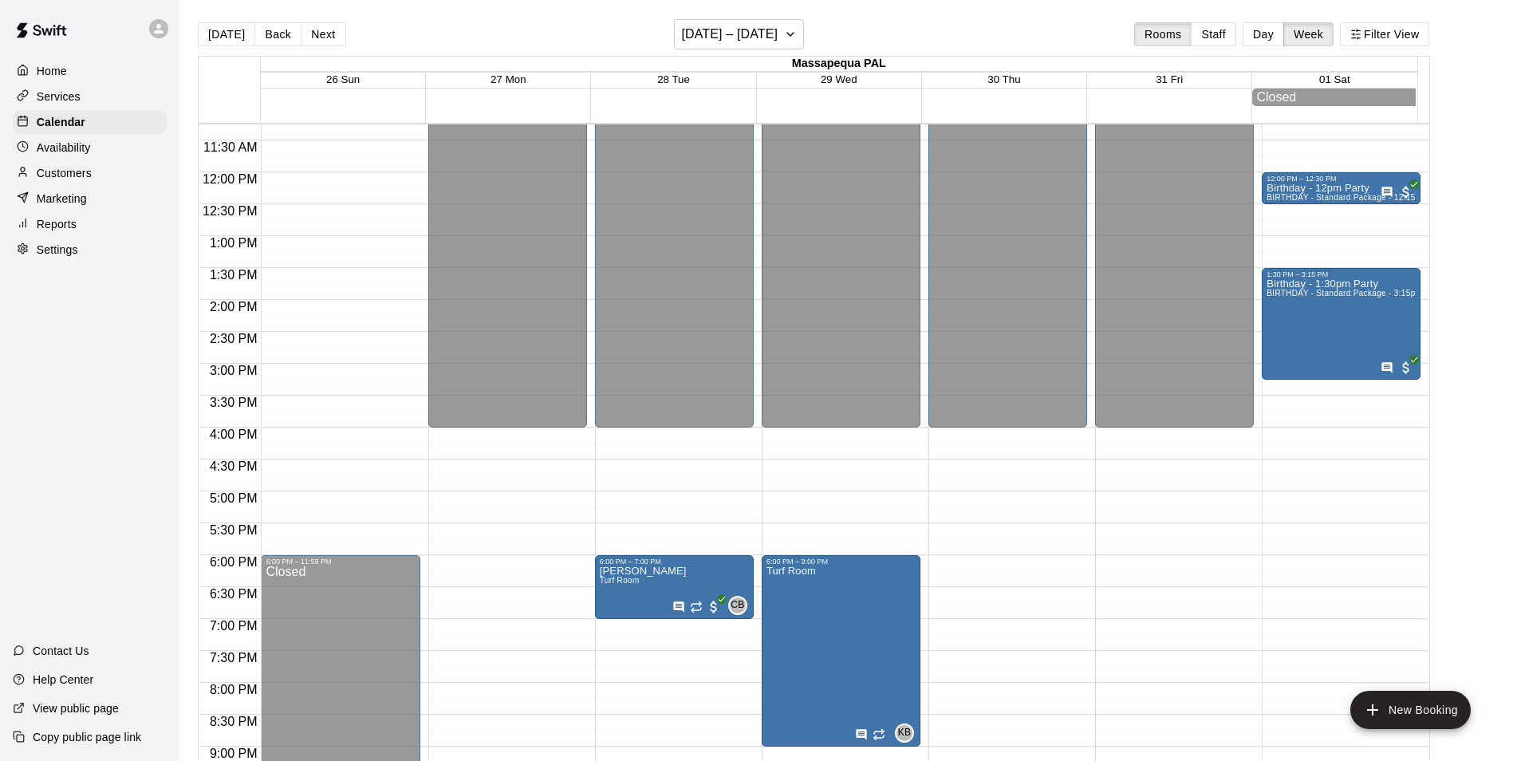
click at [92, 73] on div "Home" at bounding box center [90, 71] width 154 height 24
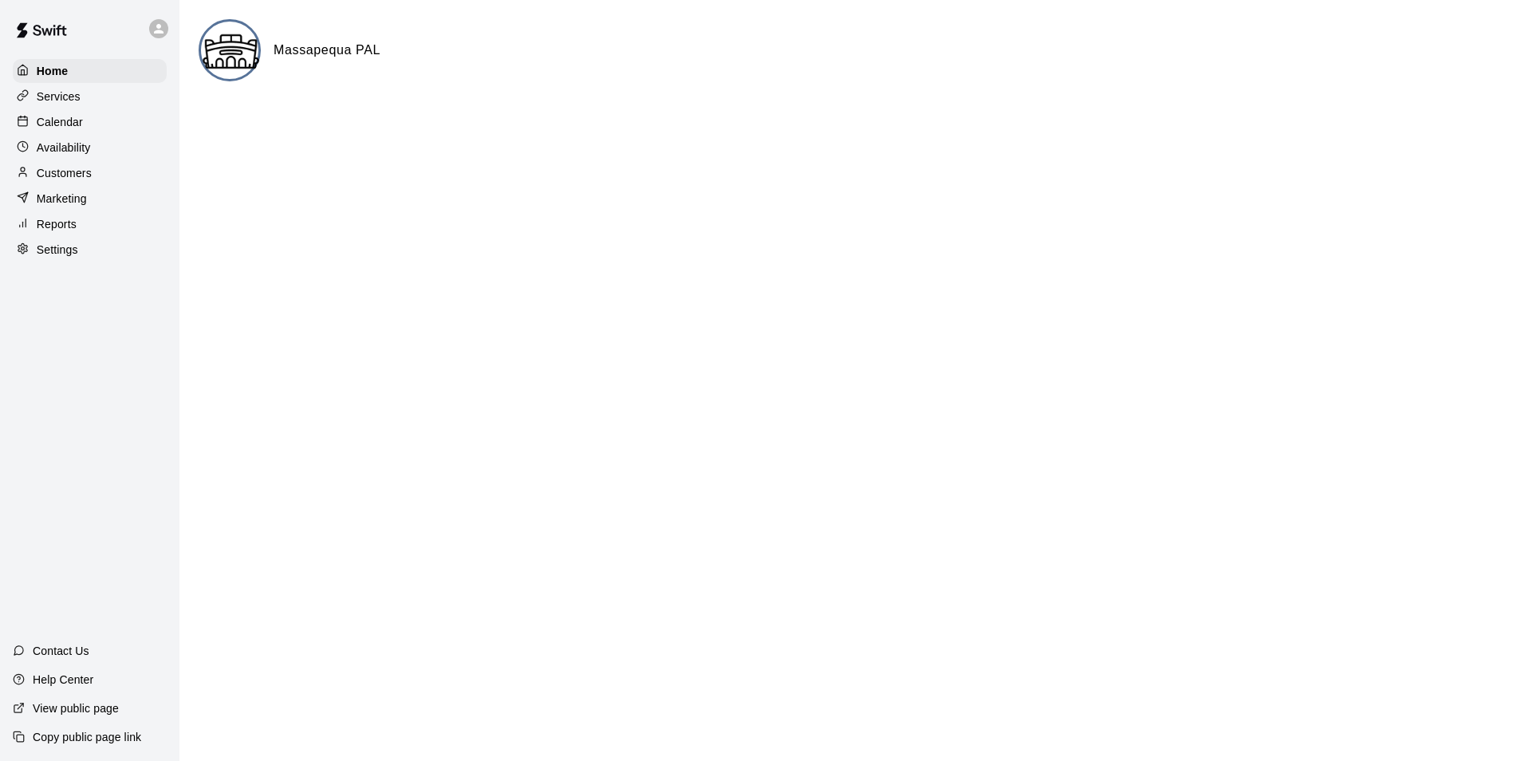
click at [85, 228] on div "Reports" at bounding box center [90, 224] width 154 height 24
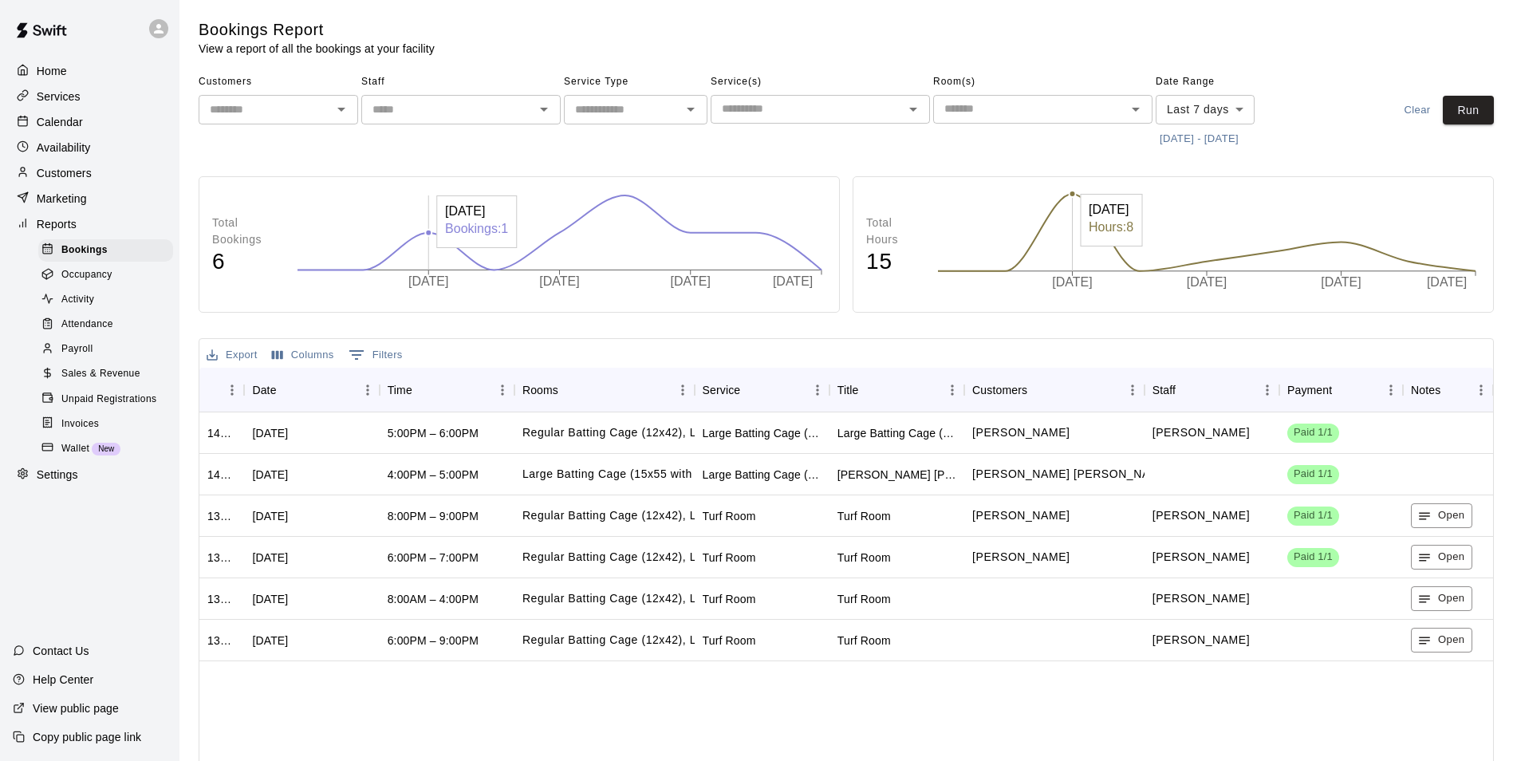
click at [420, 243] on icon "[DATE] [DATE] [DATE] [DATE]" at bounding box center [560, 244] width 532 height 106
click at [61, 281] on span "Occupancy" at bounding box center [86, 275] width 51 height 16
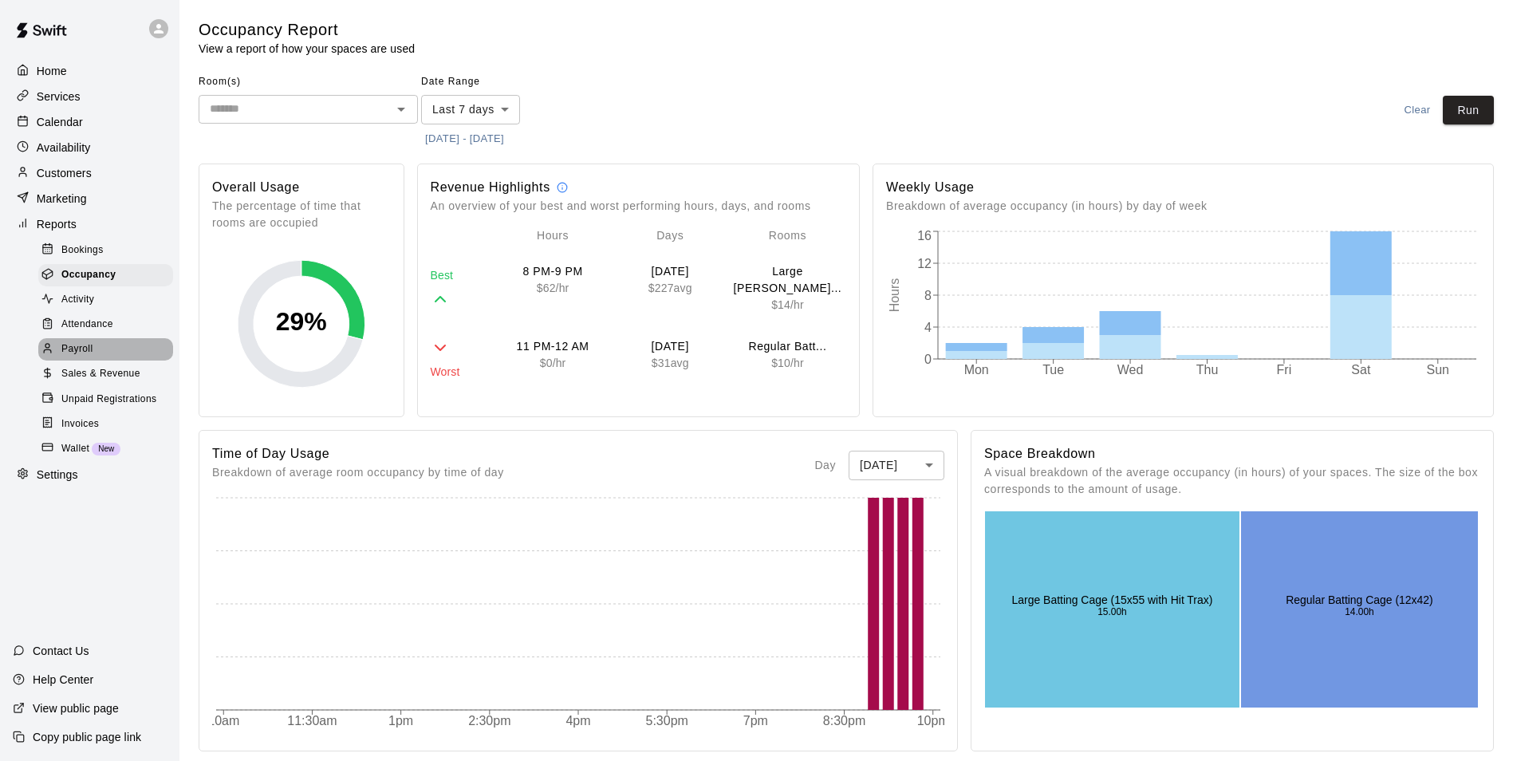
click at [69, 352] on span "Payroll" at bounding box center [76, 349] width 31 height 16
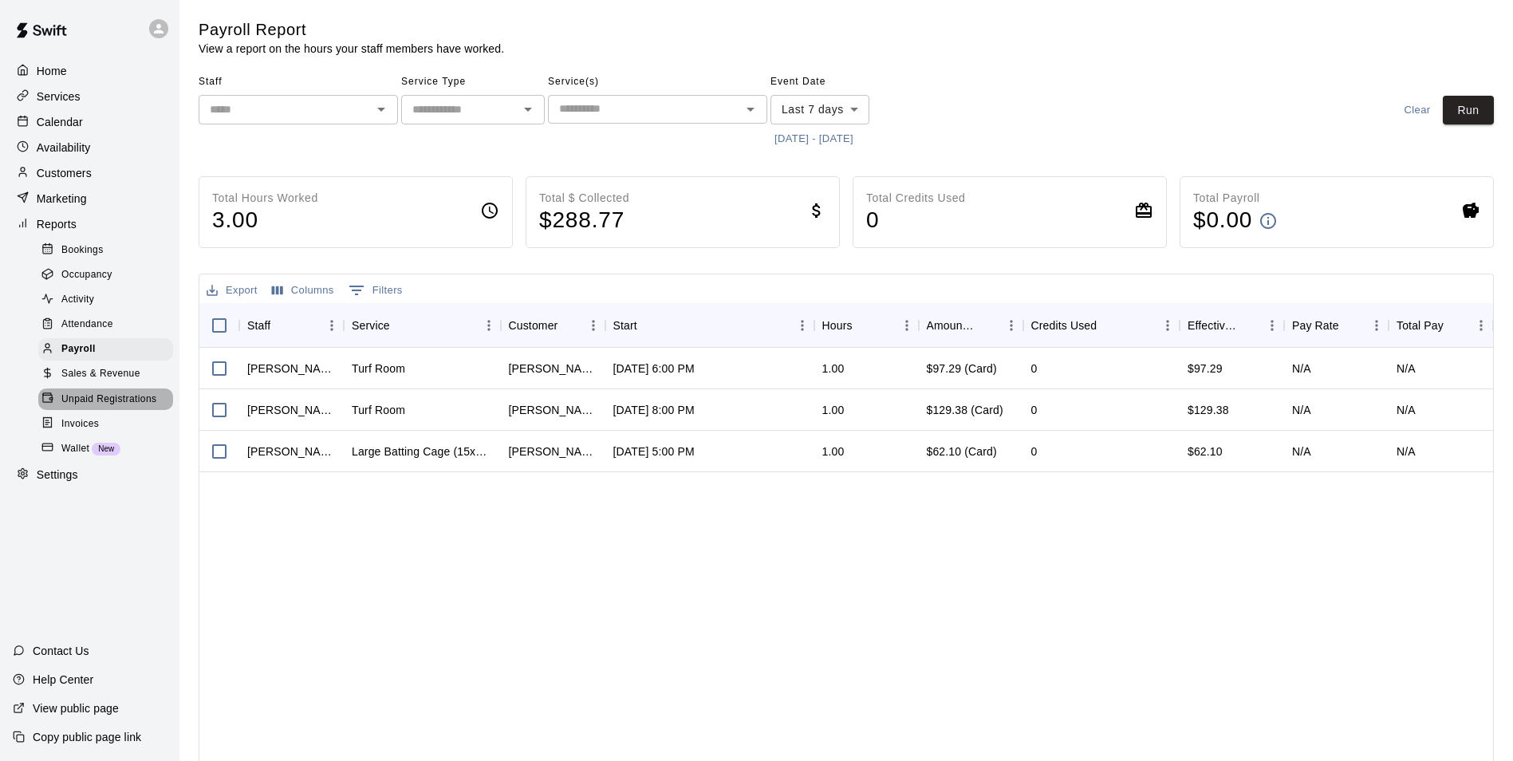
click at [109, 403] on span "Unpaid Registrations" at bounding box center [108, 400] width 95 height 16
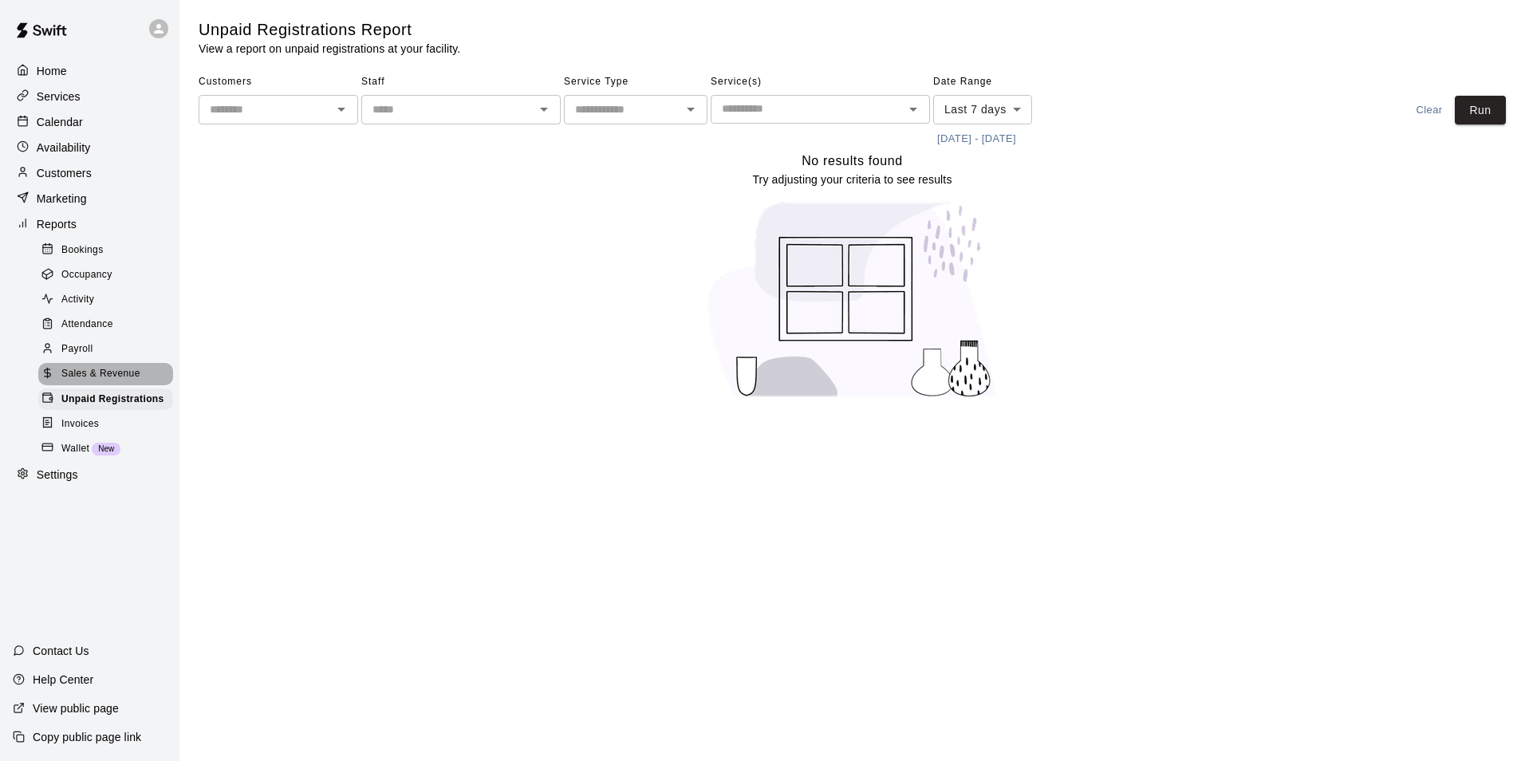
click at [103, 379] on span "Sales & Revenue" at bounding box center [100, 374] width 79 height 16
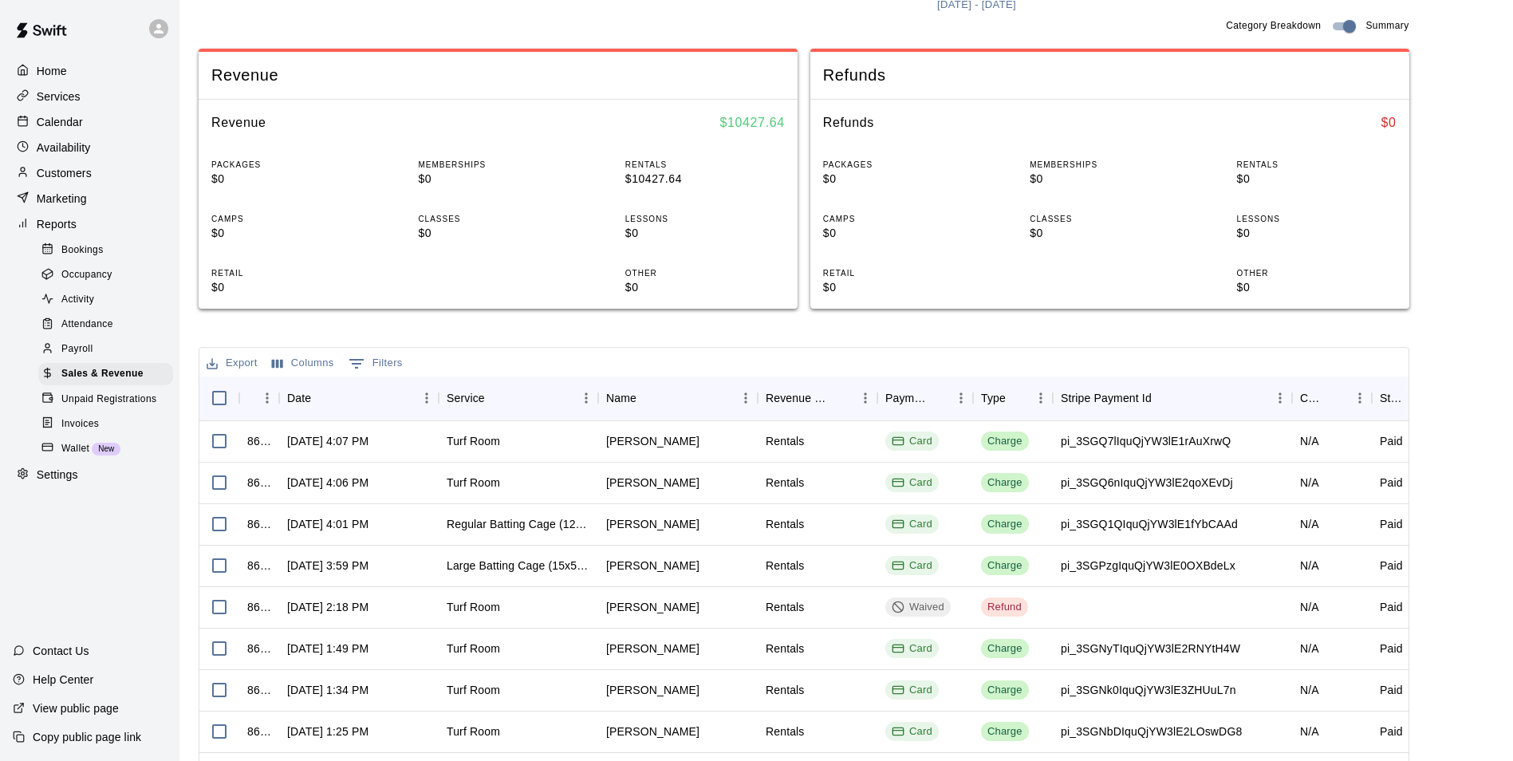
scroll to position [176, 0]
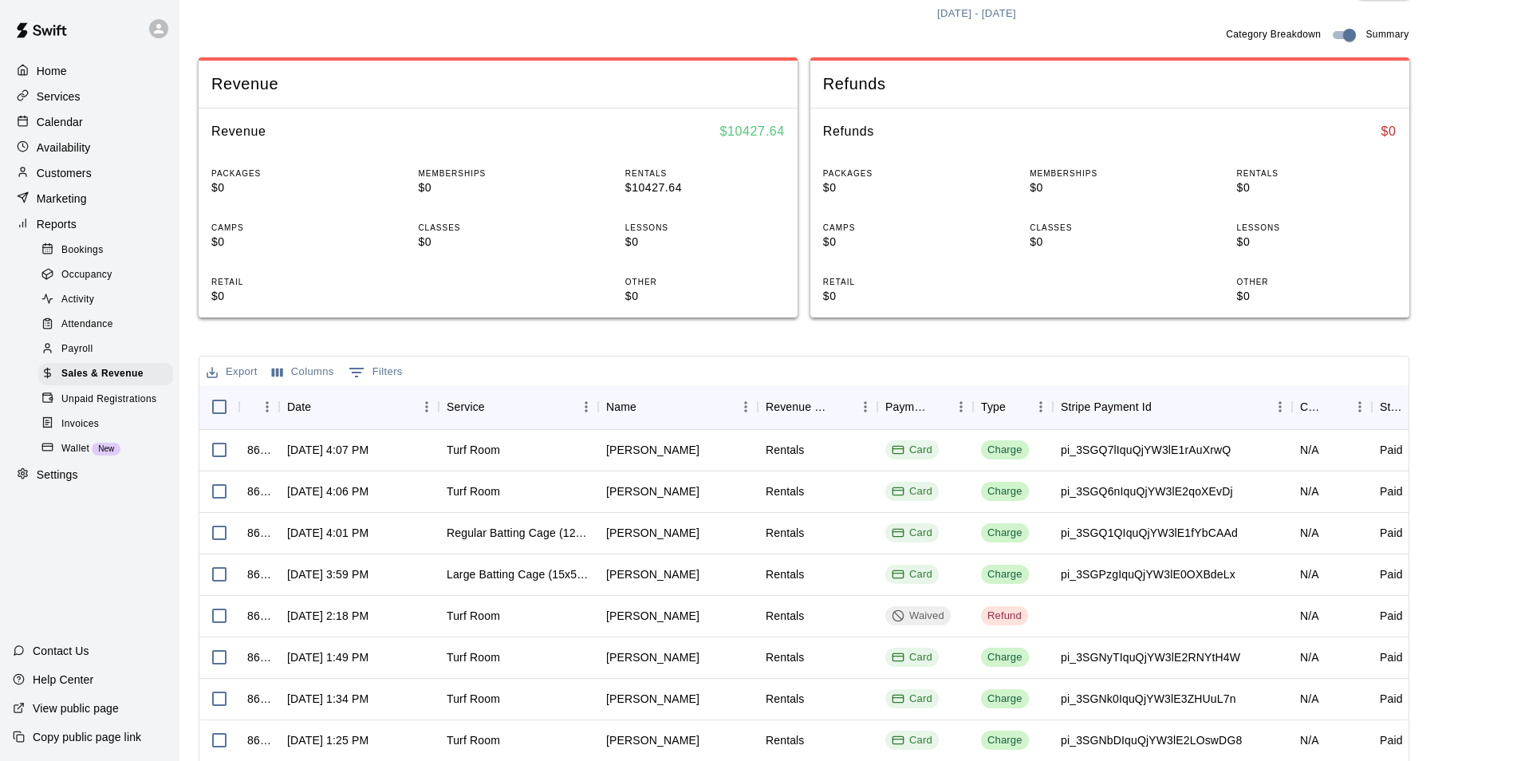
click at [742, 132] on h6 "$ 10427.64" at bounding box center [752, 131] width 65 height 21
click at [743, 133] on h6 "$ 10427.64" at bounding box center [752, 131] width 65 height 21
click at [97, 408] on span "Unpaid Registrations" at bounding box center [108, 400] width 95 height 16
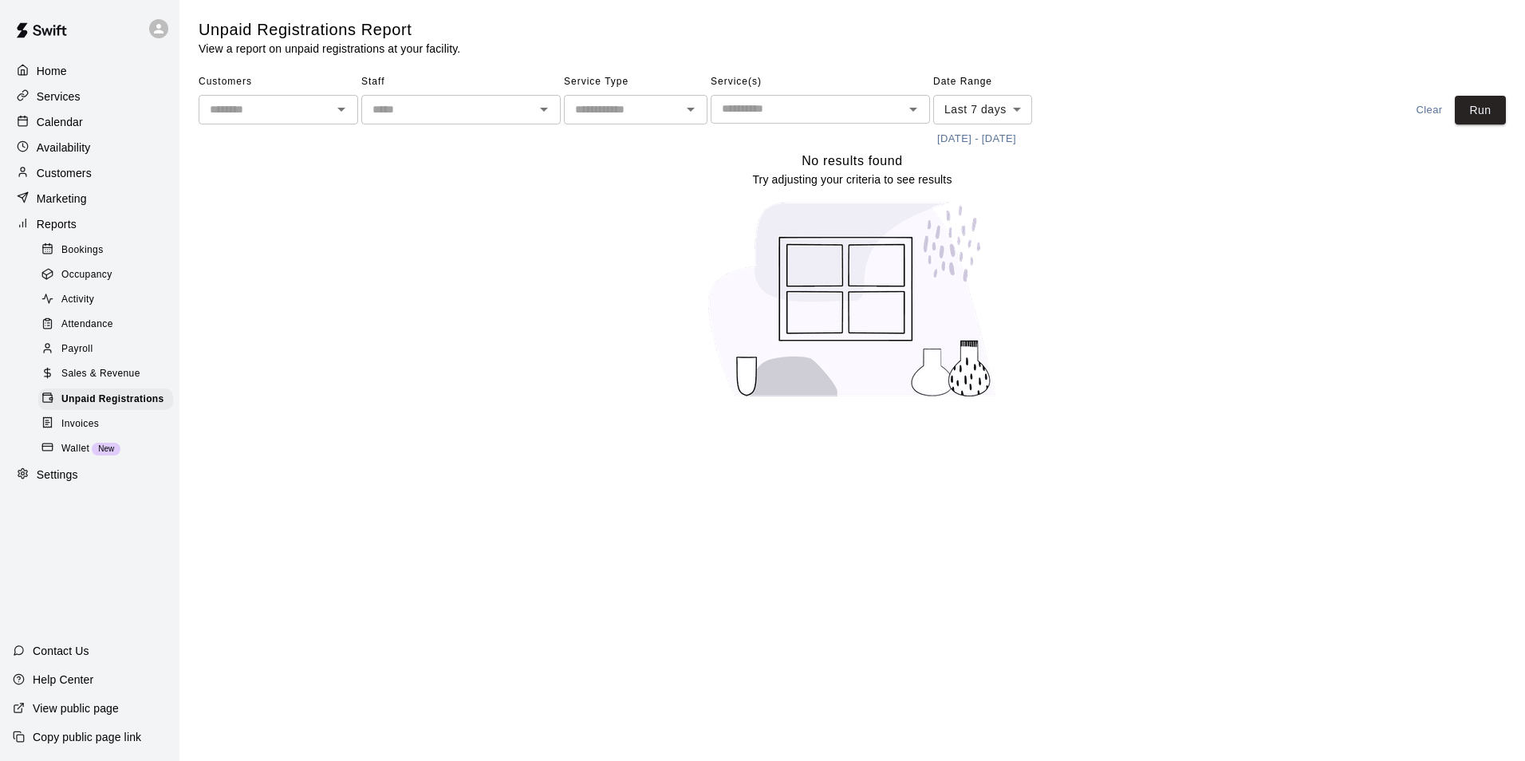
click at [89, 432] on span "Invoices" at bounding box center [79, 424] width 37 height 16
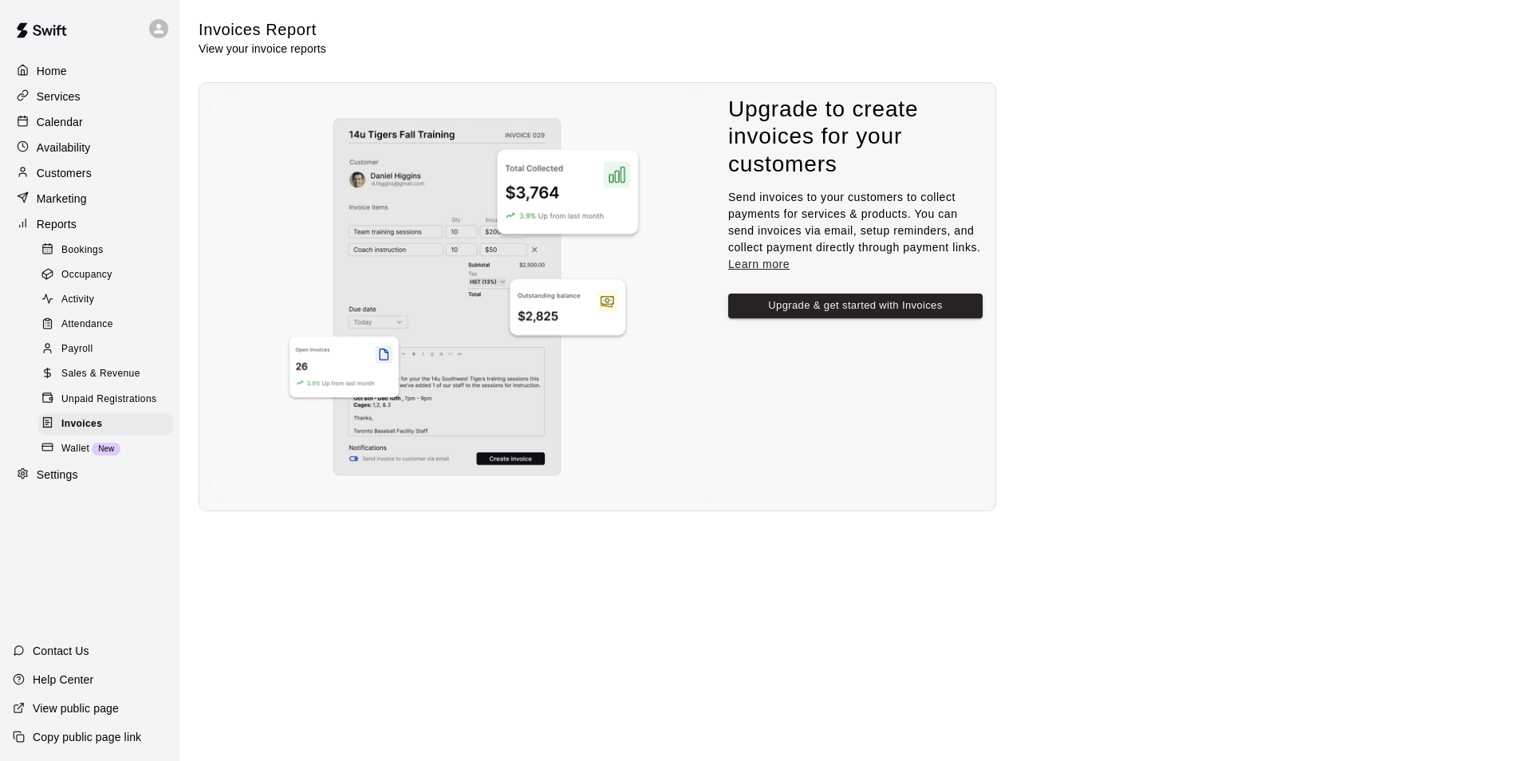
click at [69, 457] on span "Wallet" at bounding box center [75, 449] width 28 height 16
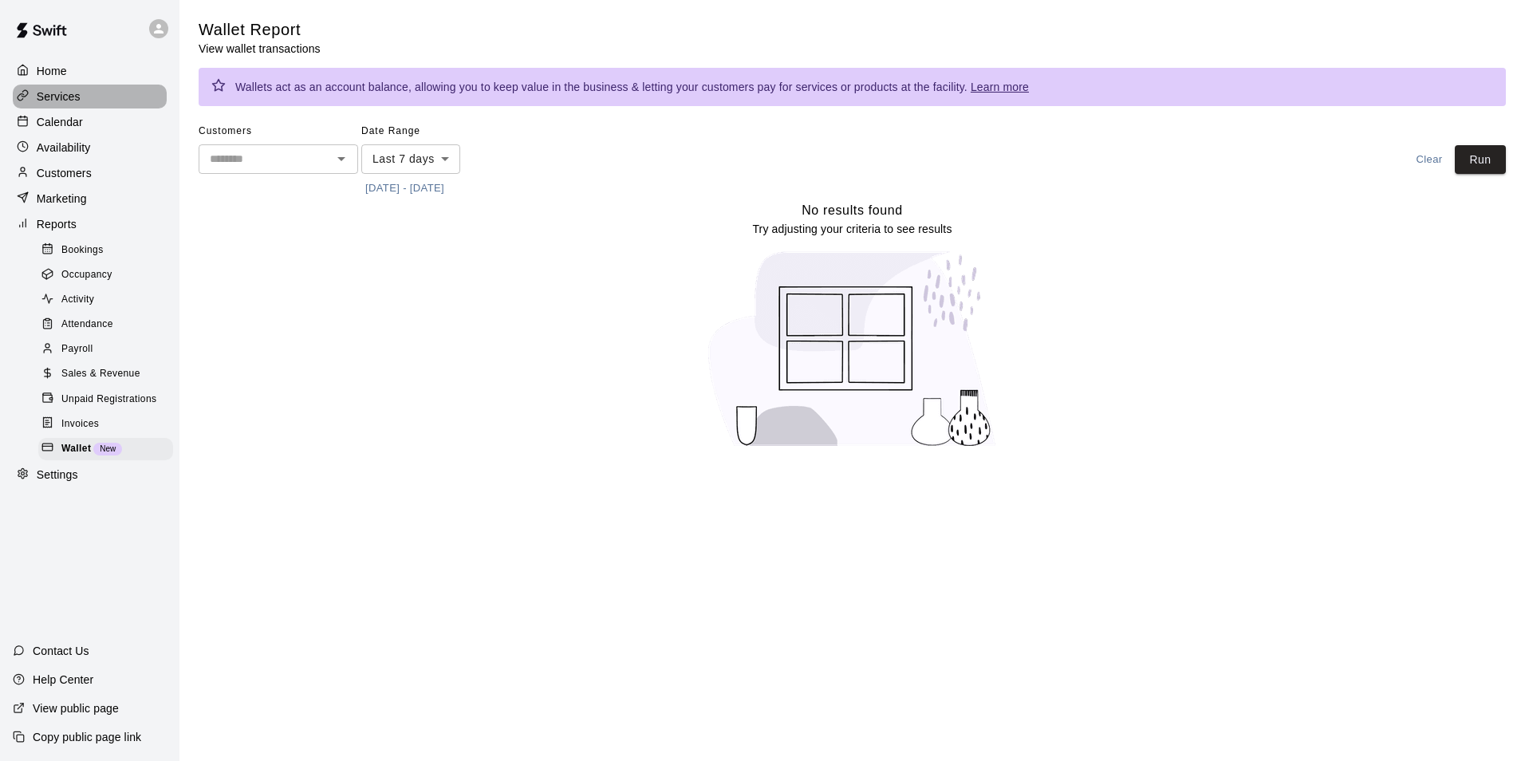
click at [65, 93] on p "Services" at bounding box center [59, 97] width 44 height 16
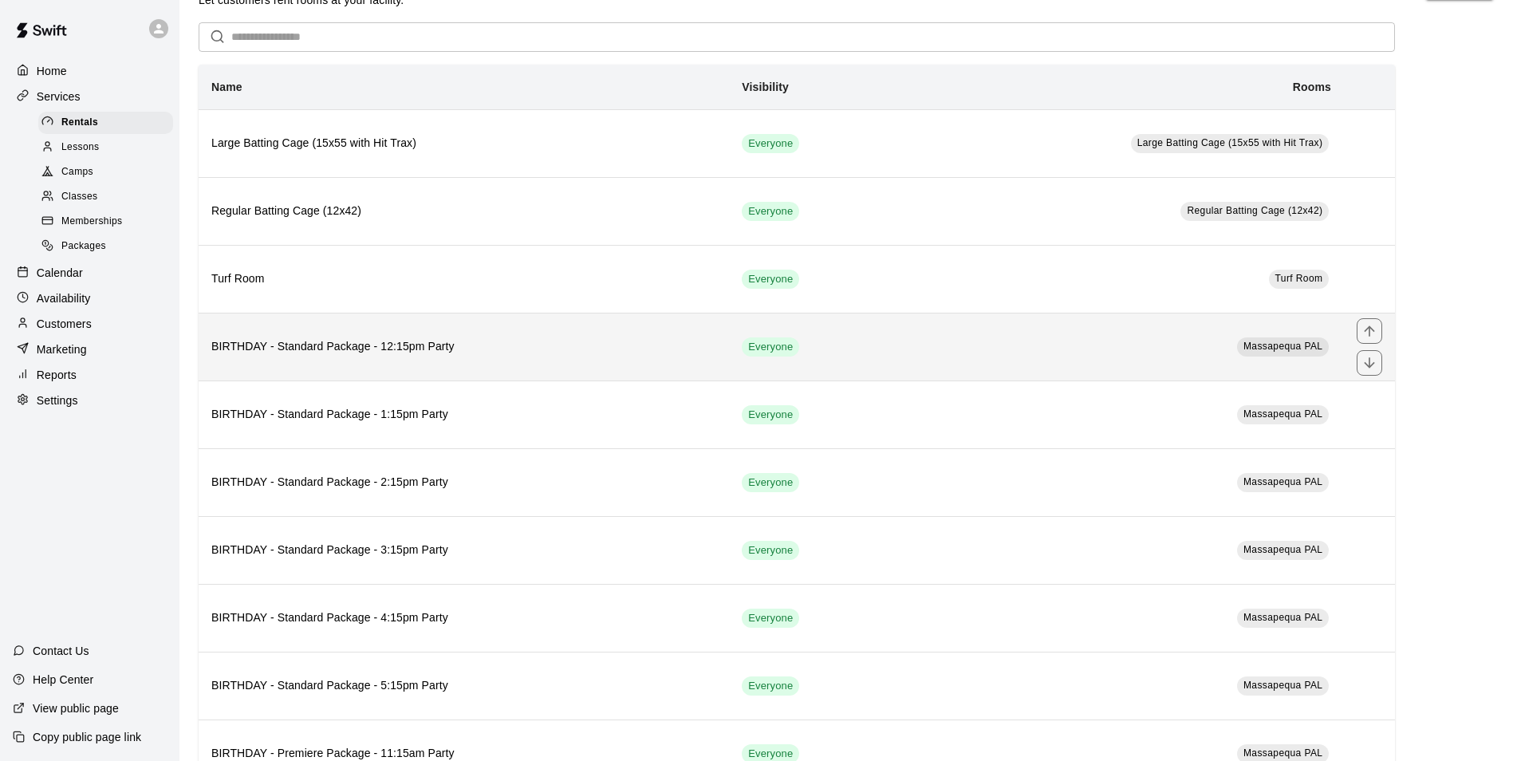
scroll to position [239, 0]
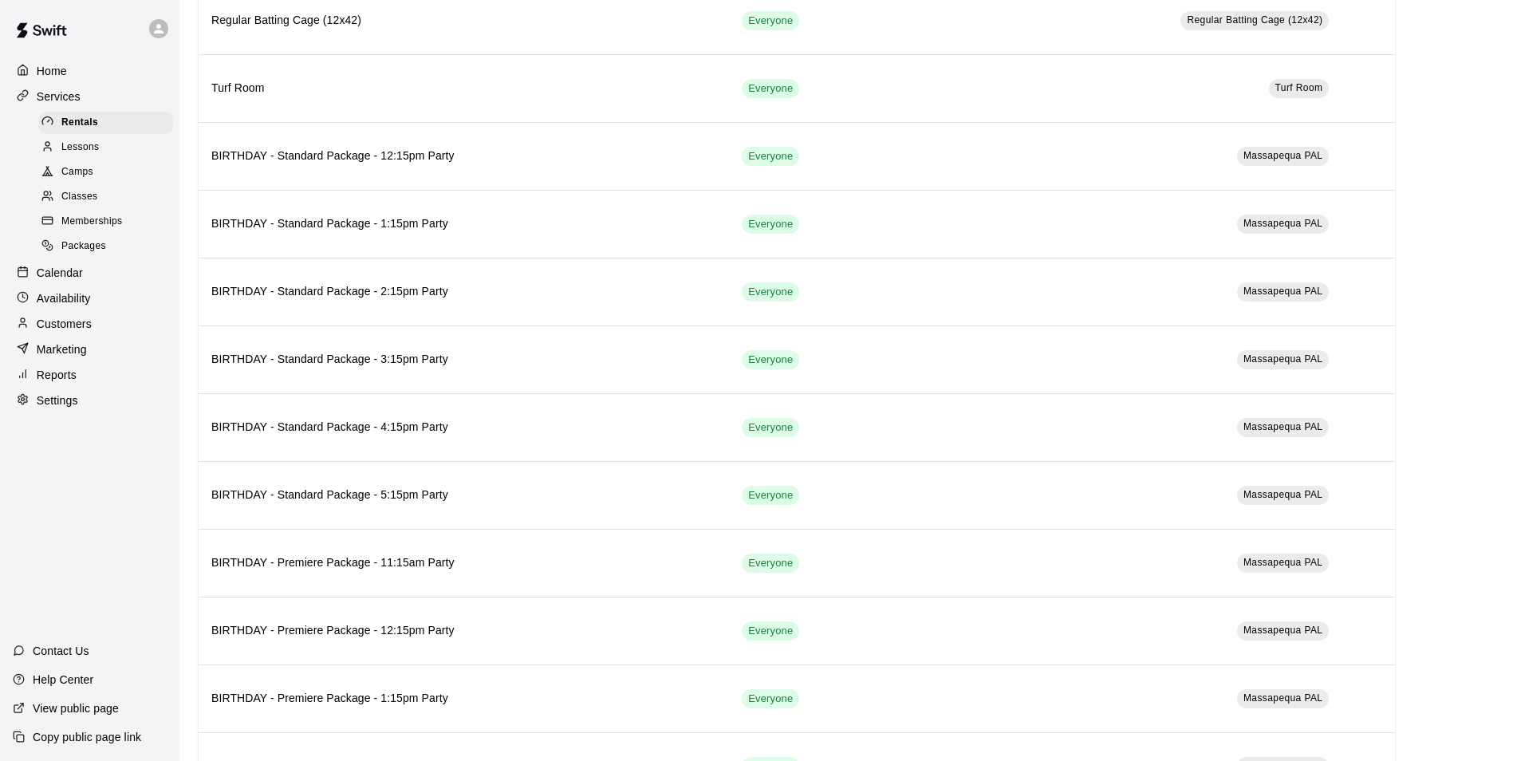
click at [105, 147] on div "Lessons" at bounding box center [105, 147] width 135 height 22
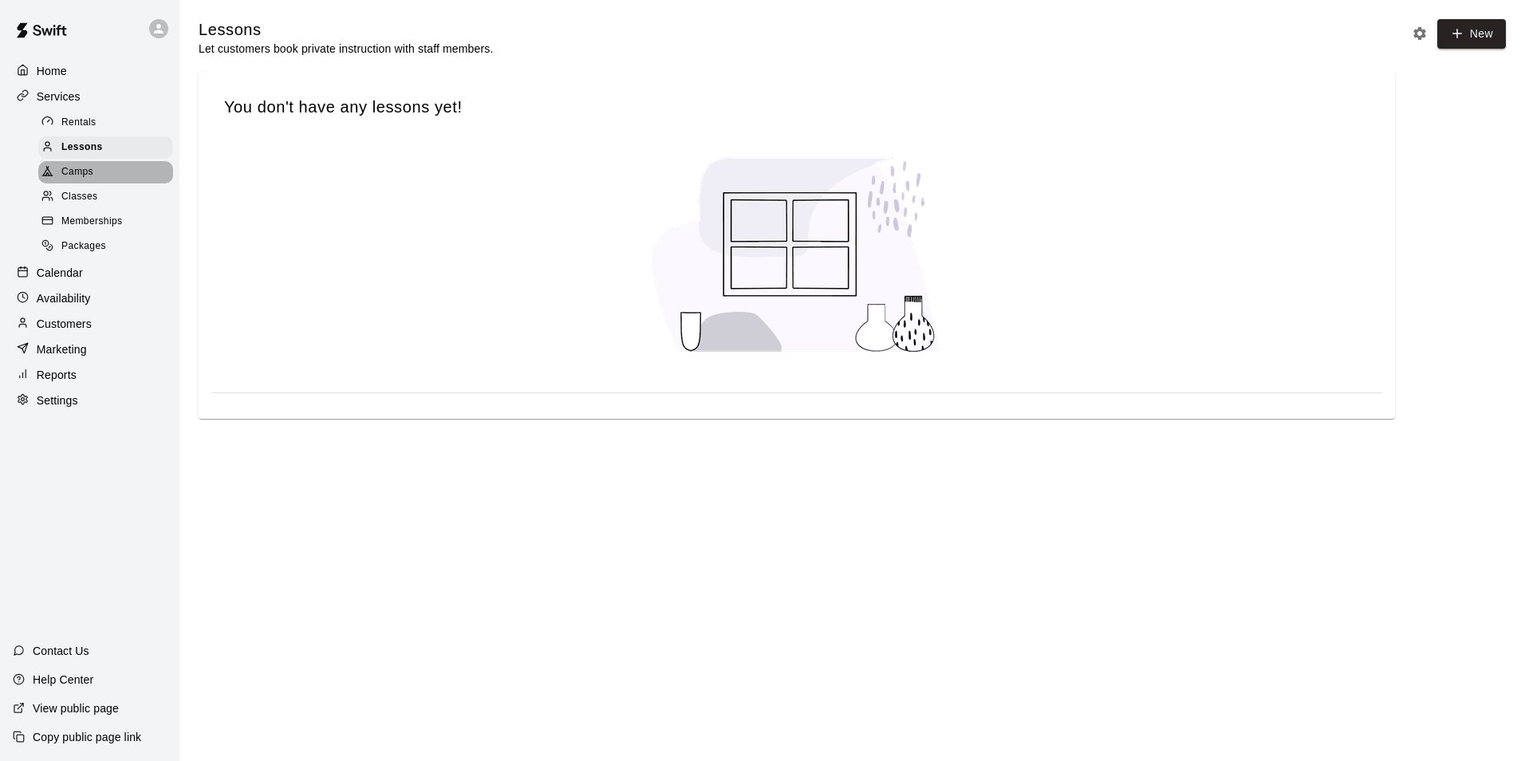
click at [122, 182] on div "Camps" at bounding box center [105, 172] width 135 height 22
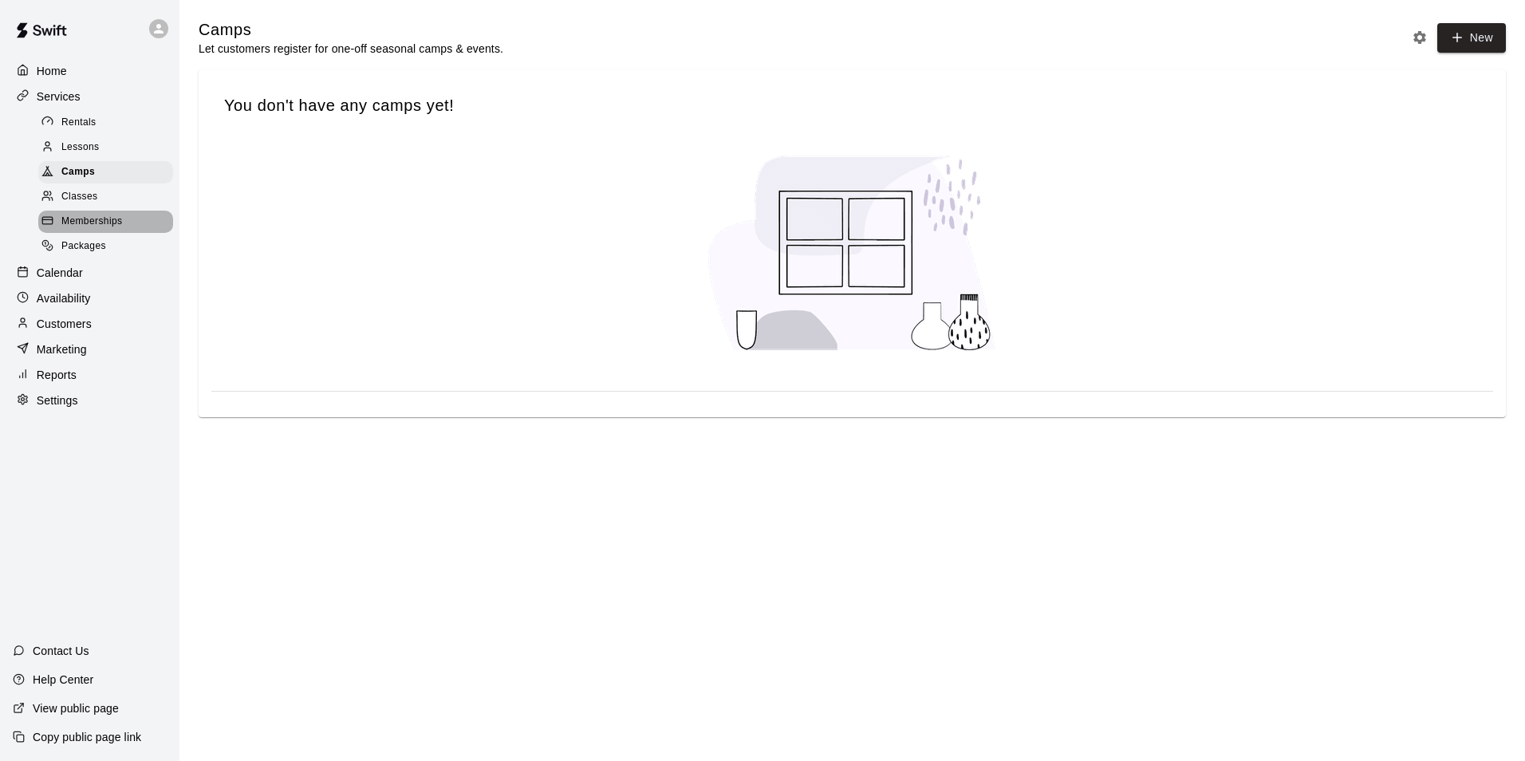
click at [112, 223] on span "Memberships" at bounding box center [91, 222] width 61 height 16
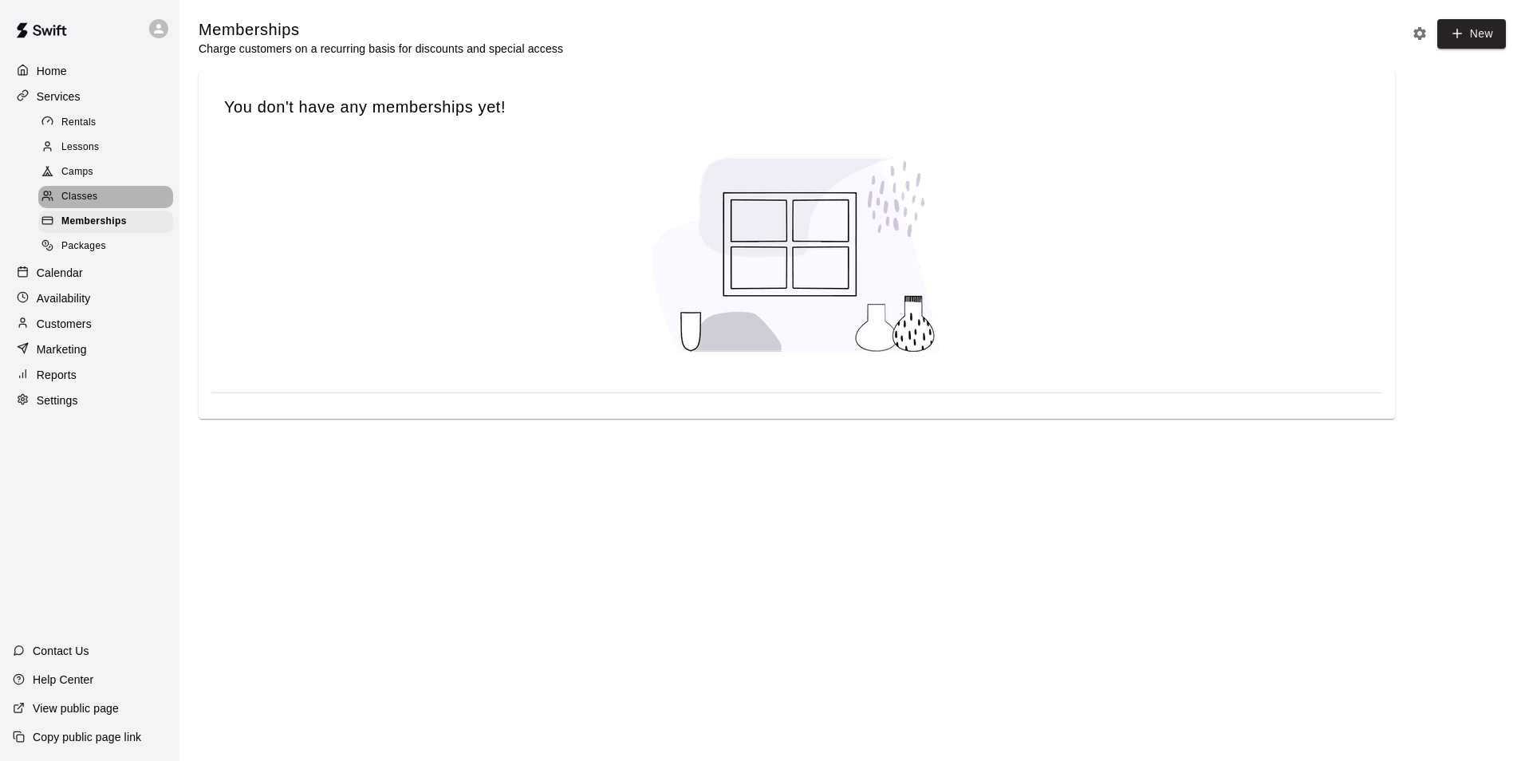
click at [105, 202] on div "Classes" at bounding box center [105, 197] width 135 height 22
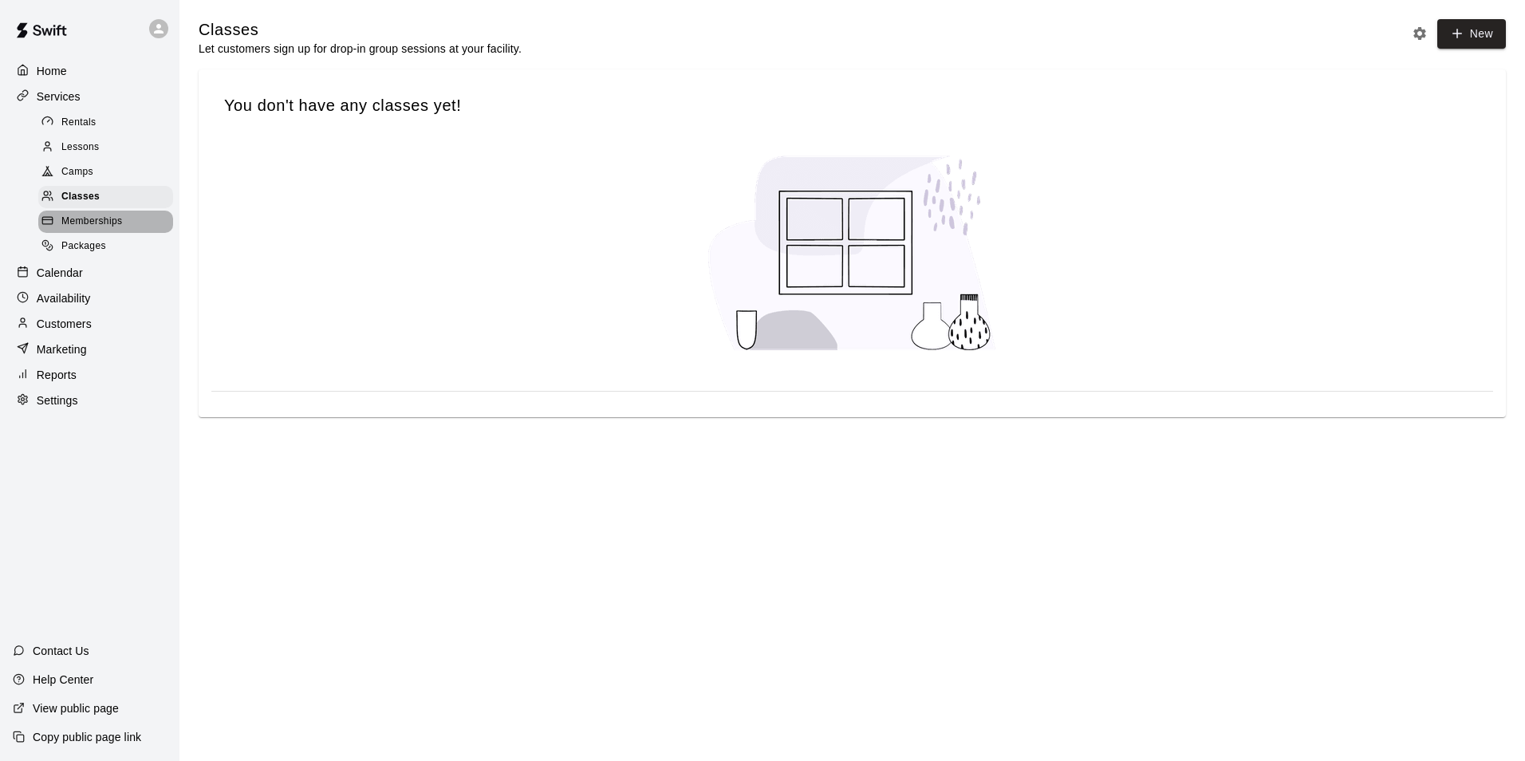
click at [101, 227] on span "Memberships" at bounding box center [91, 222] width 61 height 16
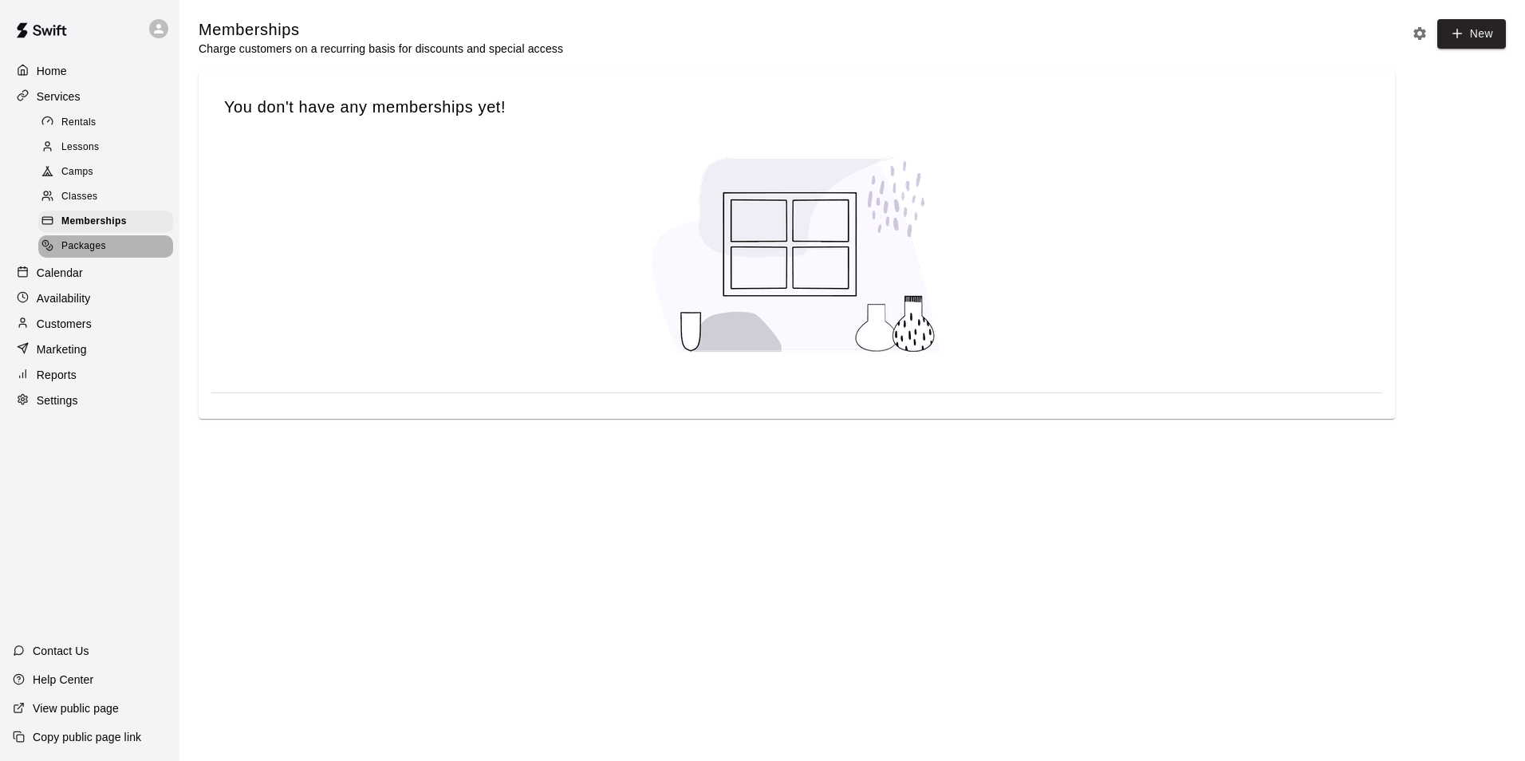
click at [95, 254] on span "Packages" at bounding box center [83, 247] width 45 height 16
click at [81, 281] on p "Calendar" at bounding box center [60, 273] width 46 height 16
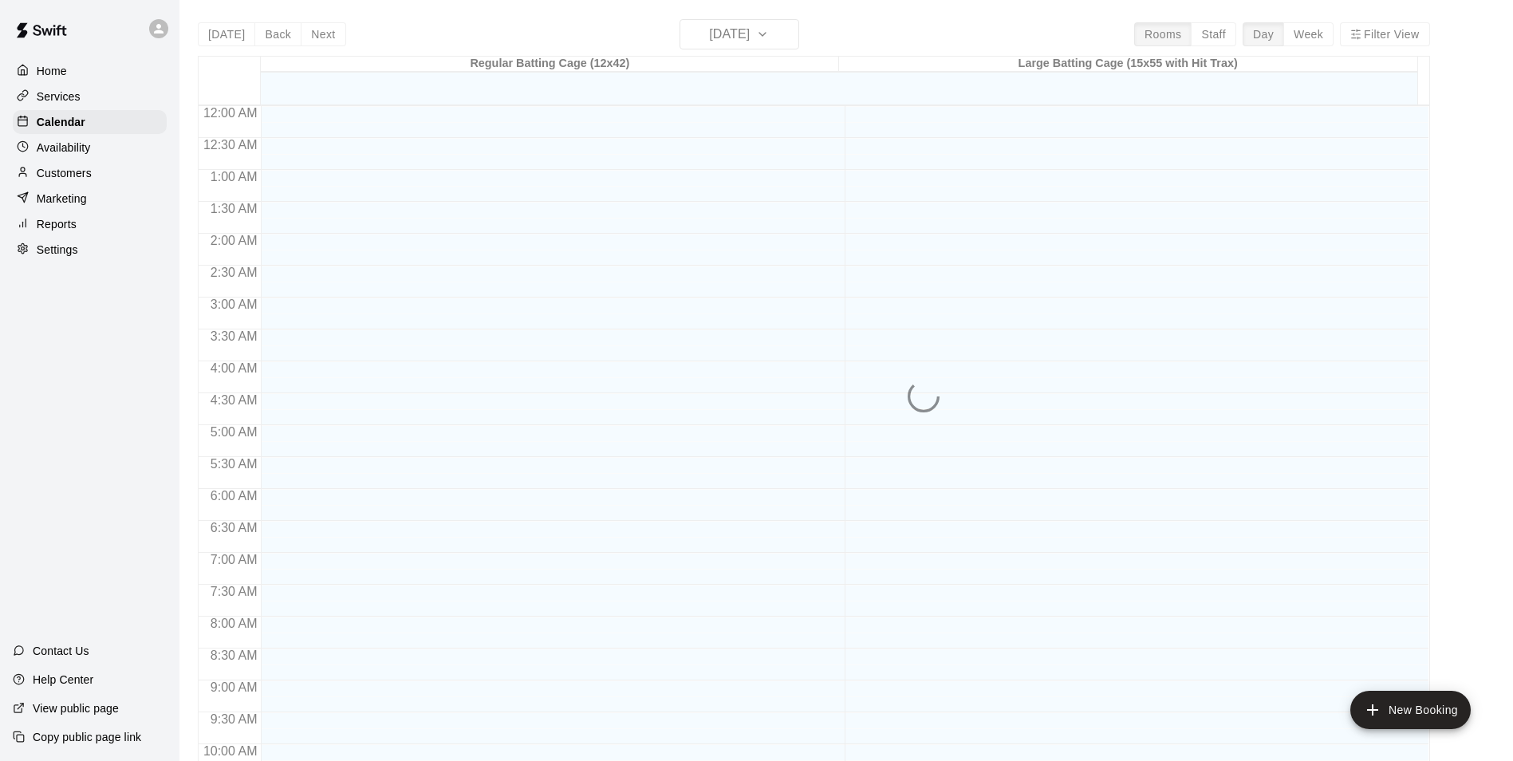
scroll to position [810, 0]
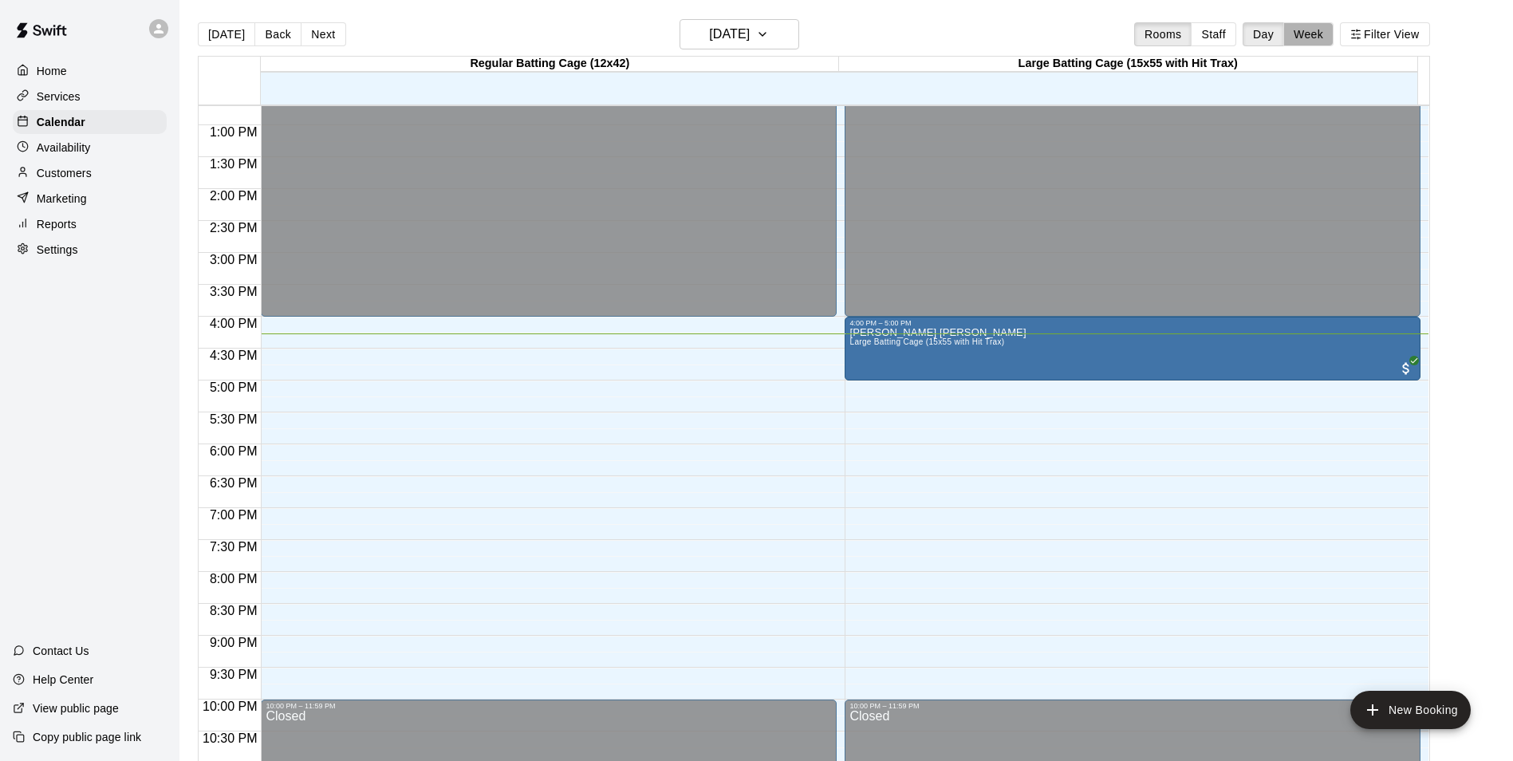
click at [1309, 27] on button "Week" at bounding box center [1309, 34] width 50 height 24
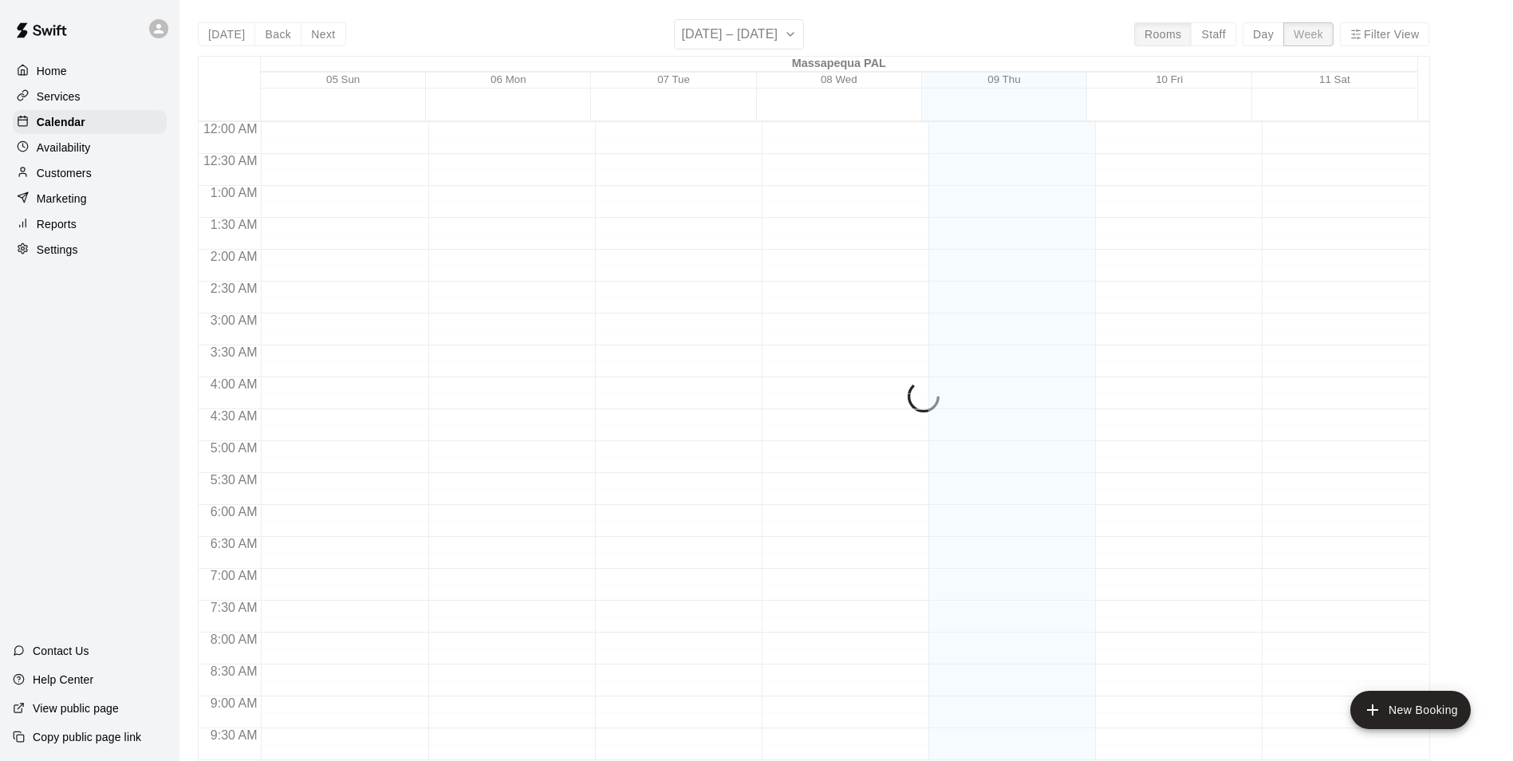
scroll to position [877, 0]
